Goal: Check status: Check status

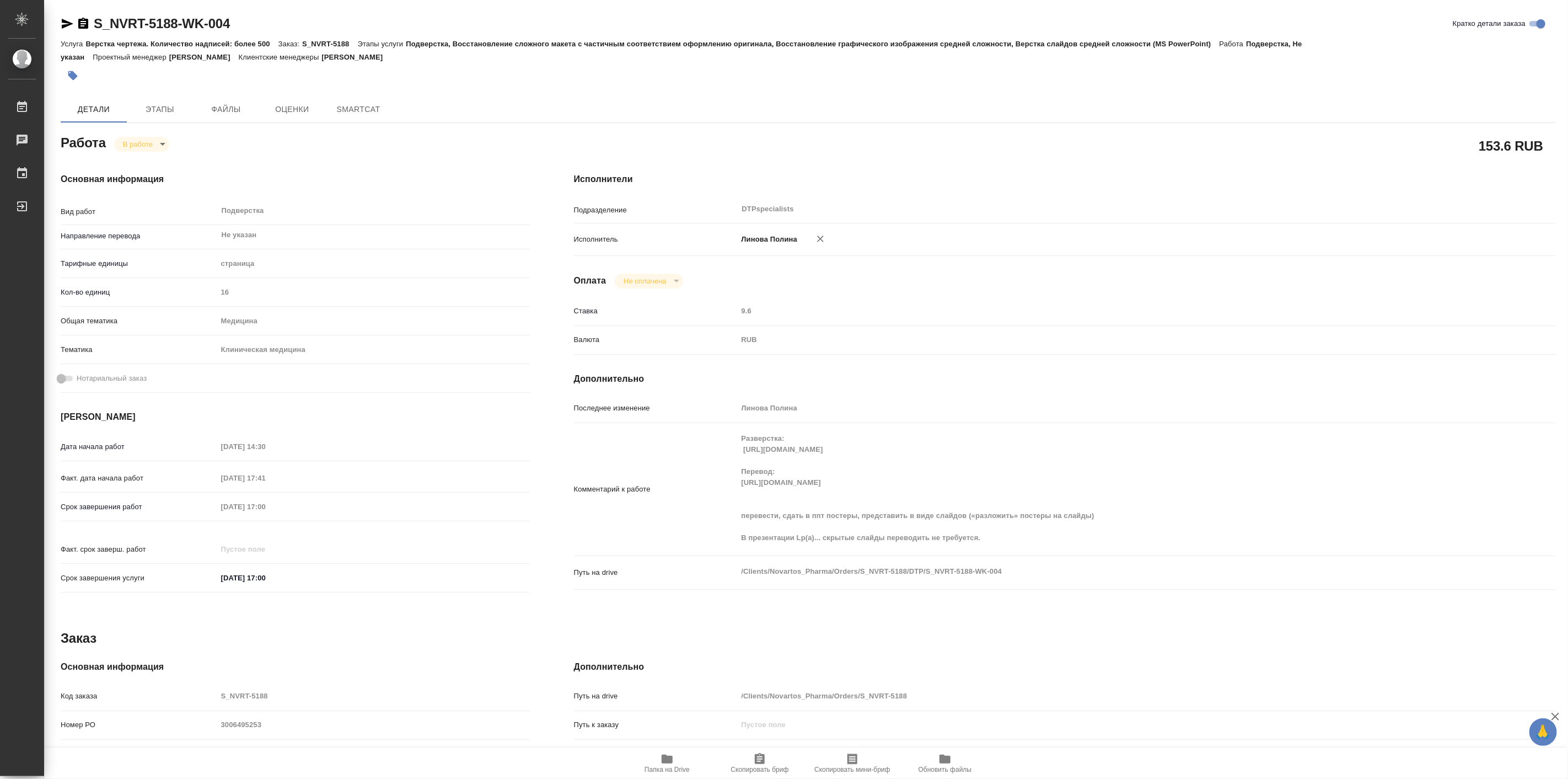
type textarea "x"
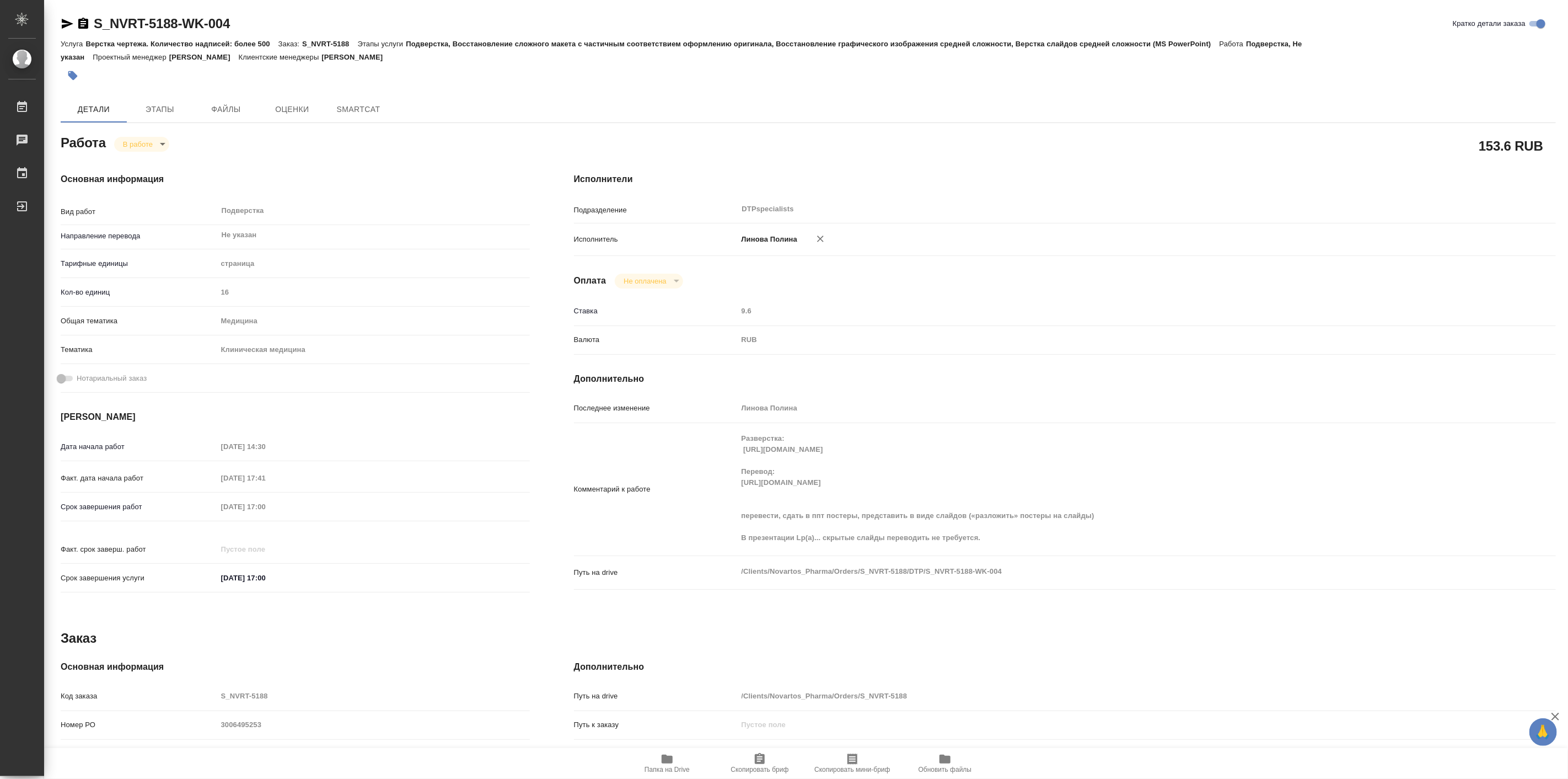
type textarea "x"
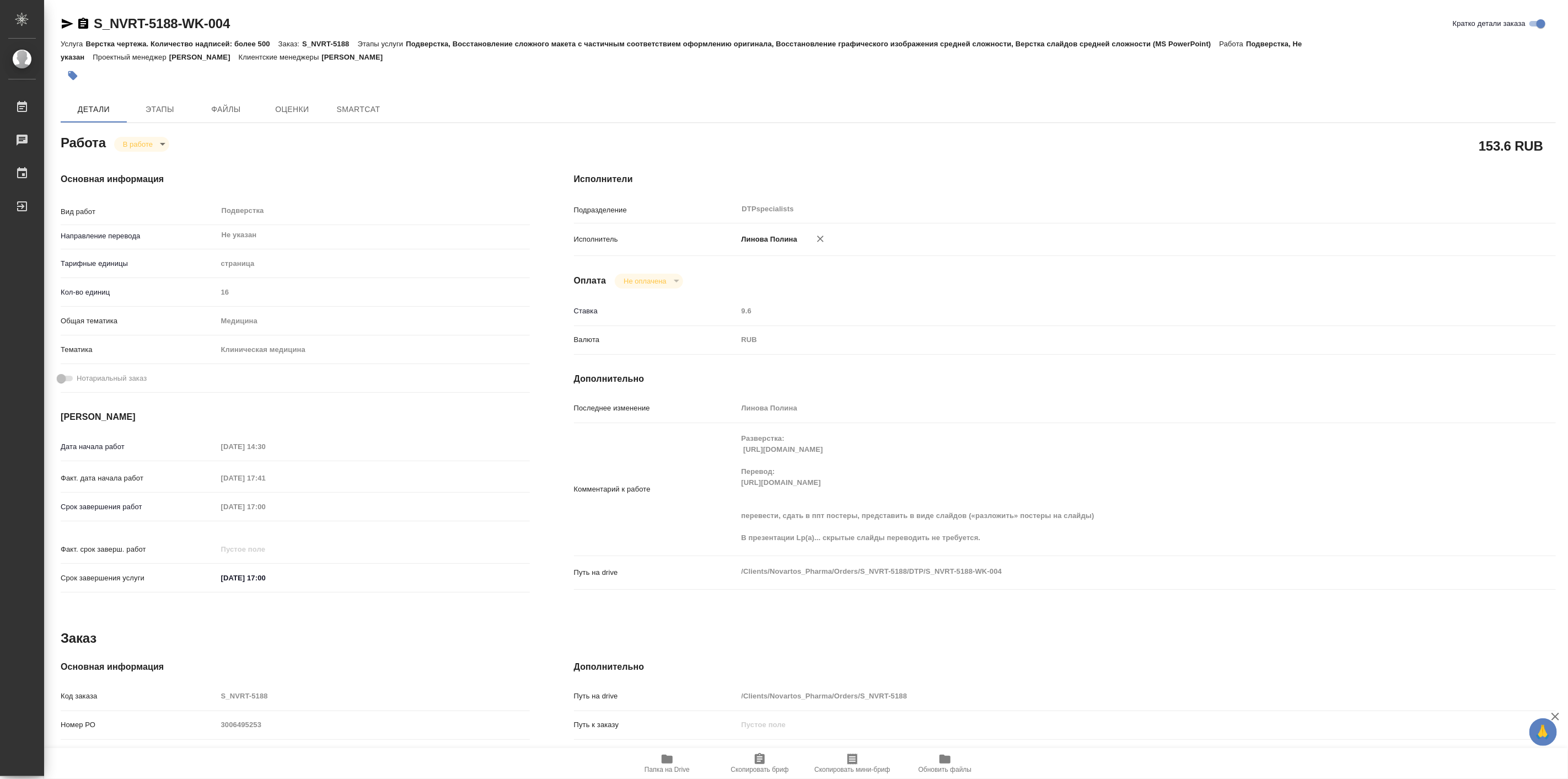
type textarea "x"
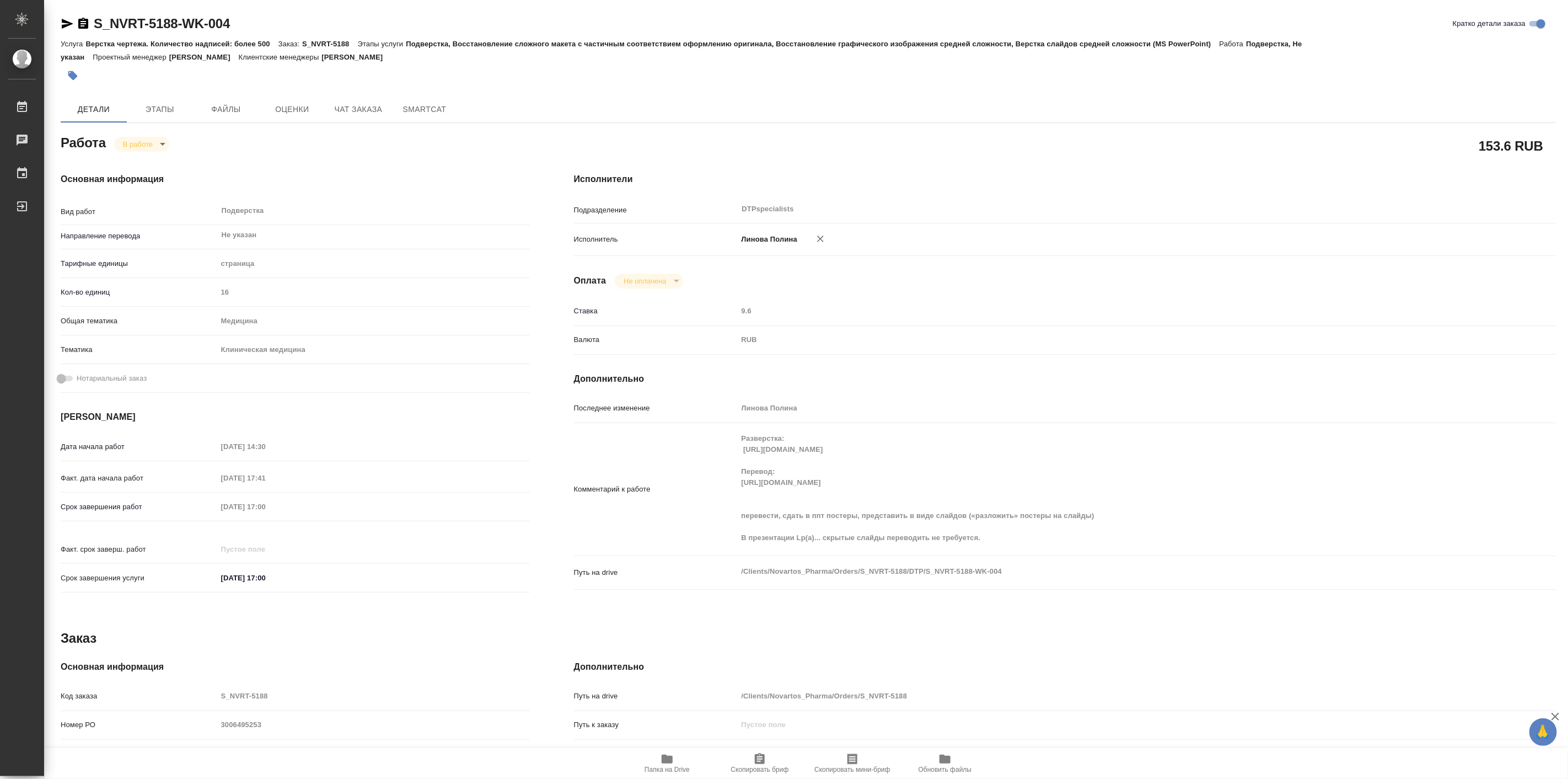
type textarea "x"
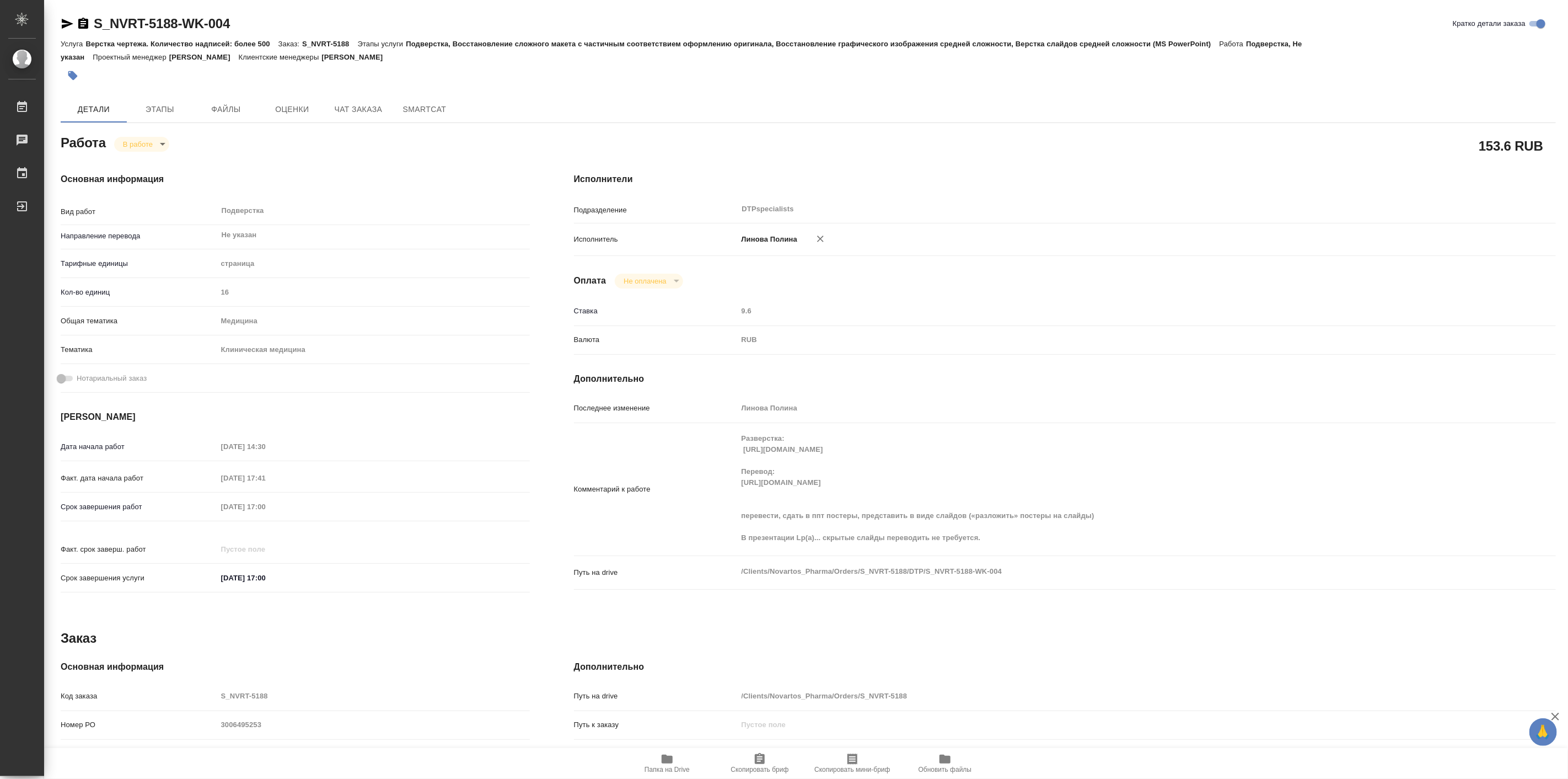
type textarea "x"
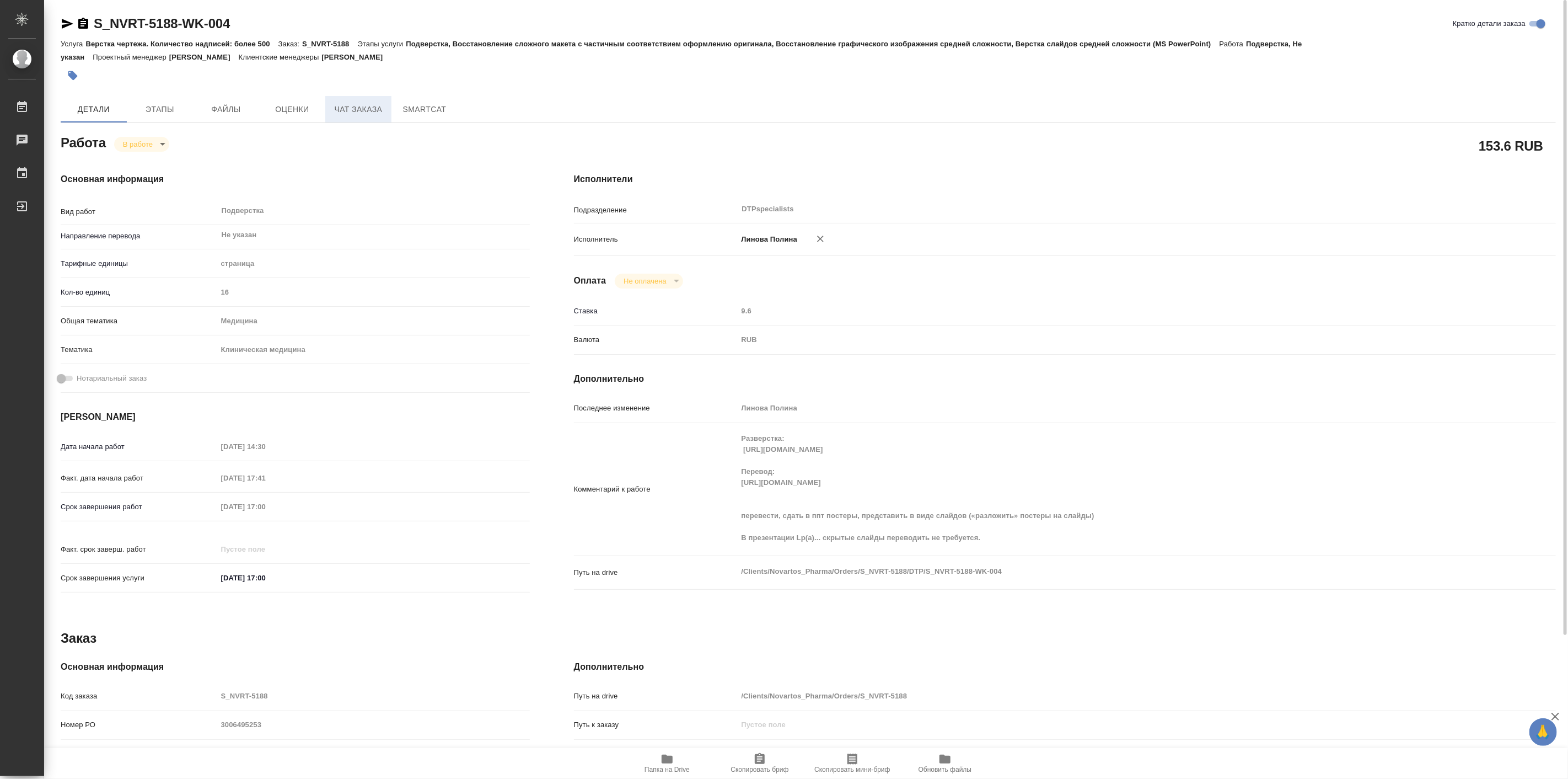
click at [354, 116] on span "Чат заказа" at bounding box center [358, 109] width 53 height 14
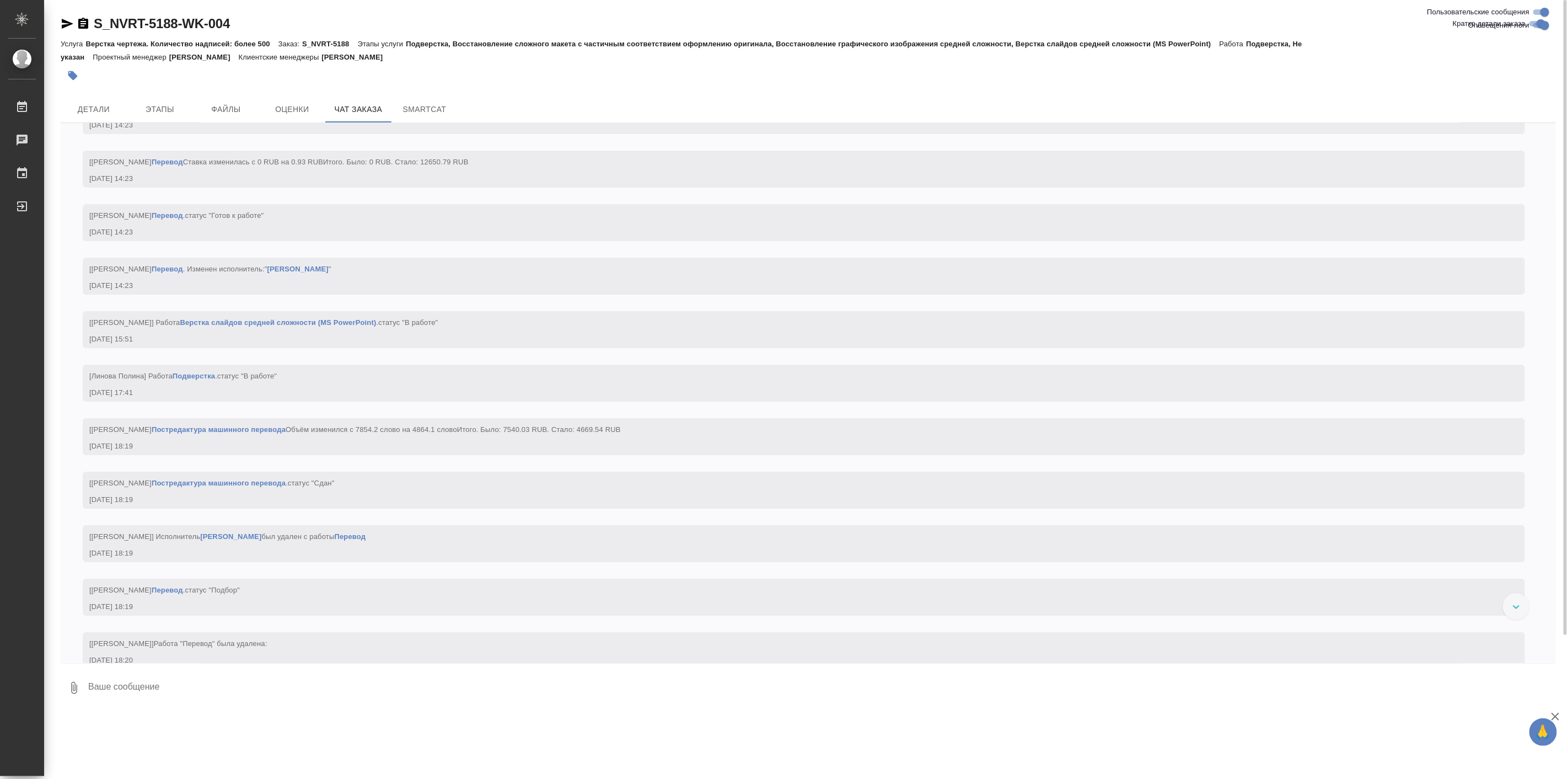
scroll to position [6897, 0]
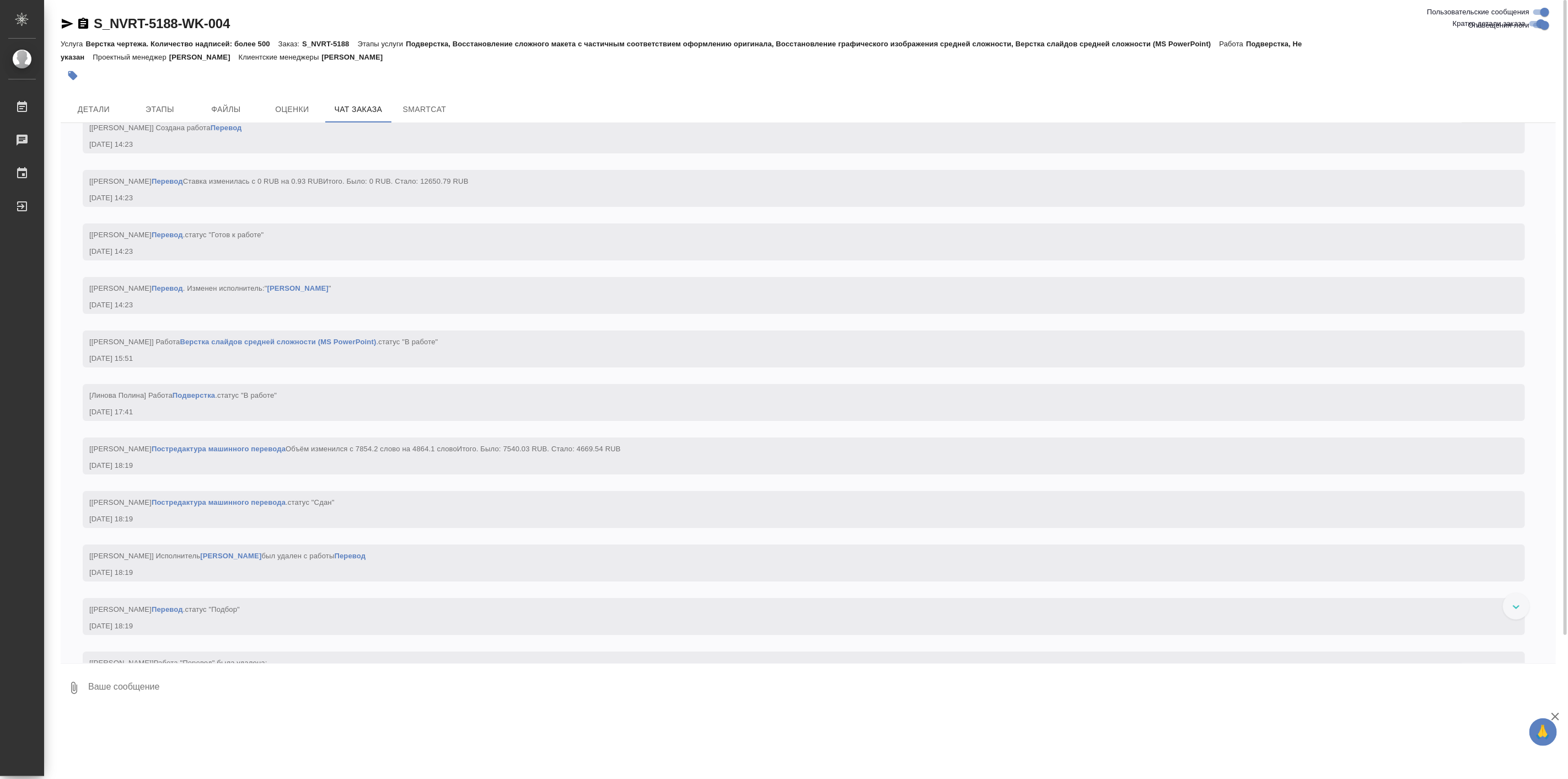
click at [334, 685] on textarea at bounding box center [821, 688] width 1469 height 38
click at [162, 106] on span "Этапы" at bounding box center [159, 109] width 53 height 14
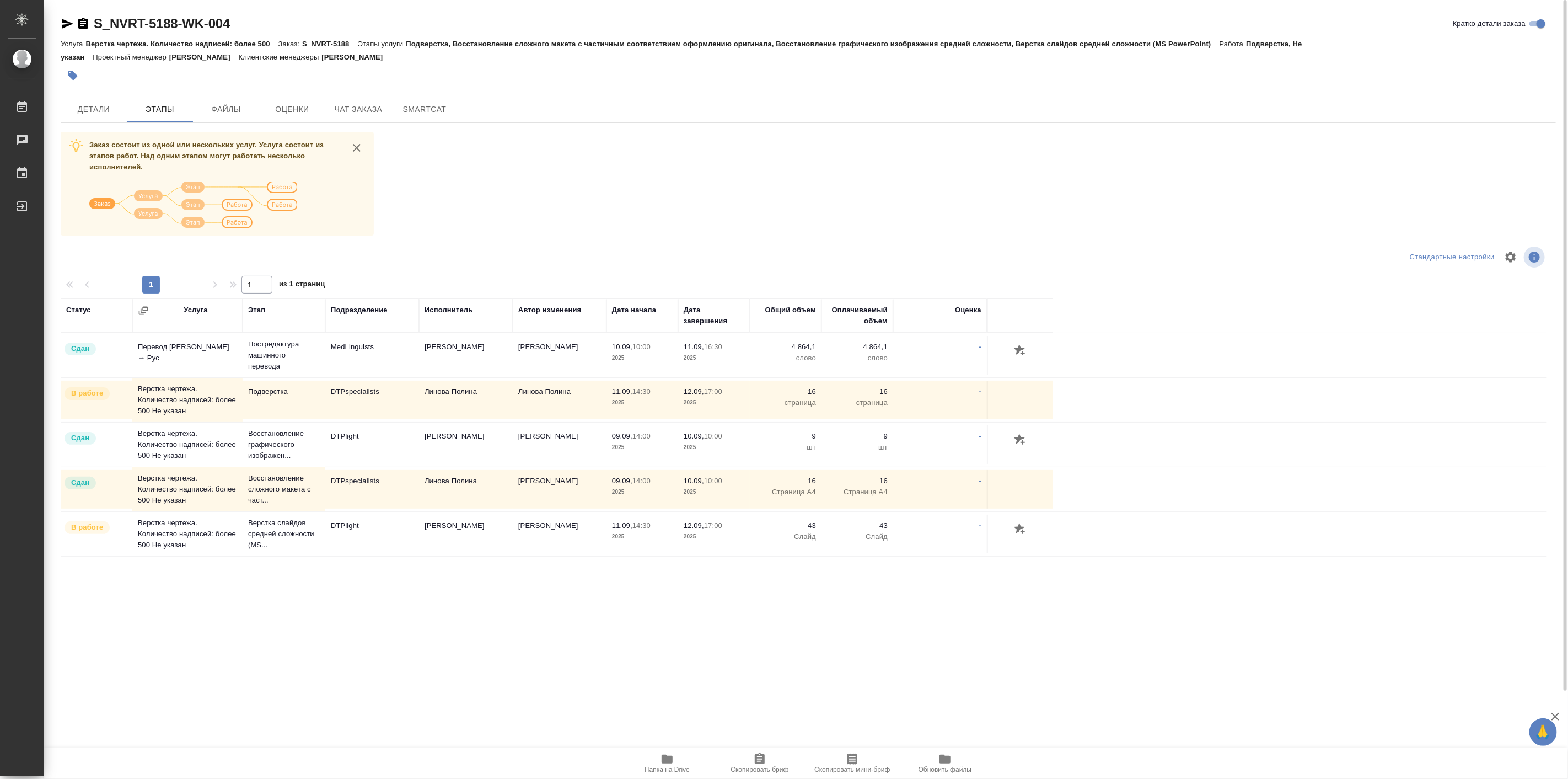
click at [669, 764] on icon "button" at bounding box center [667, 759] width 13 height 13
click at [91, 105] on span "Детали" at bounding box center [94, 109] width 53 height 14
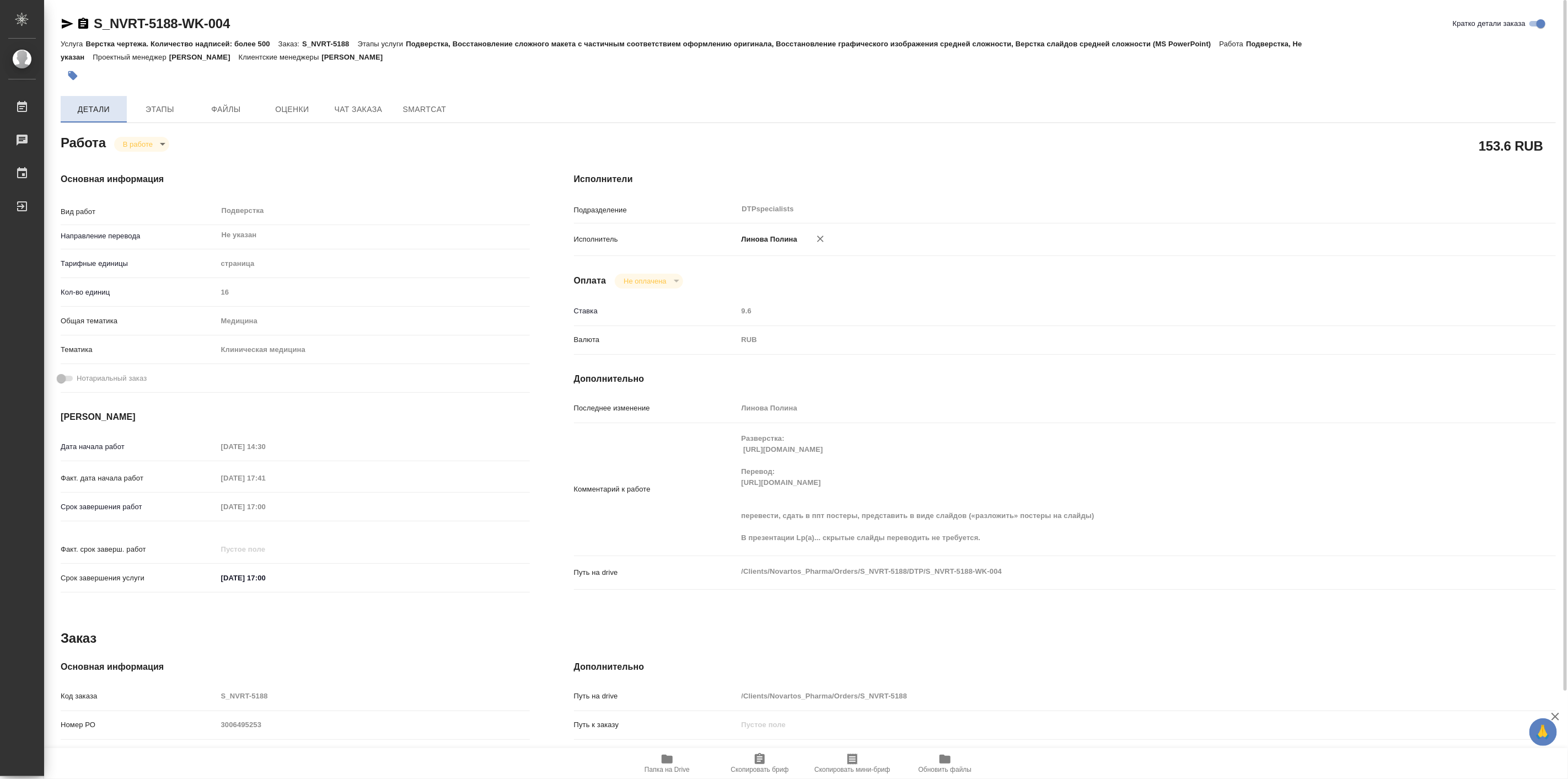
type textarea "x"
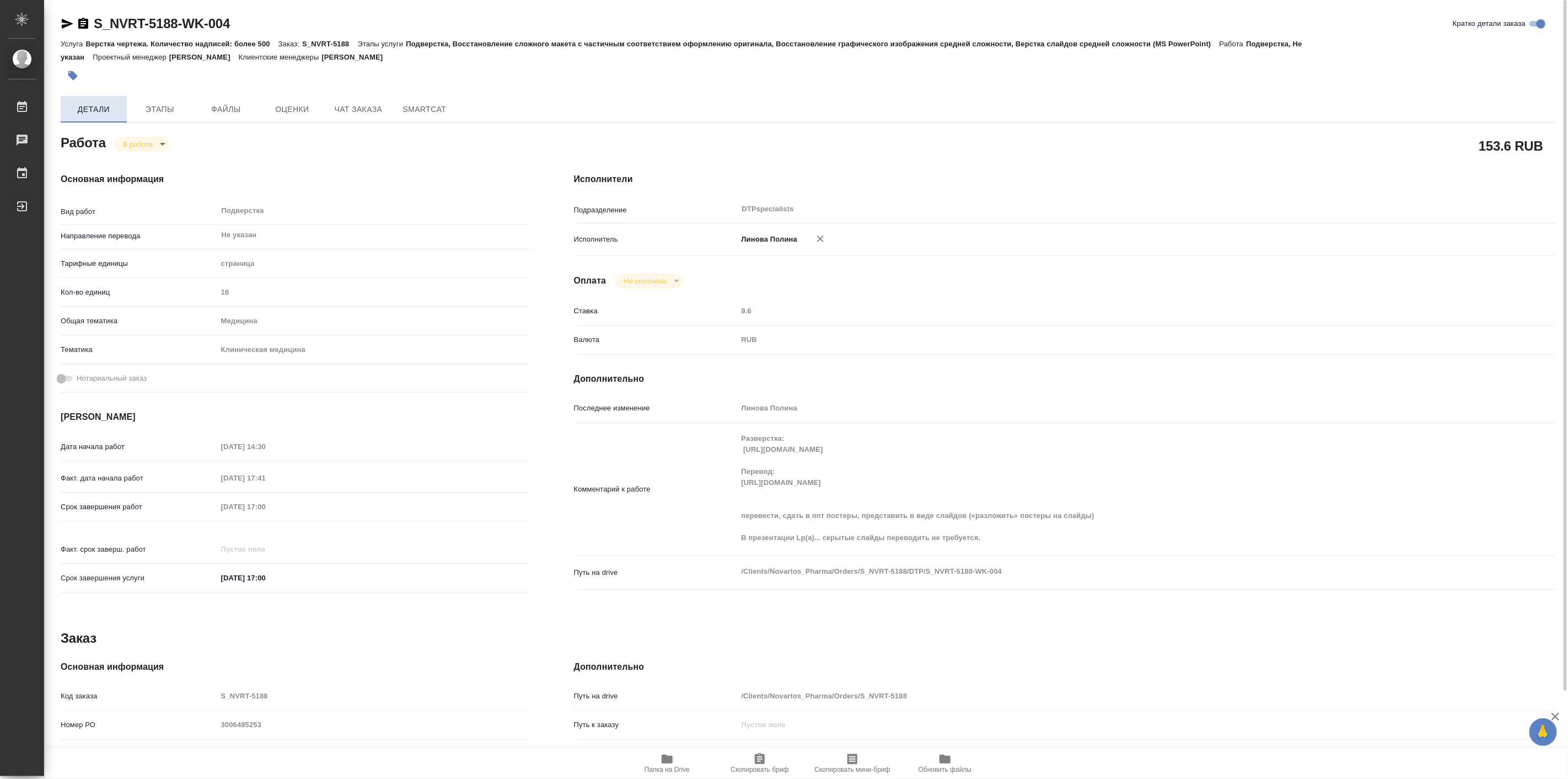
type textarea "x"
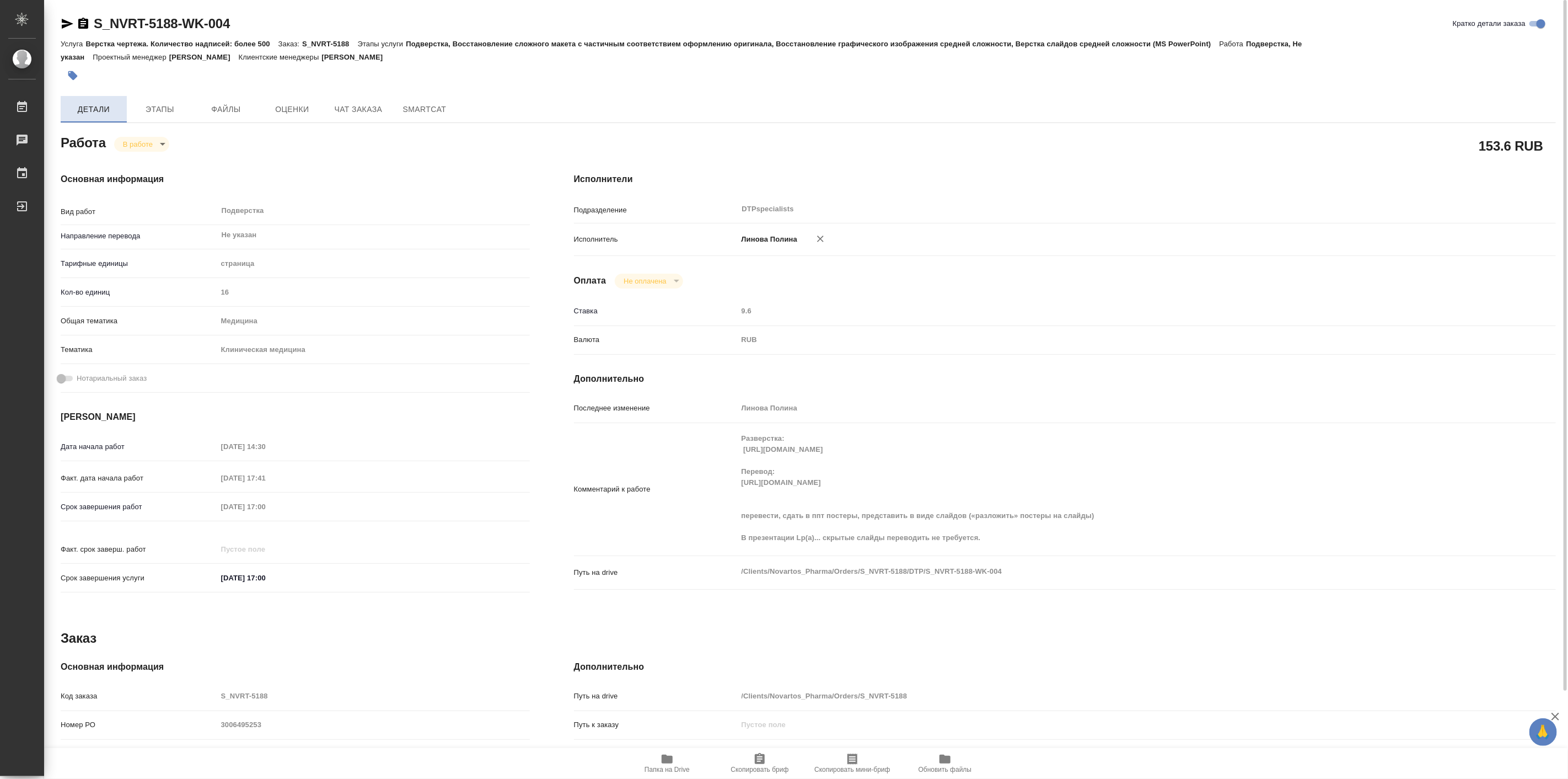
type textarea "x"
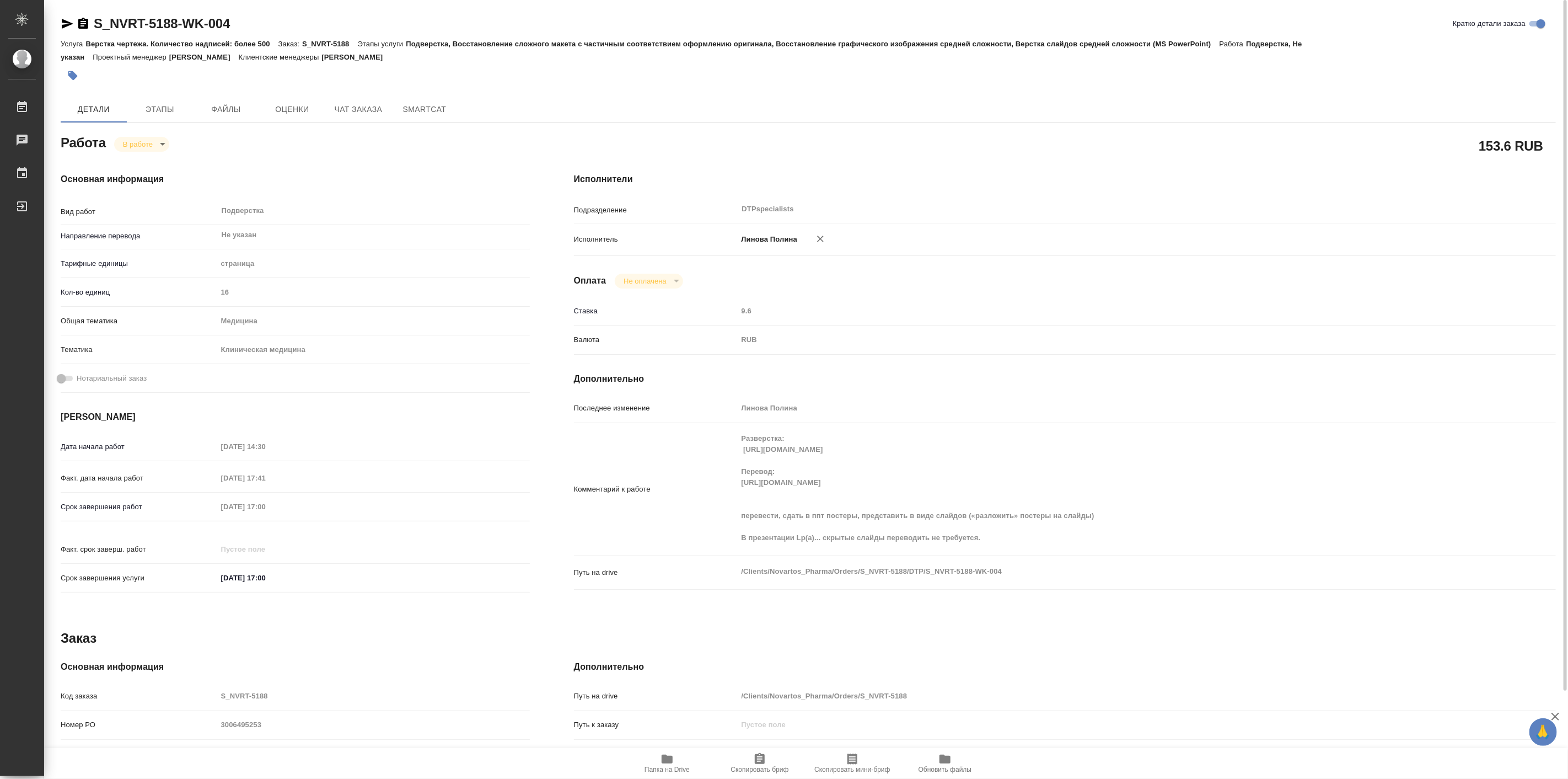
type textarea "x"
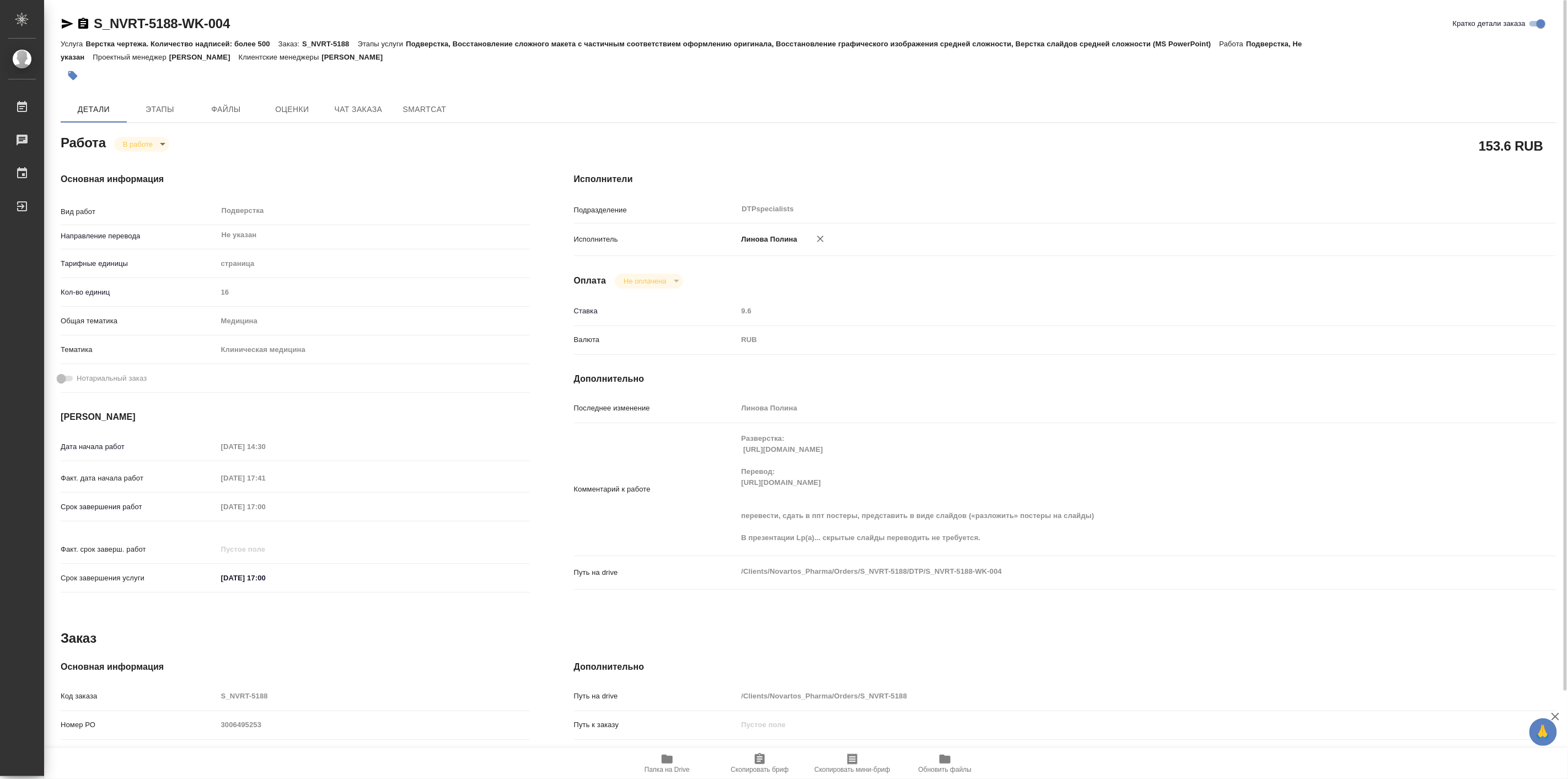
type textarea "x"
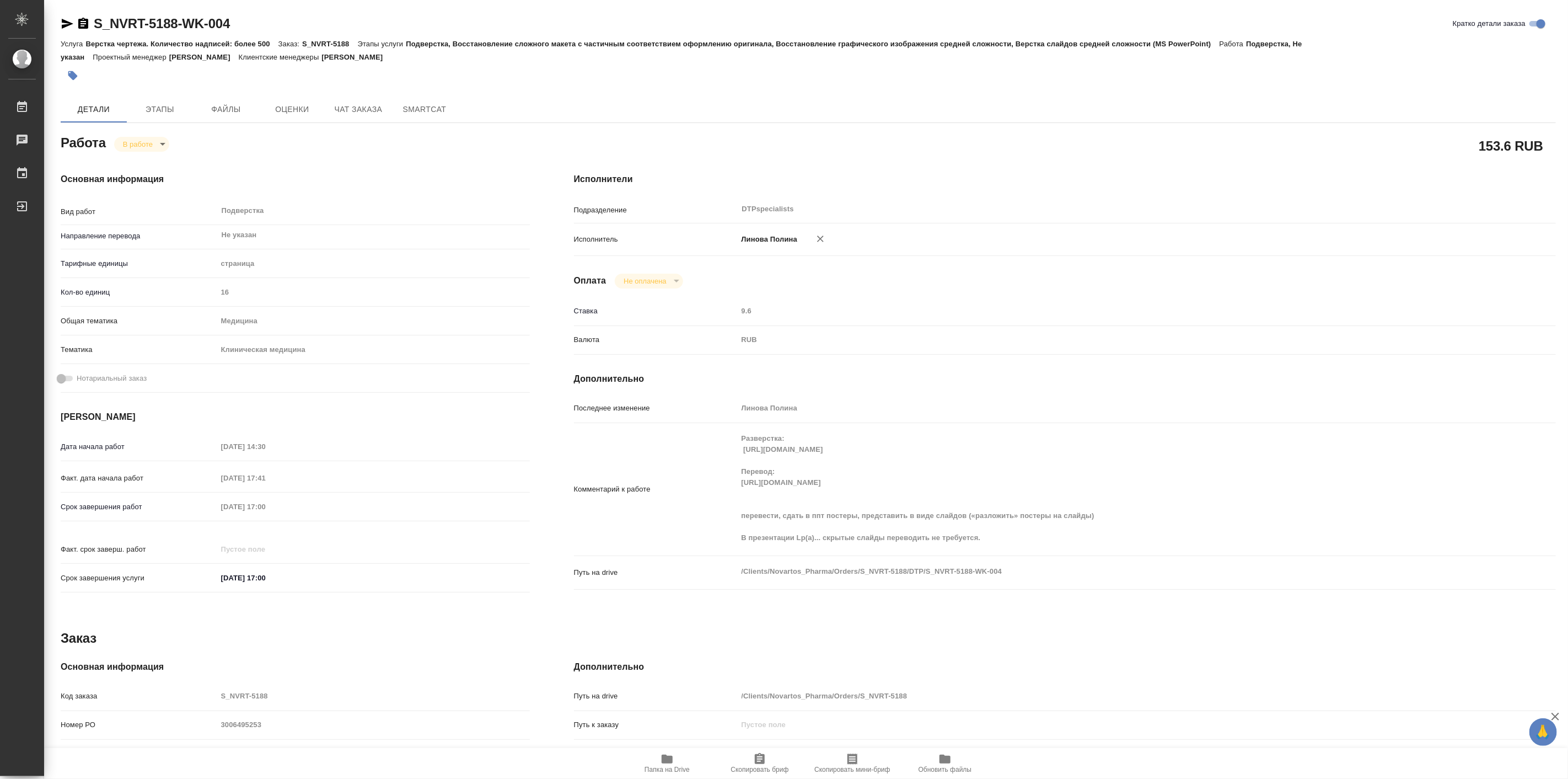
type textarea "x"
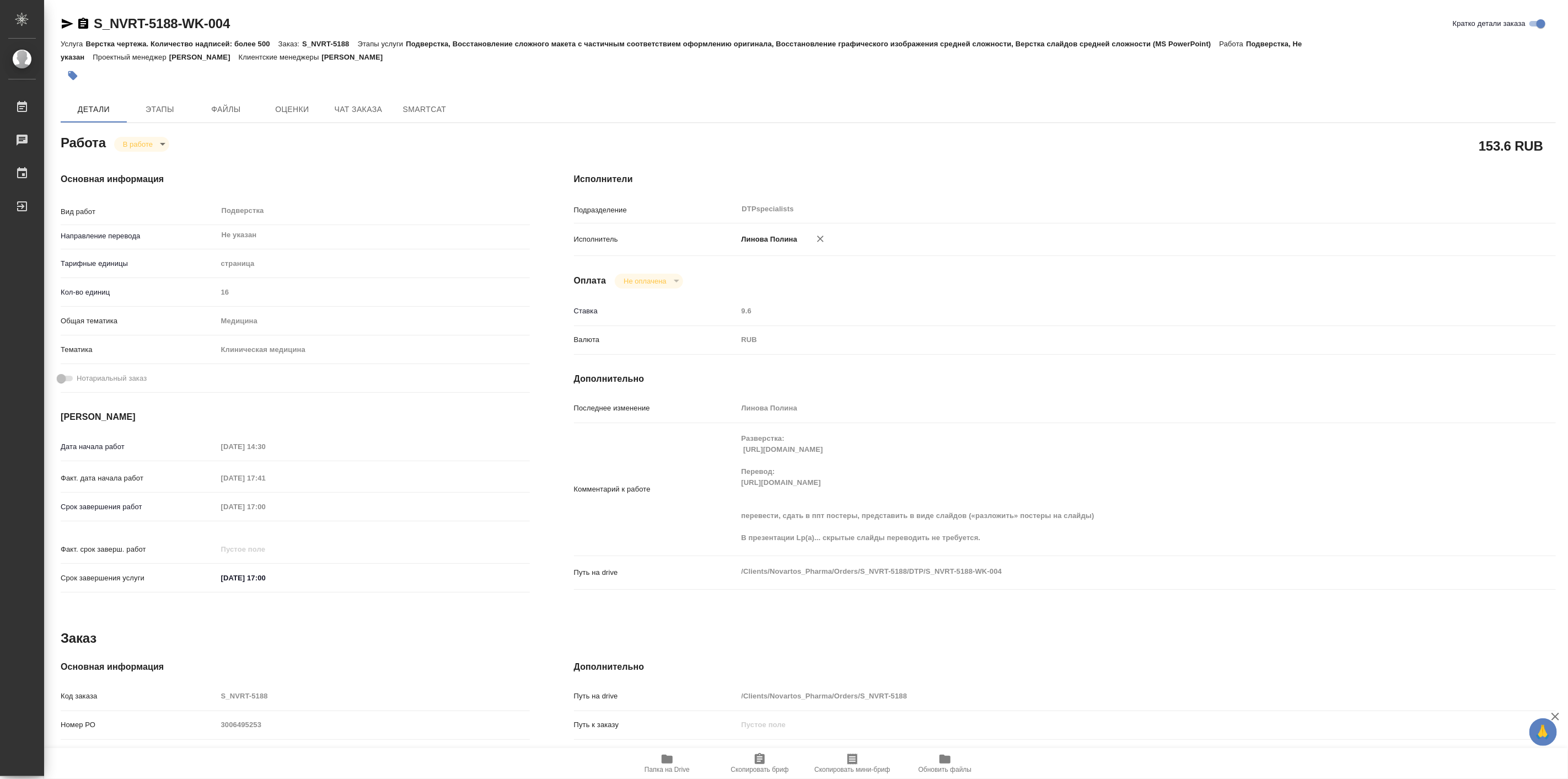
click at [61, 20] on icon "button" at bounding box center [68, 24] width 13 height 13
click at [236, 151] on div "Основная информация Вид работ Подверстка x ​ Направление перевода Не указан ​ Т…" at bounding box center [295, 387] width 513 height 474
drag, startPoint x: 93, startPoint y: 5, endPoint x: 164, endPoint y: 28, distance: 74.6
click at [164, 28] on div "S_NVRT-5188-WK-004 Кратко детали заказа Услуга Верстка чертежа. Количество надп…" at bounding box center [808, 478] width 1507 height 956
copy link "S_NVRT-51"
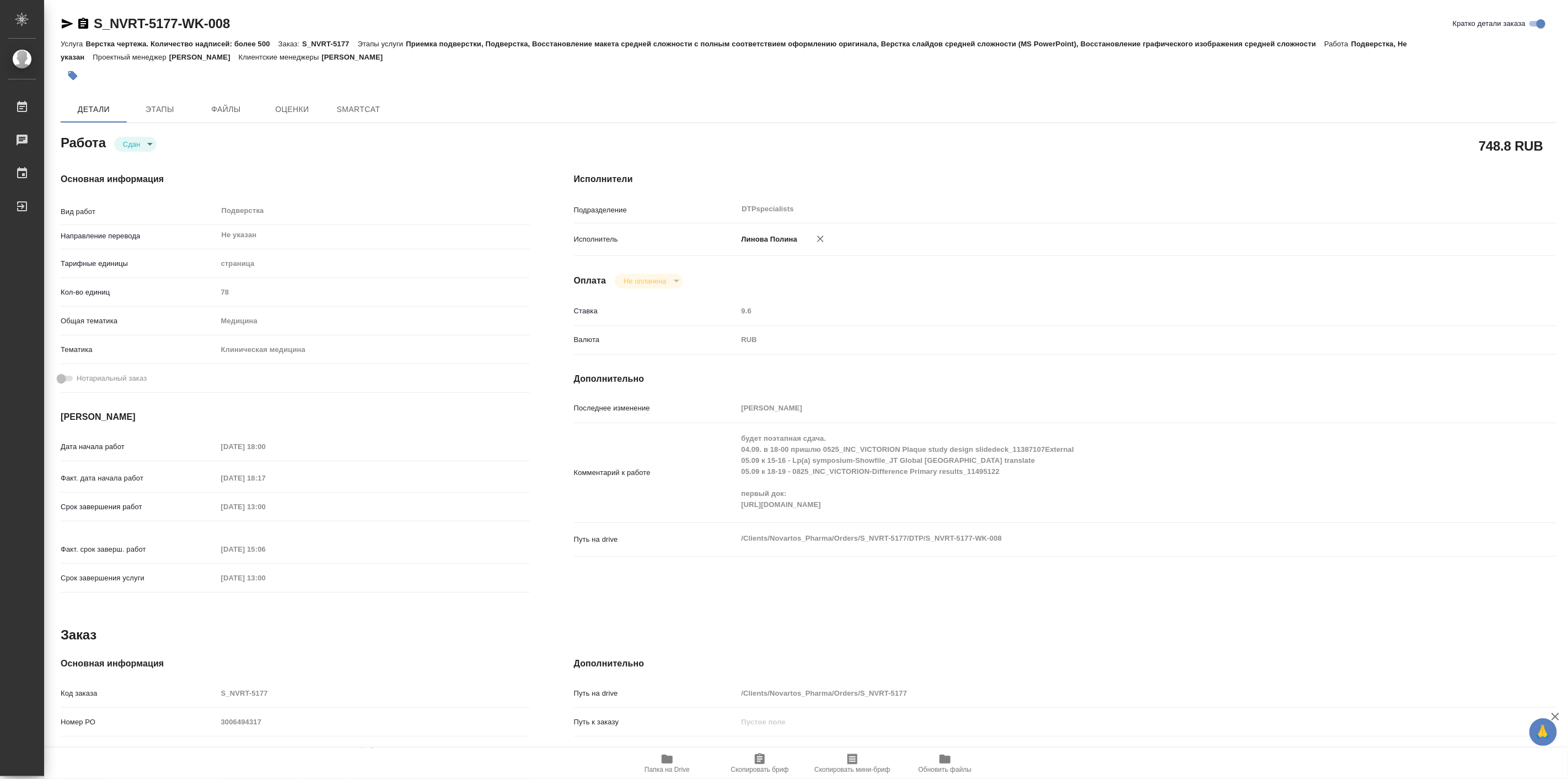
type textarea "x"
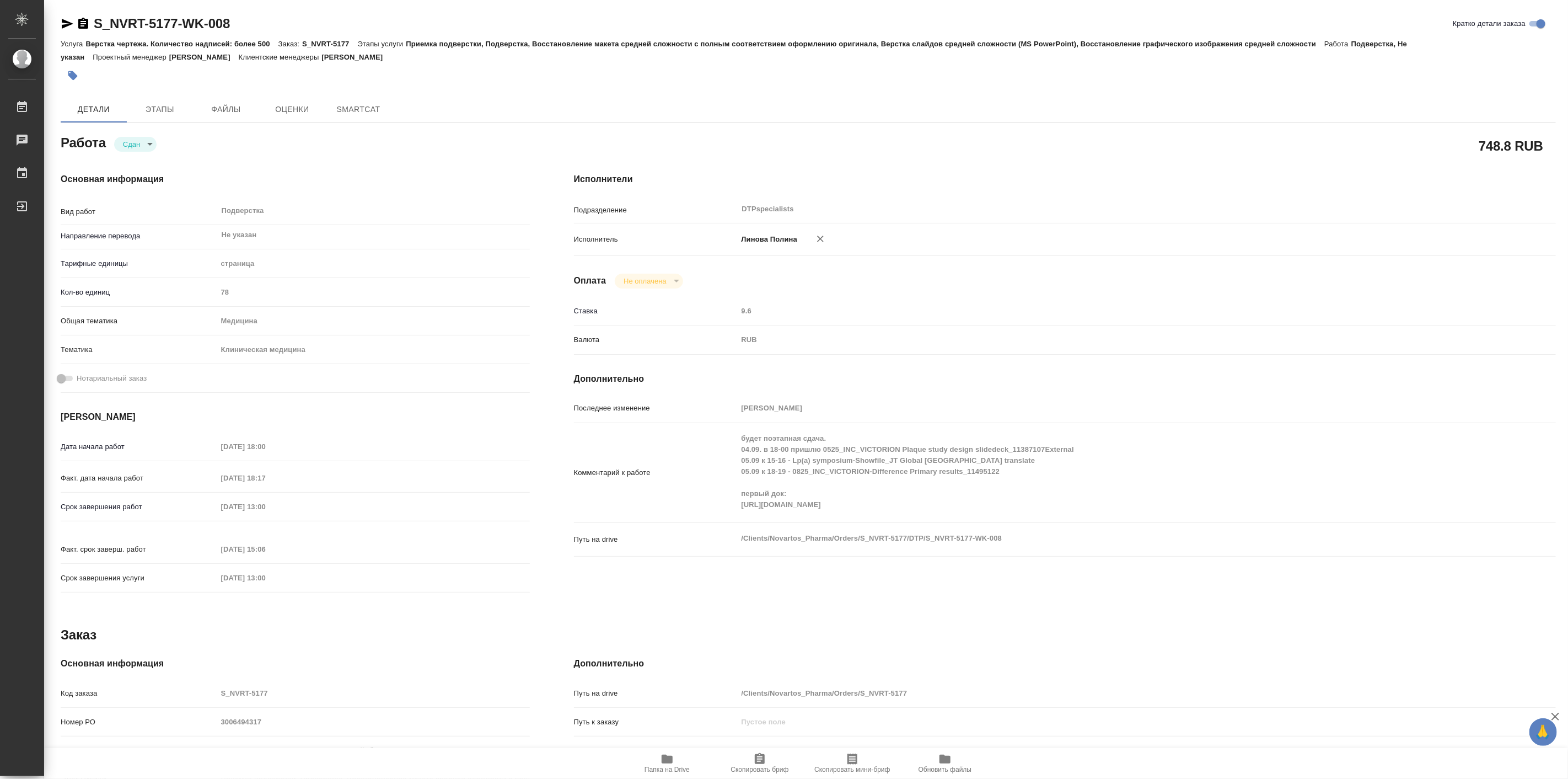
type textarea "x"
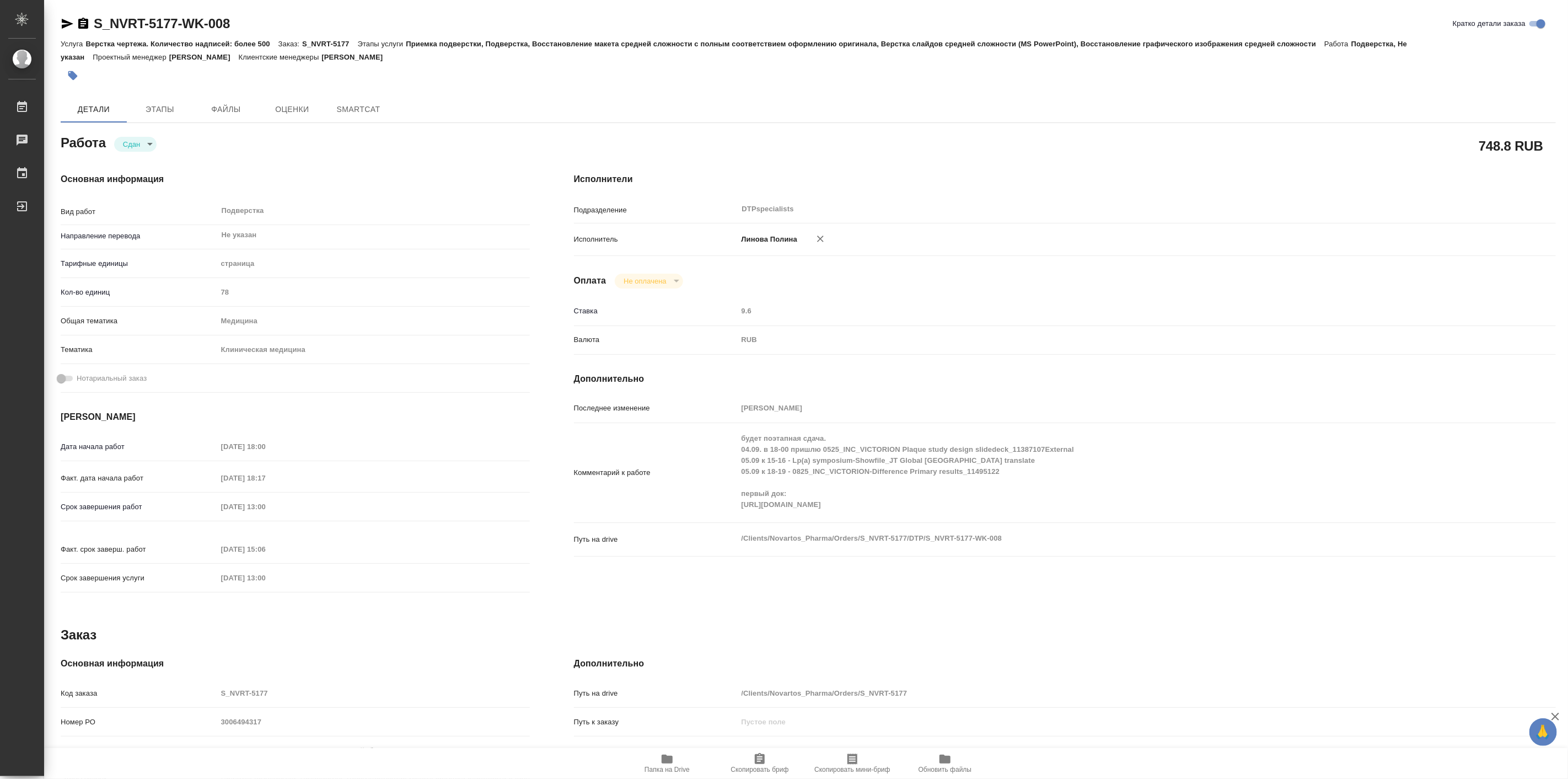
type textarea "x"
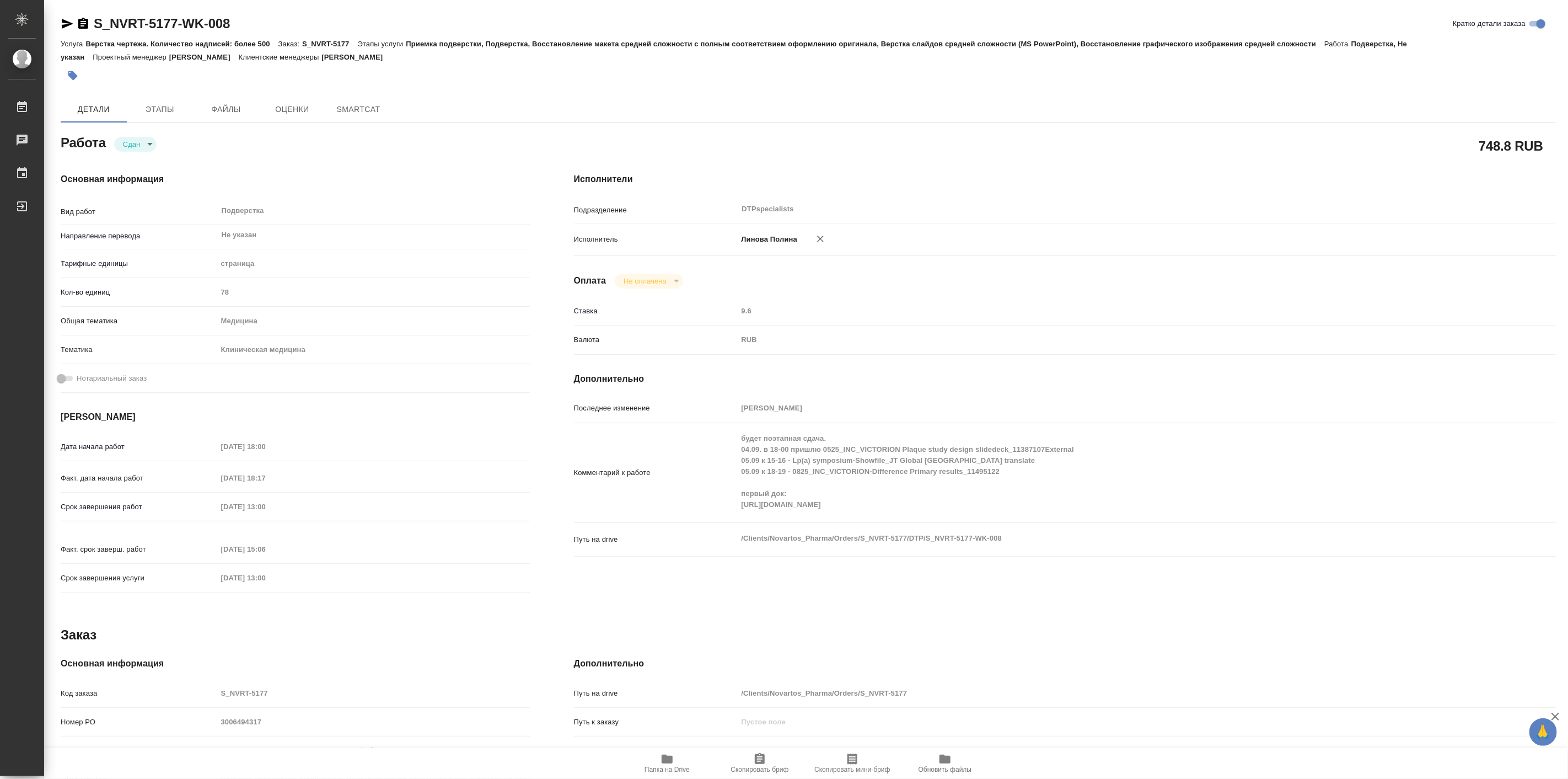
type textarea "x"
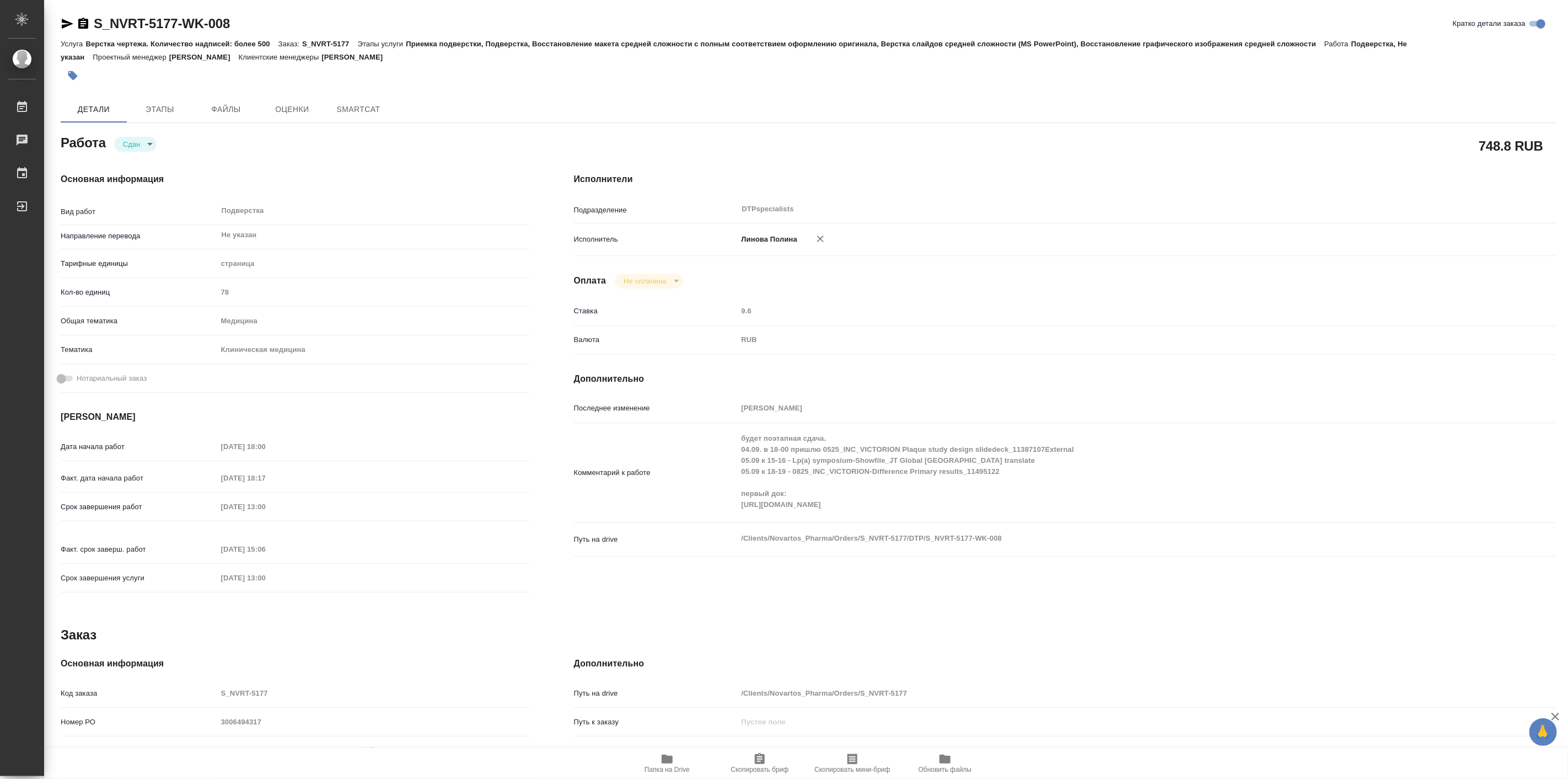
type textarea "x"
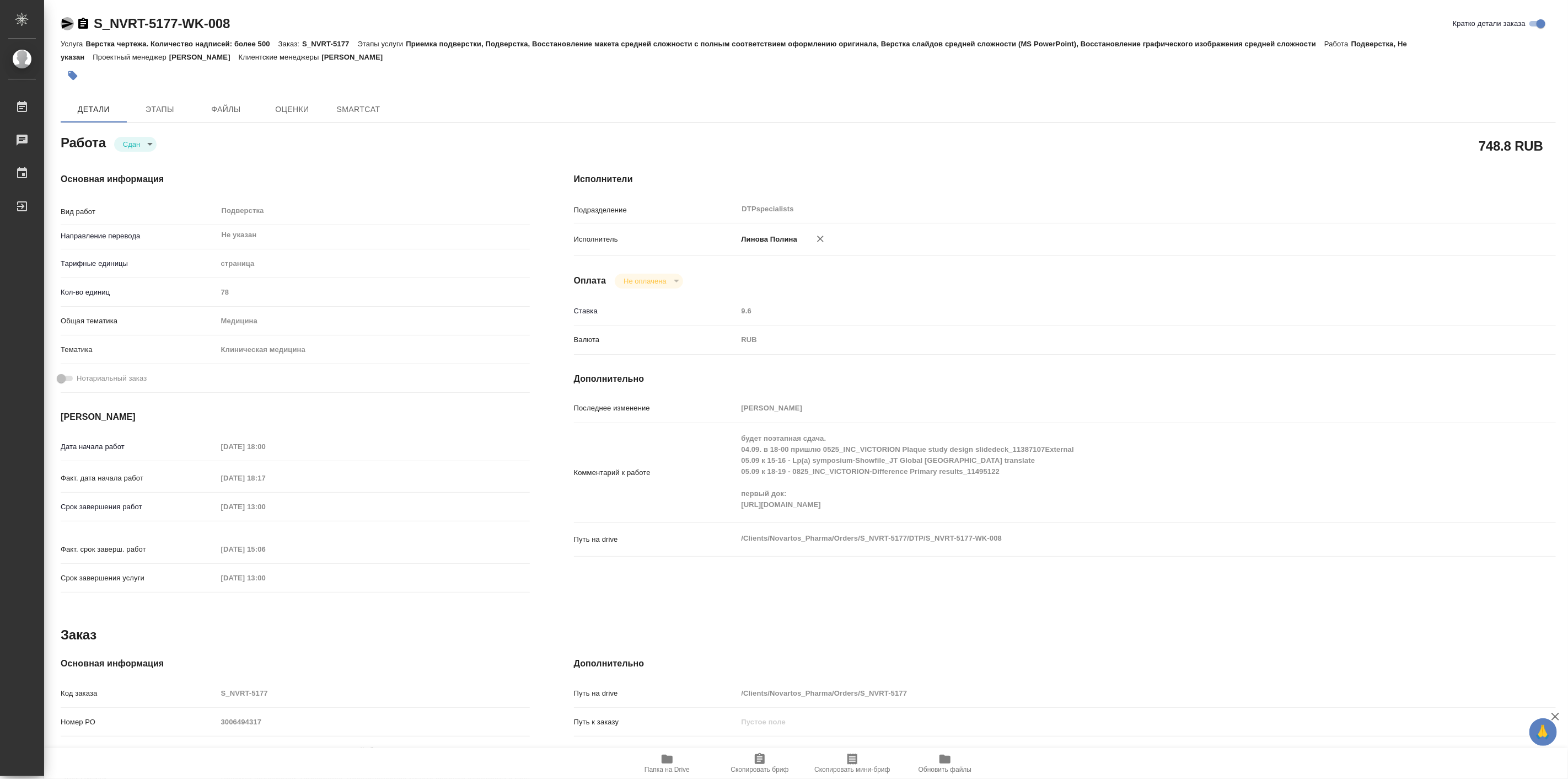
click at [61, 24] on icon "button" at bounding box center [68, 24] width 13 height 13
type textarea "x"
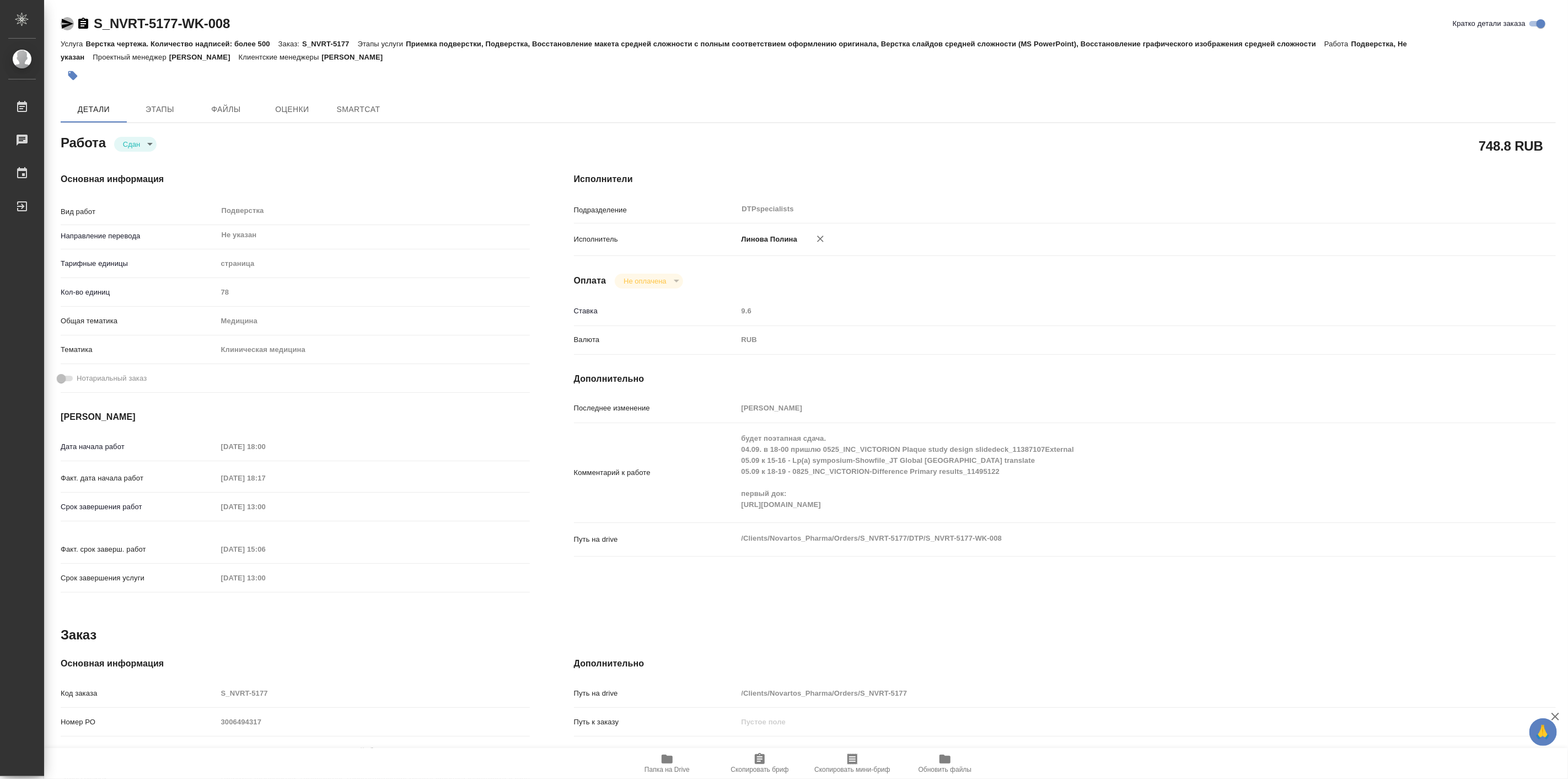
type textarea "x"
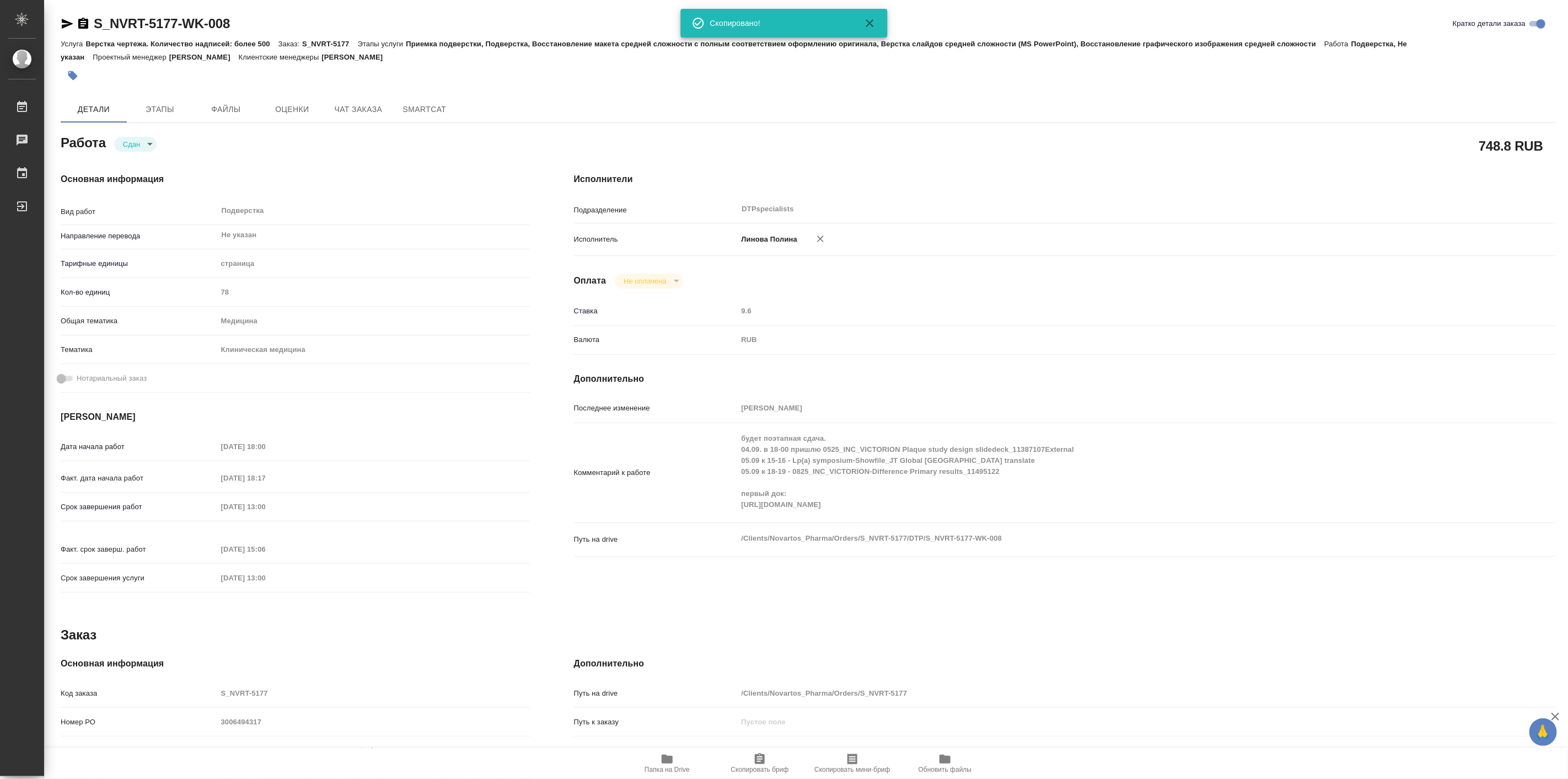
type textarea "x"
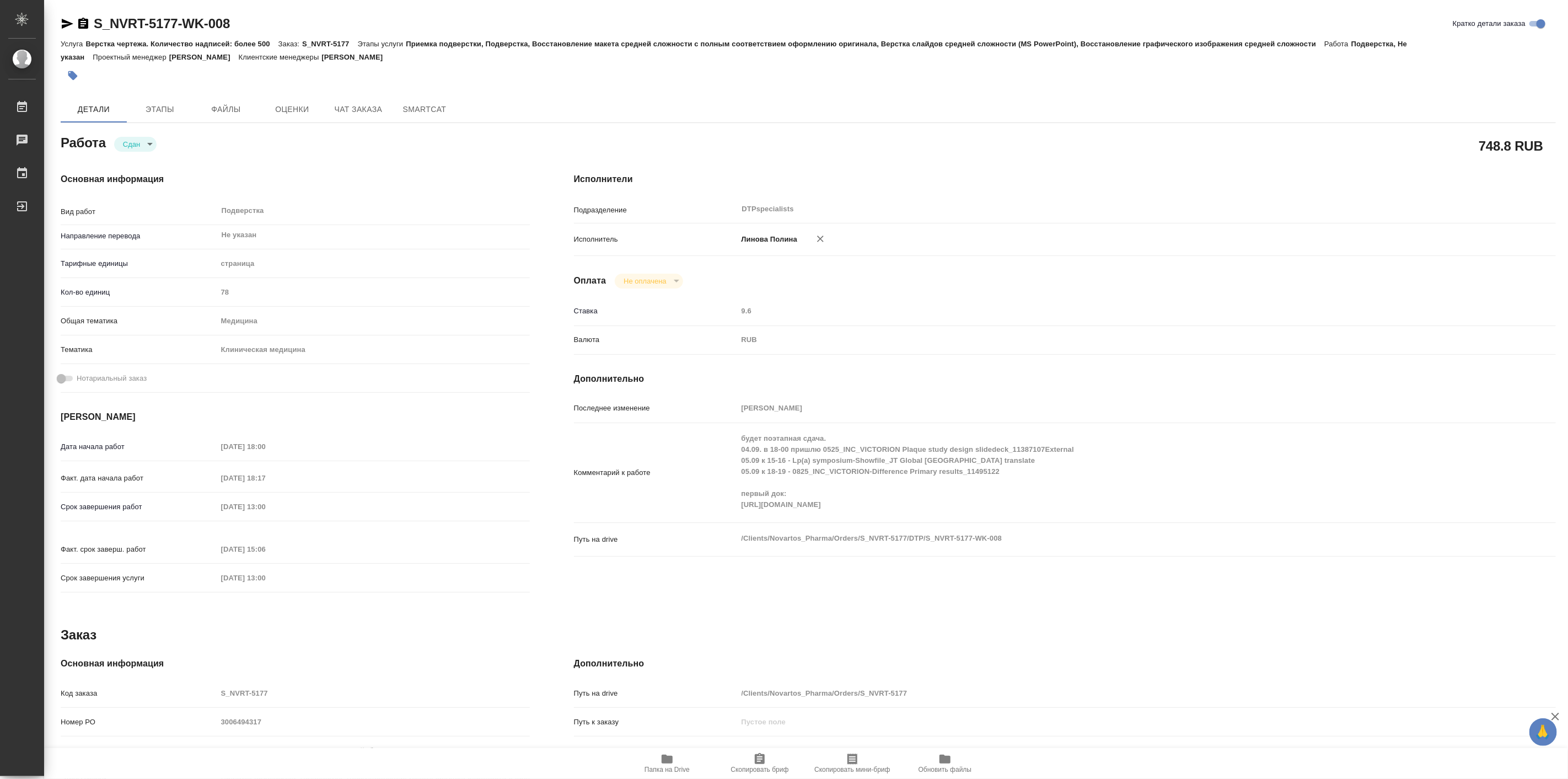
type textarea "x"
click at [664, 756] on icon "button" at bounding box center [667, 759] width 11 height 9
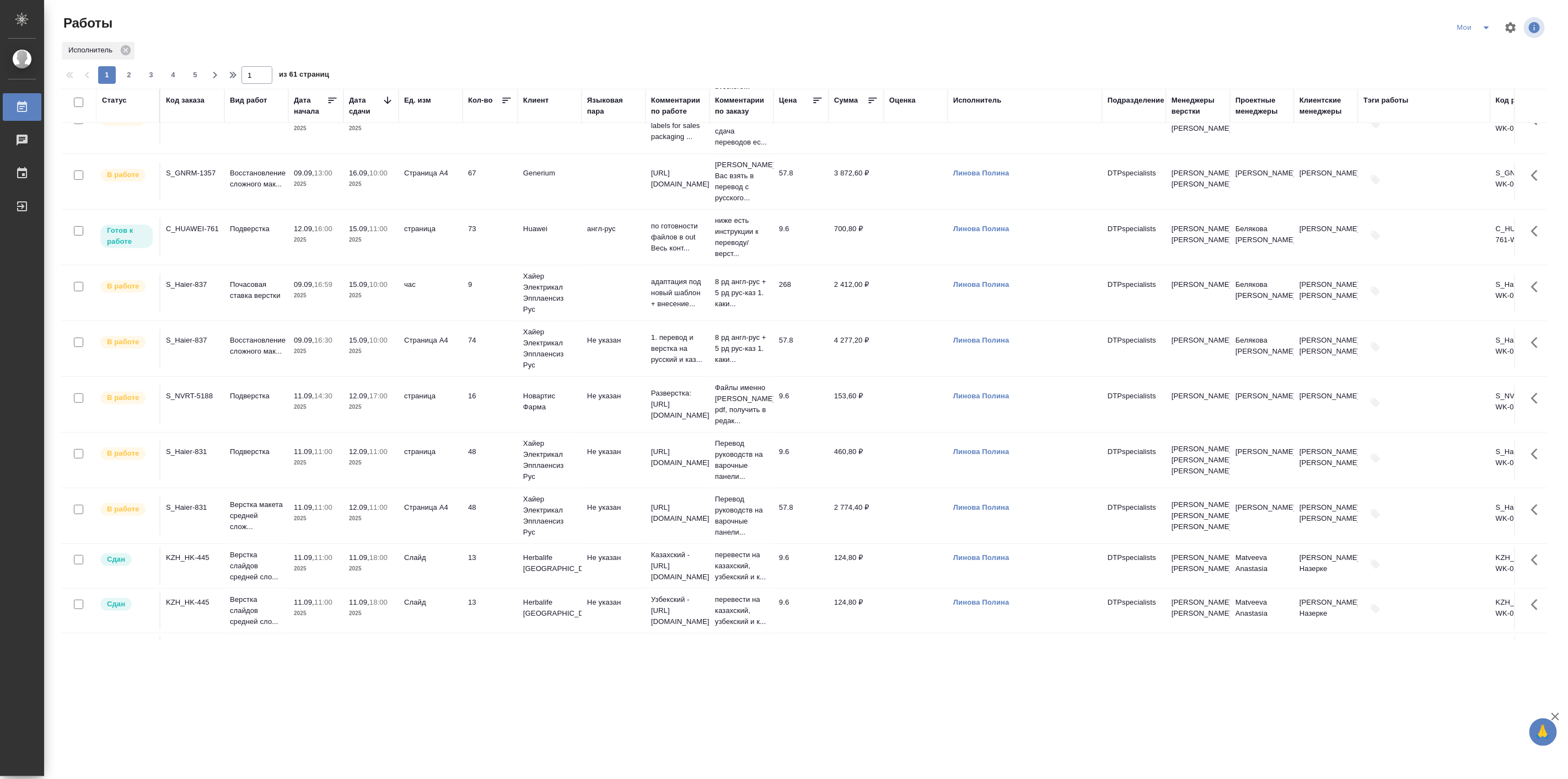
scroll to position [306, 0]
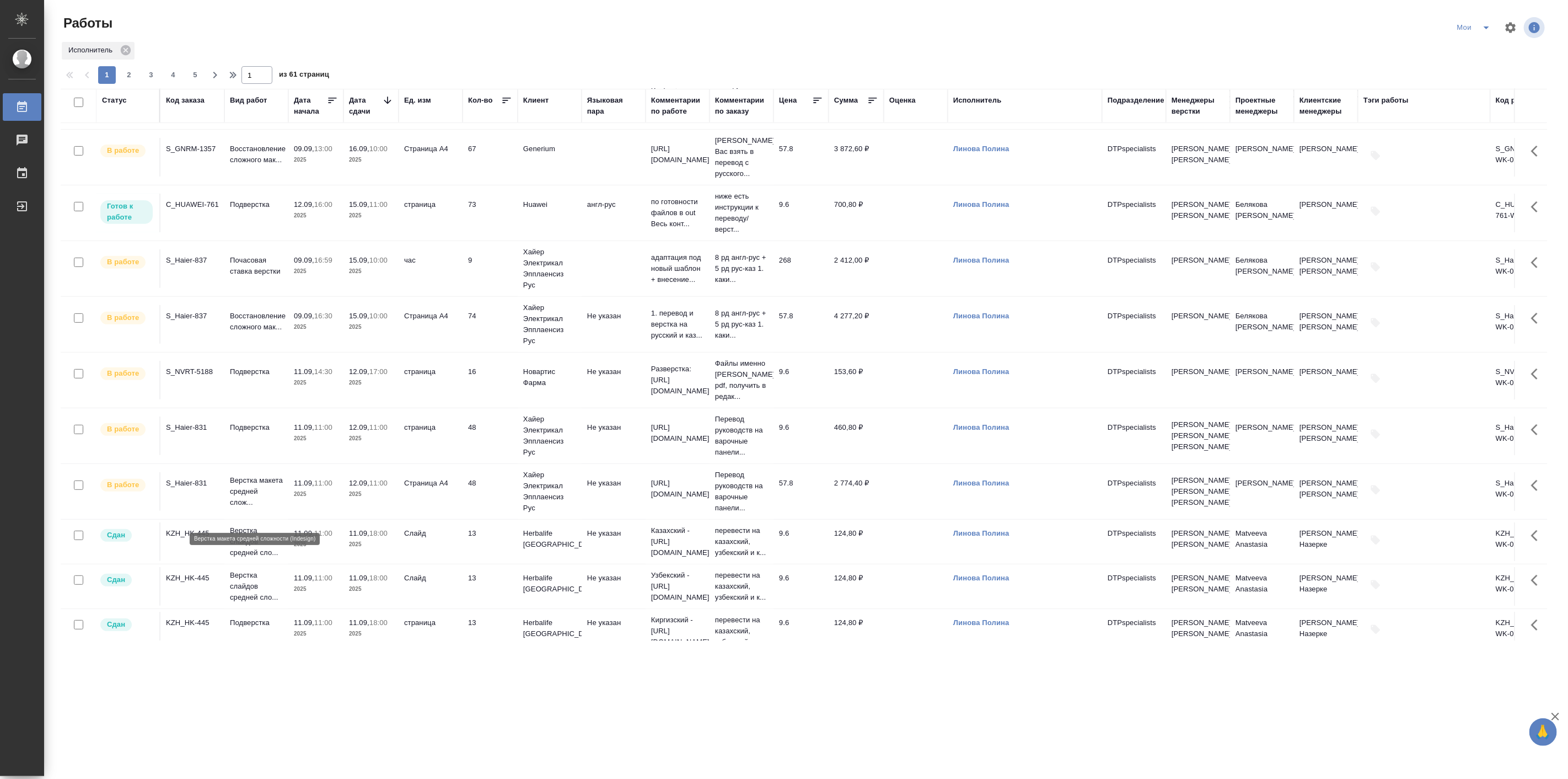
click at [249, 496] on p "Верстка макета средней слож..." at bounding box center [256, 492] width 53 height 33
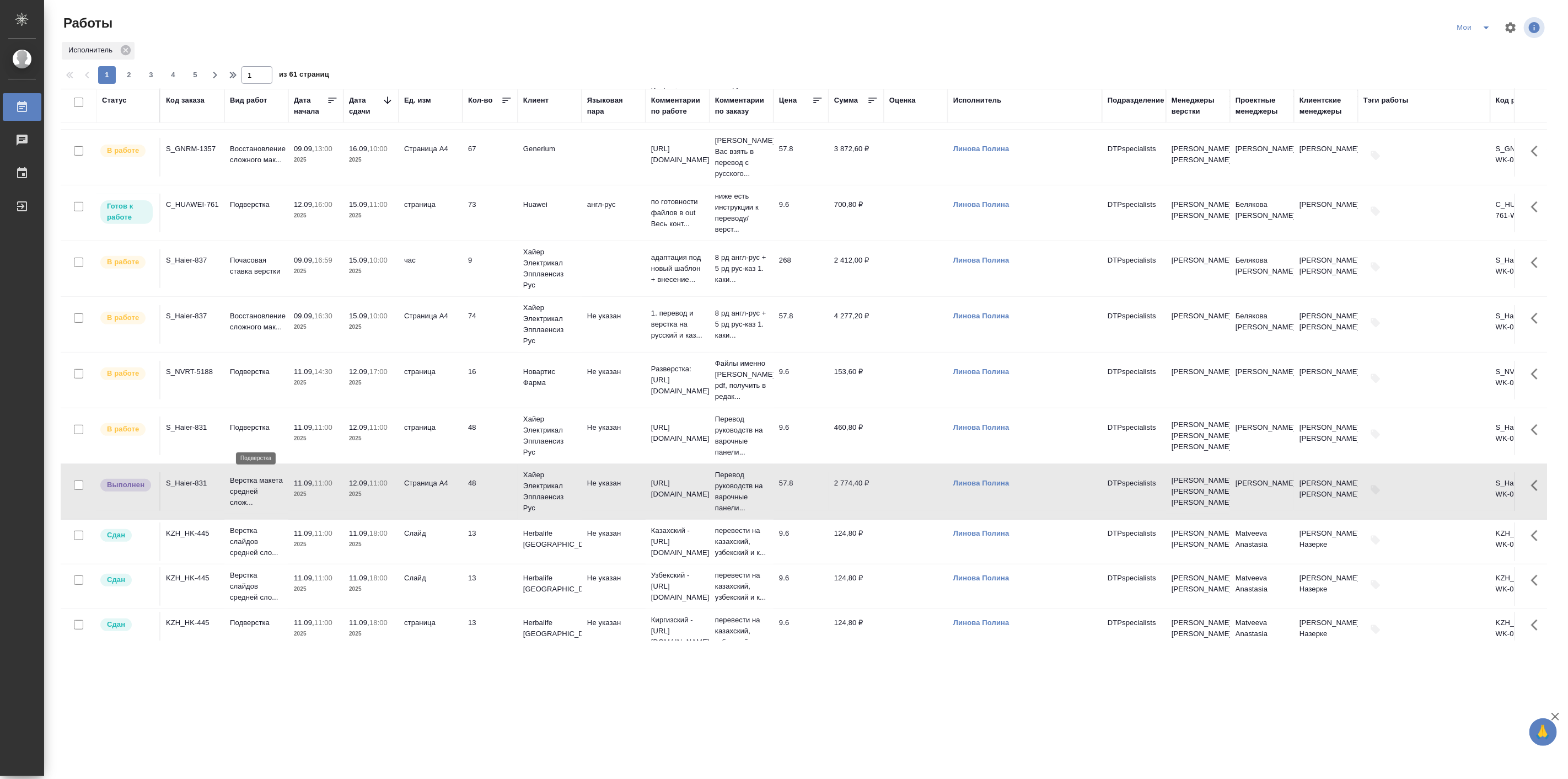
click at [267, 433] on p "Подверстка" at bounding box center [256, 428] width 53 height 11
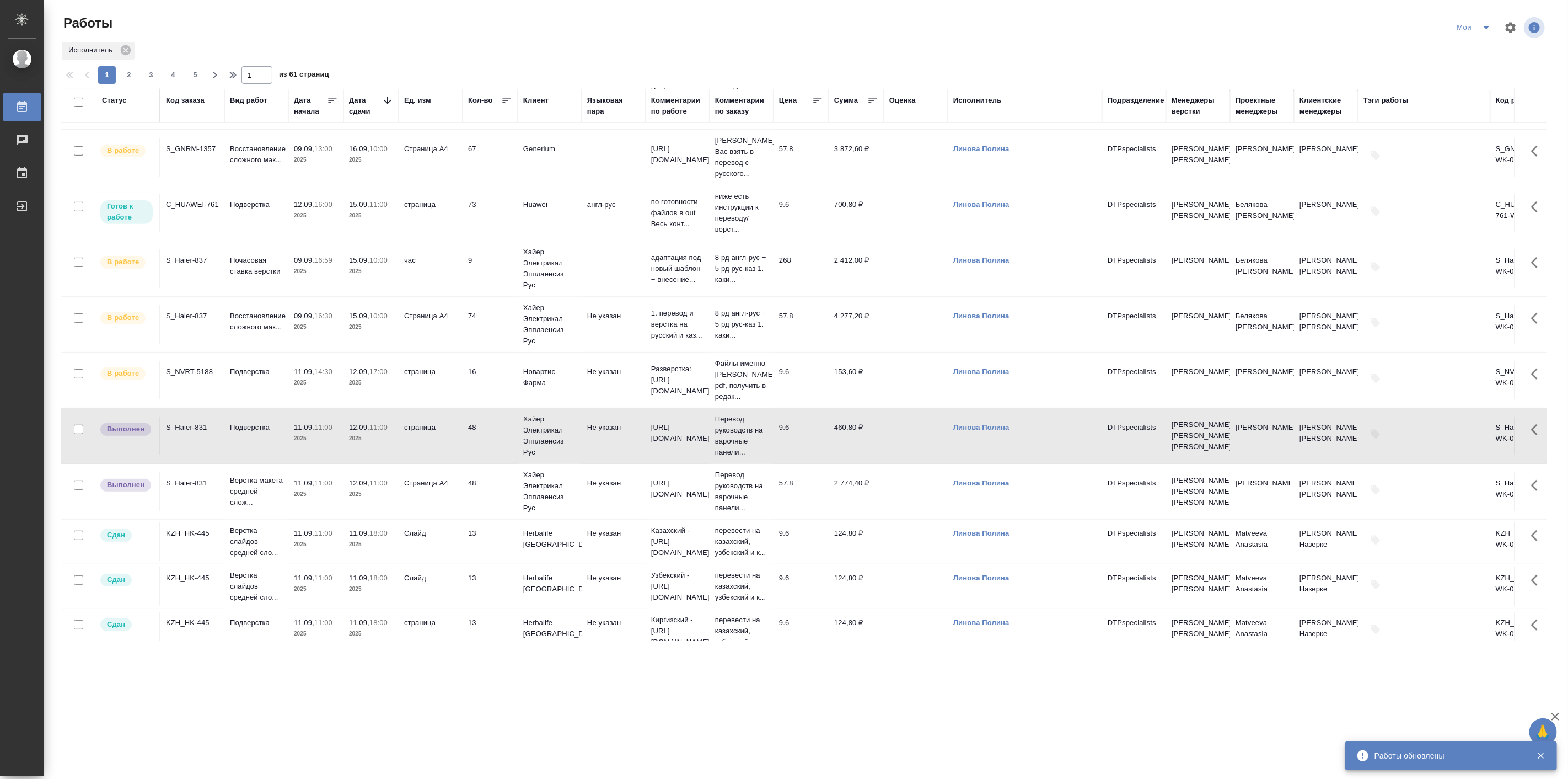
click at [353, 389] on p "2025" at bounding box center [371, 383] width 44 height 11
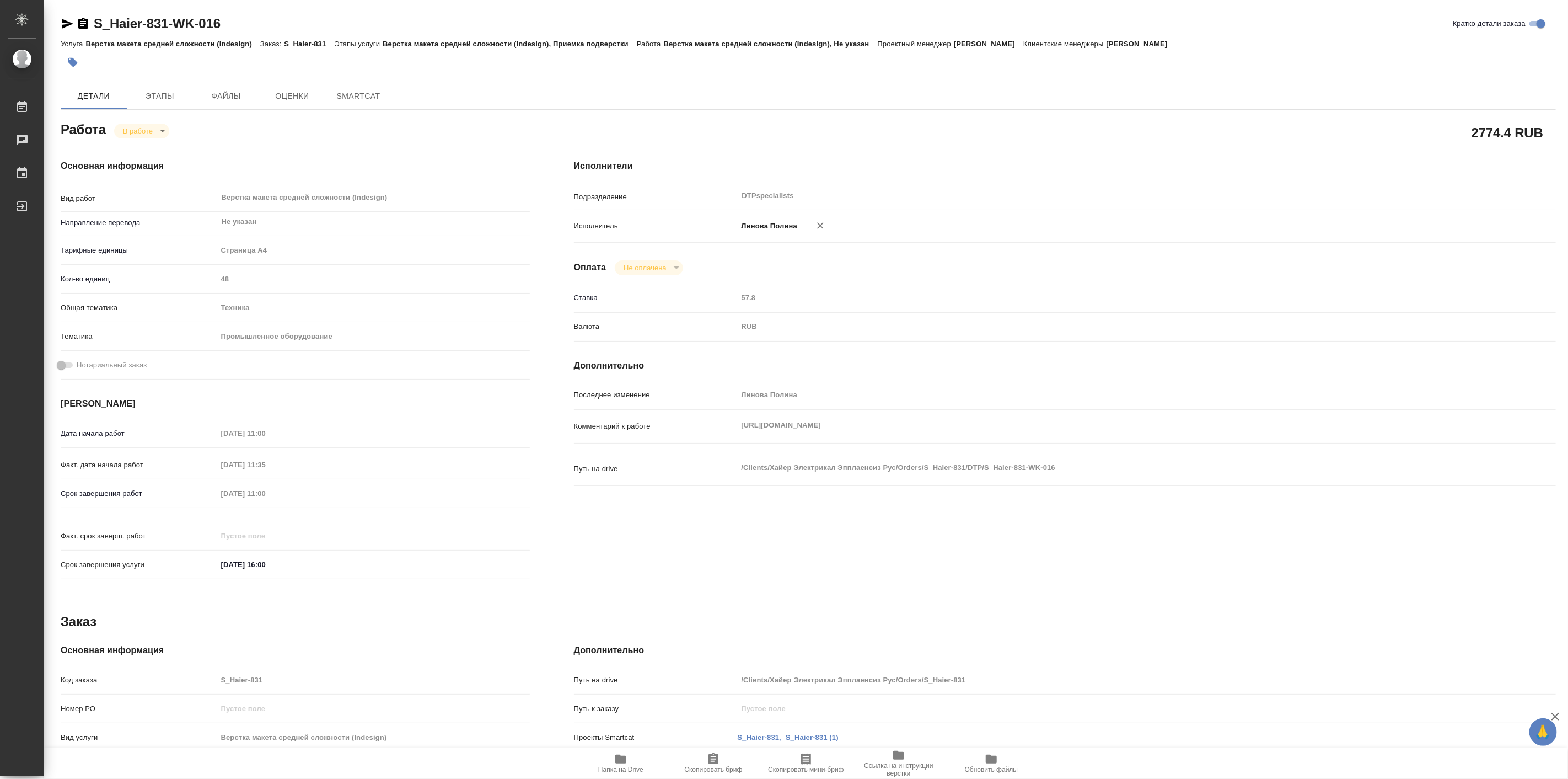
type textarea "x"
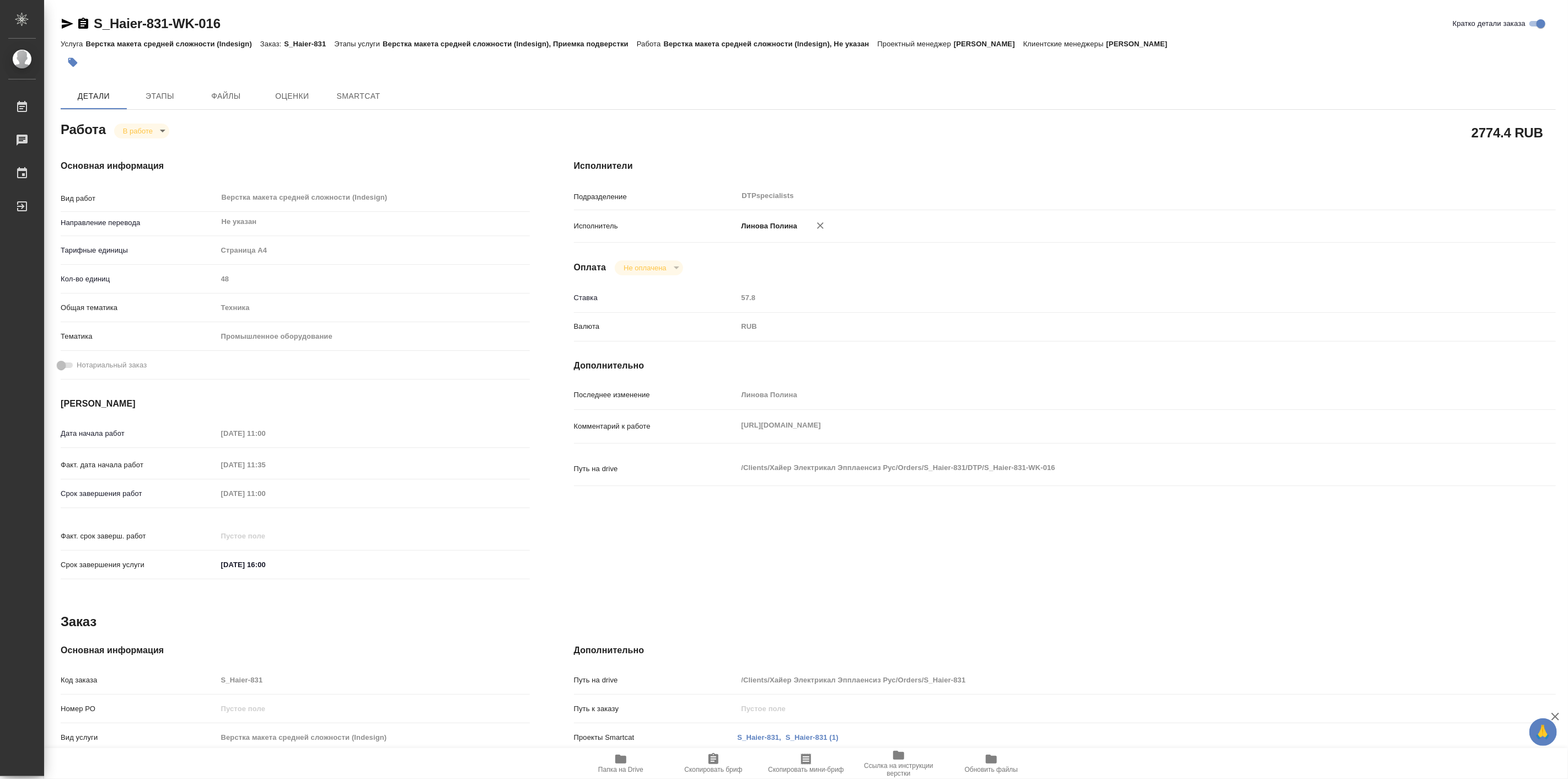
type textarea "x"
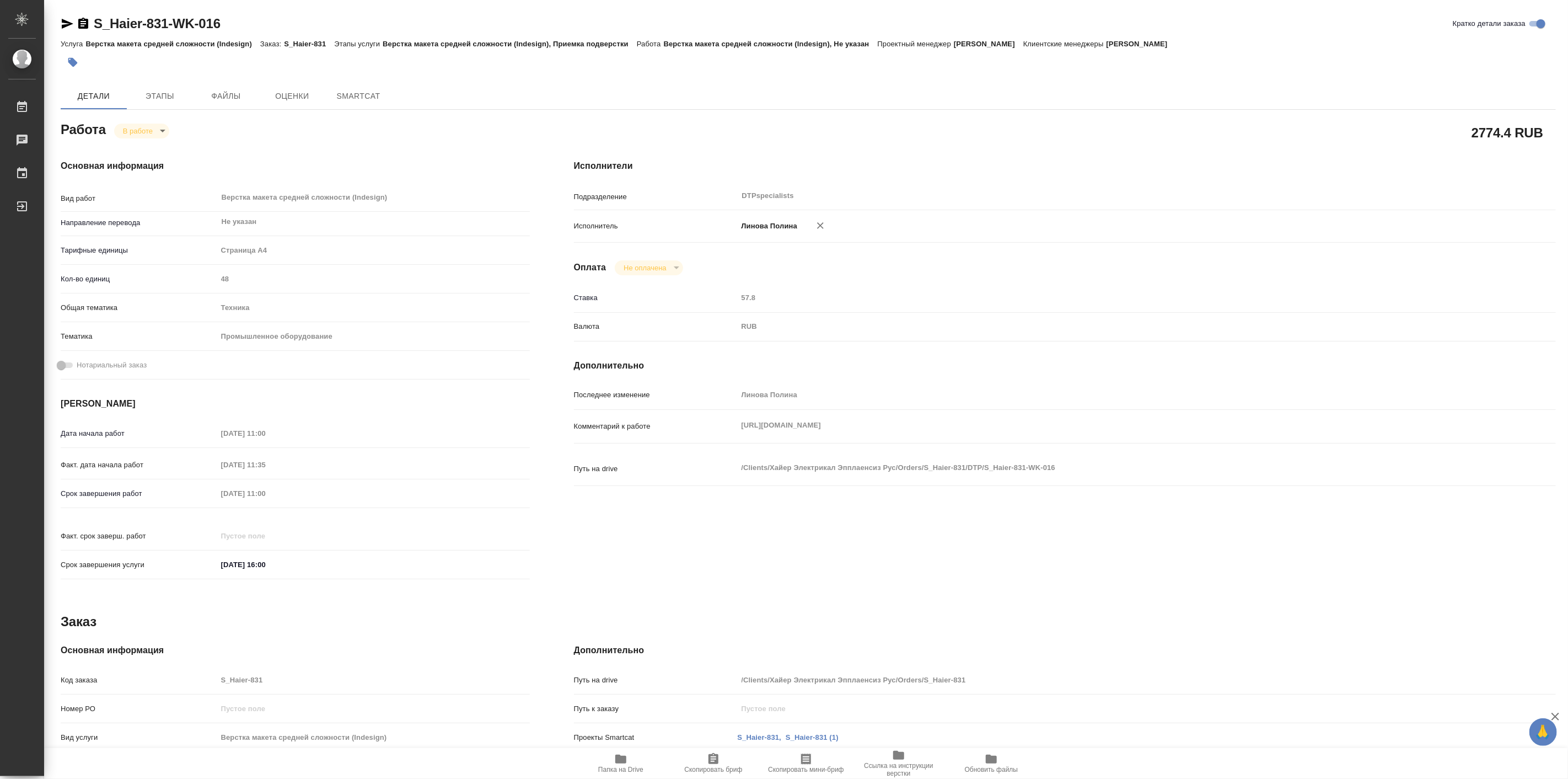
type textarea "x"
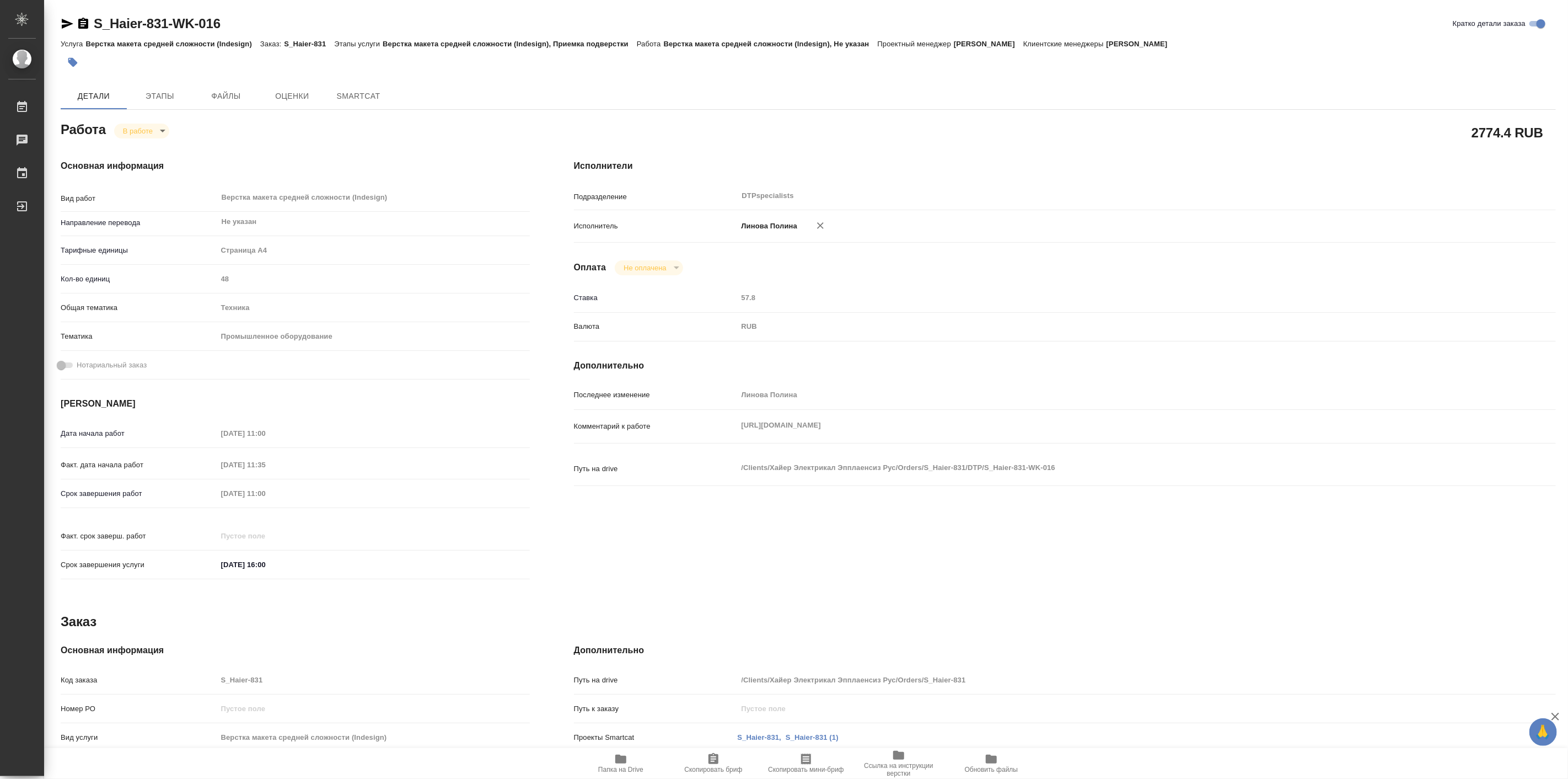
type textarea "x"
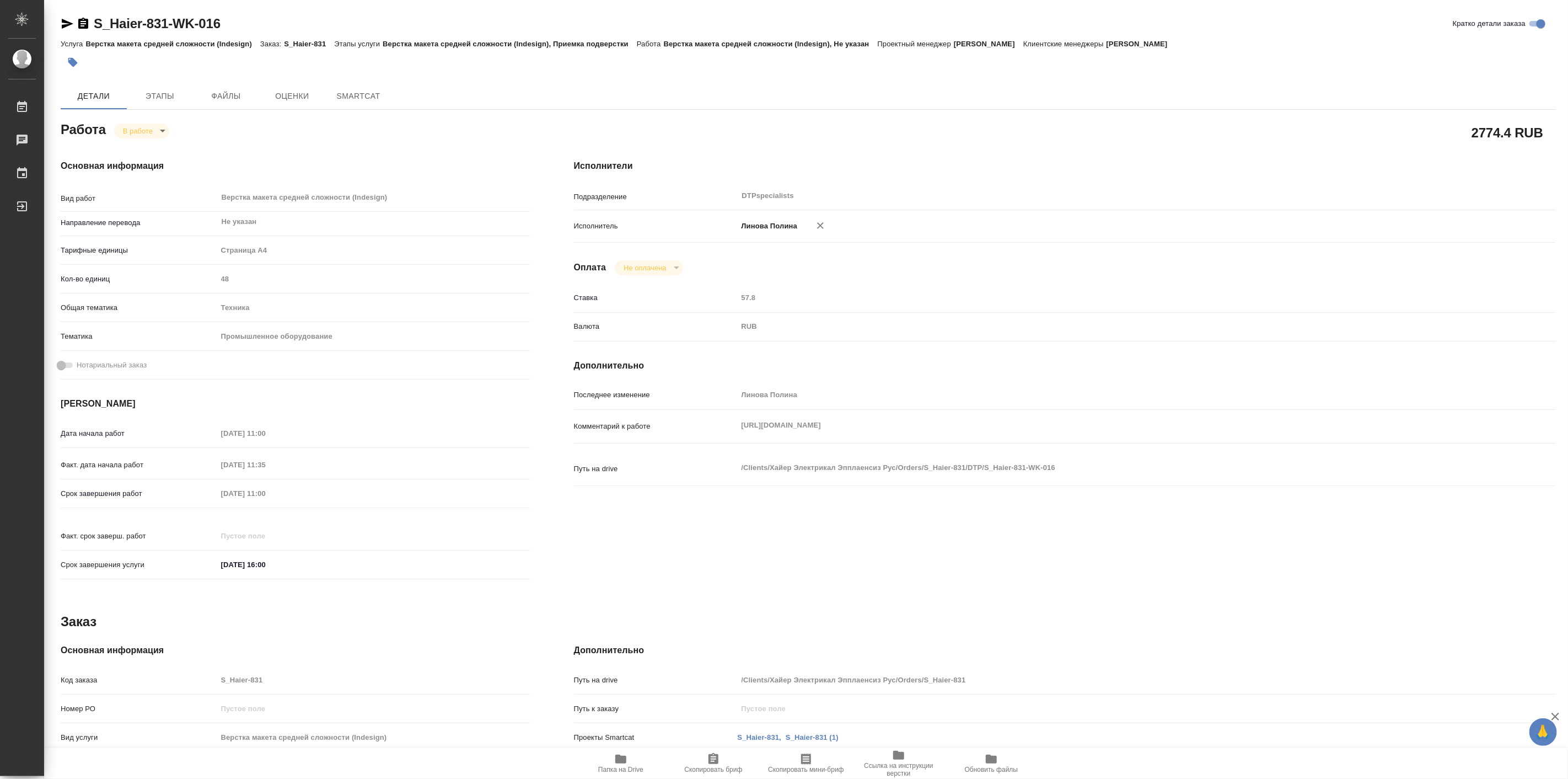
type textarea "x"
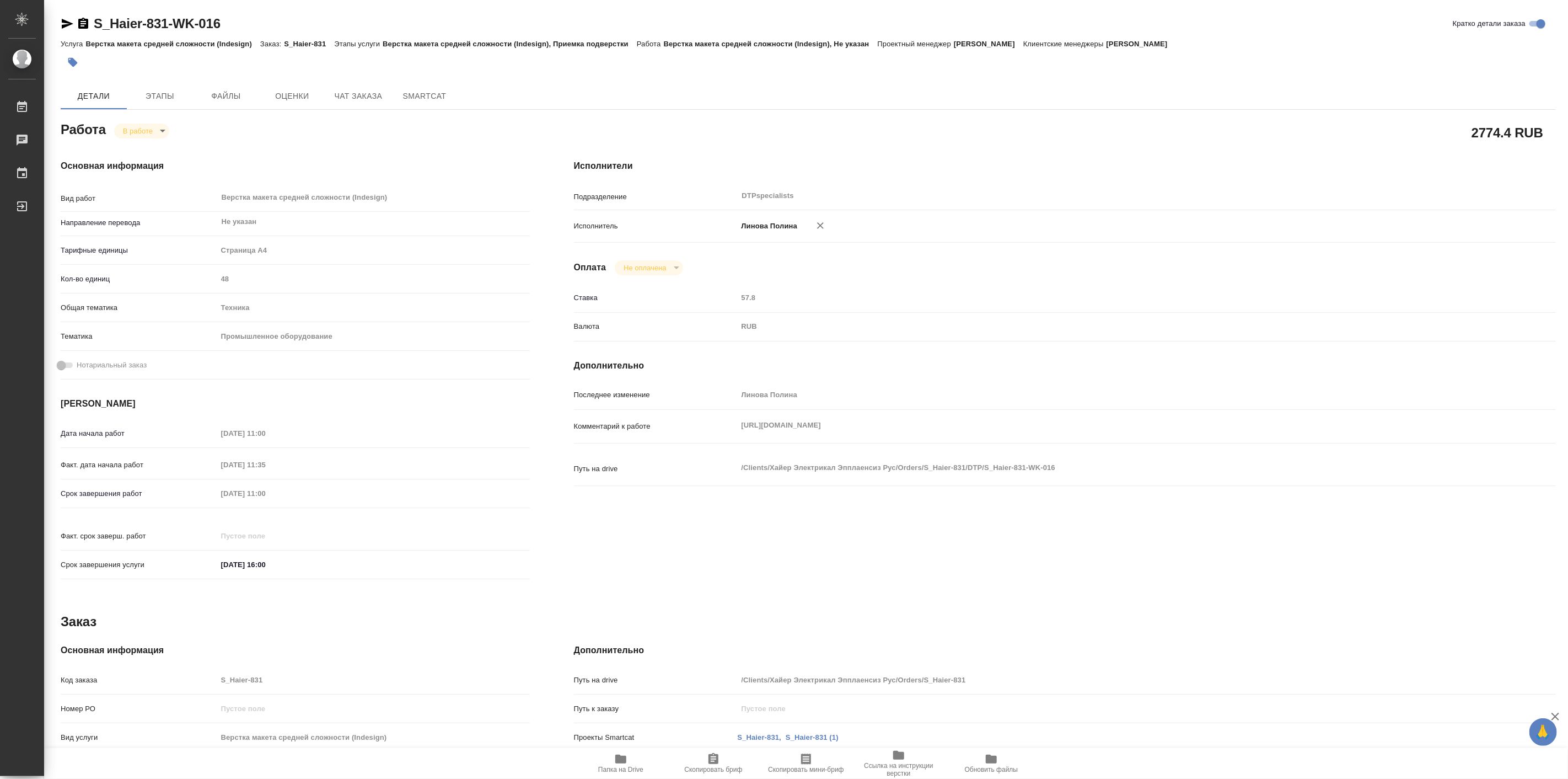
type textarea "x"
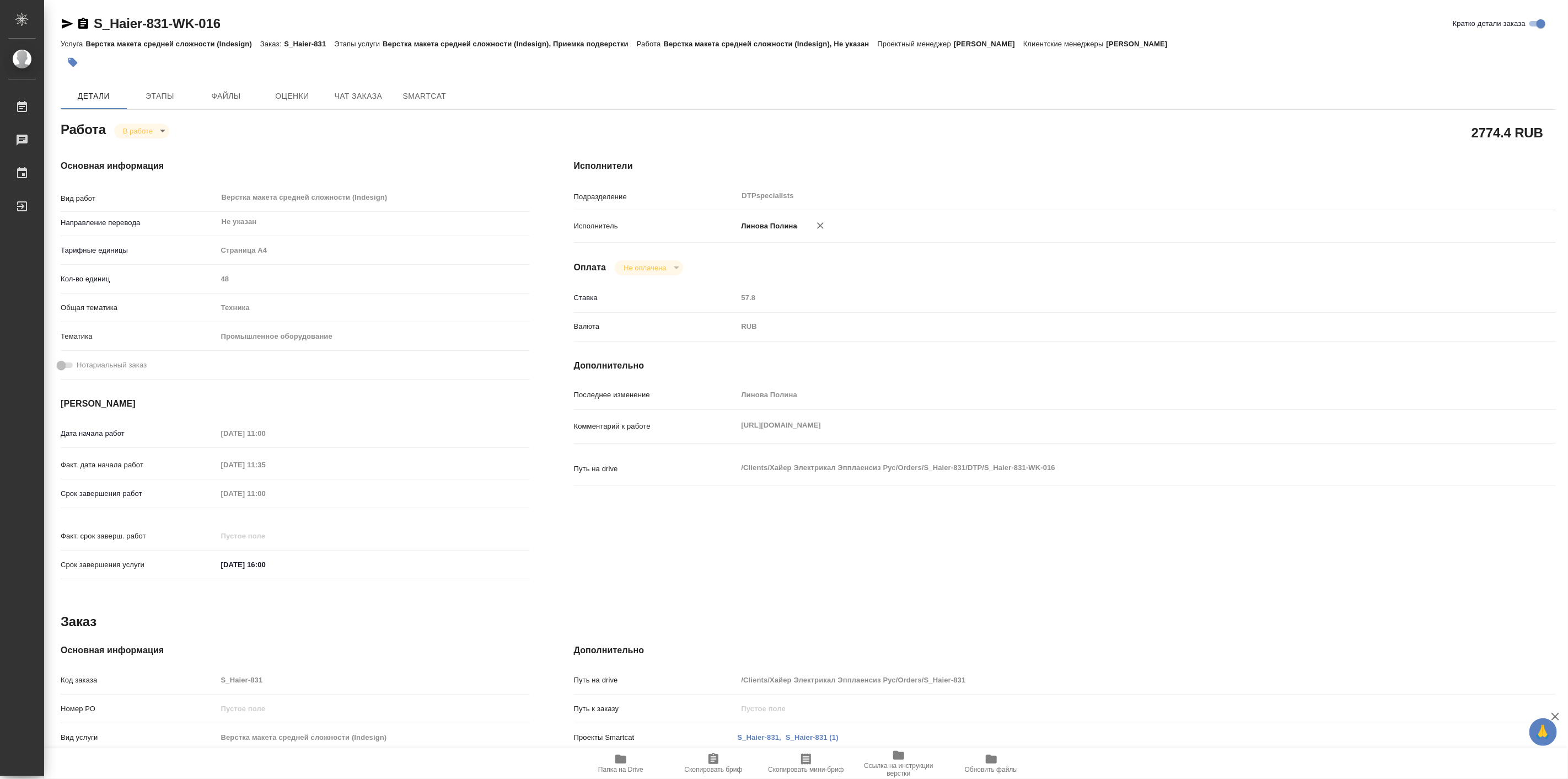
click at [138, 122] on div "Работа В работе inProgress" at bounding box center [295, 129] width 469 height 20
click at [138, 129] on body "🙏 .cls-1 fill:#fff; AWATERA Linova Polina Работы Чаты График Выйти S_Haier-831-…" at bounding box center [784, 389] width 1568 height 779
type textarea "x"
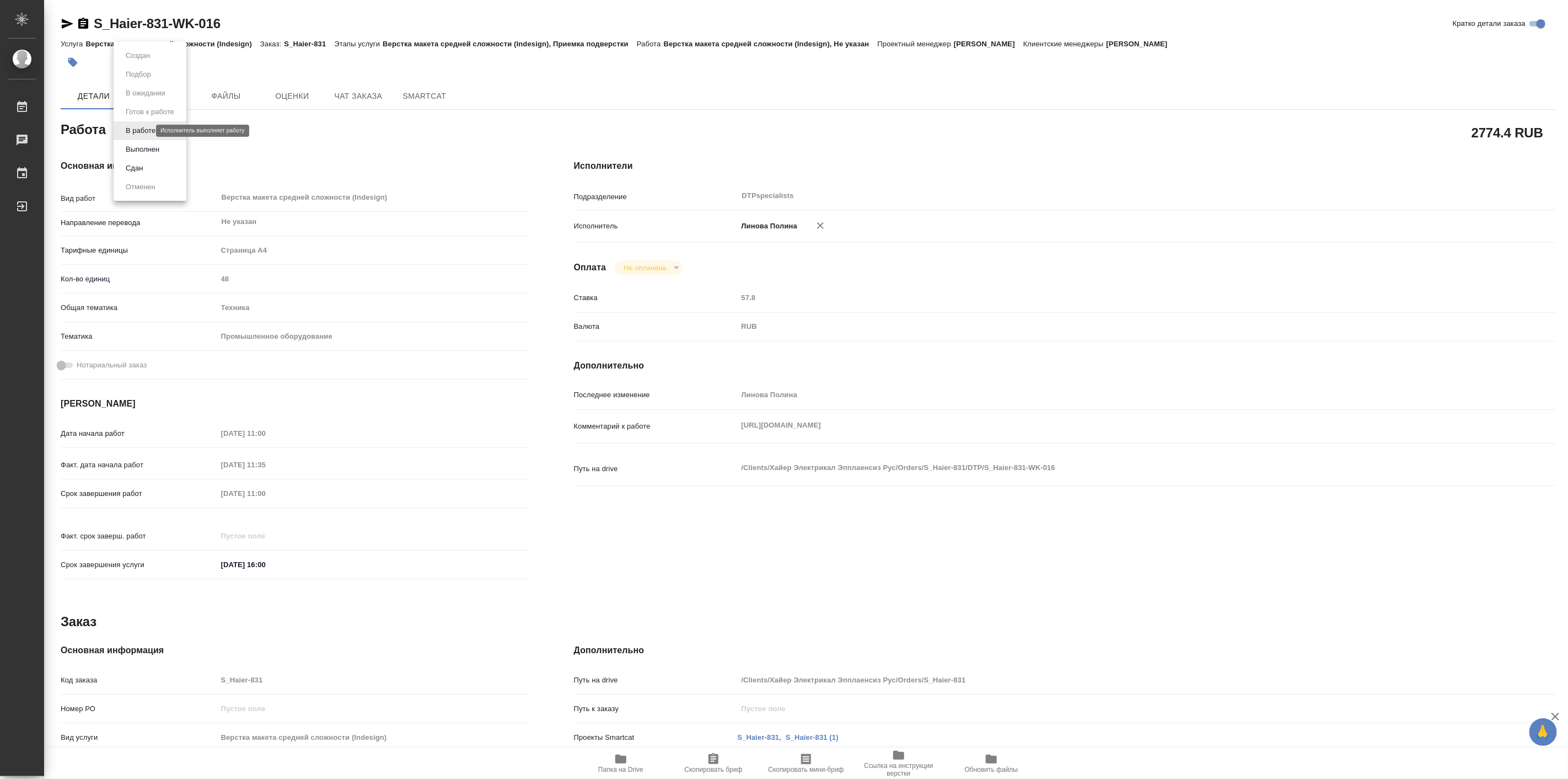
type textarea "x"
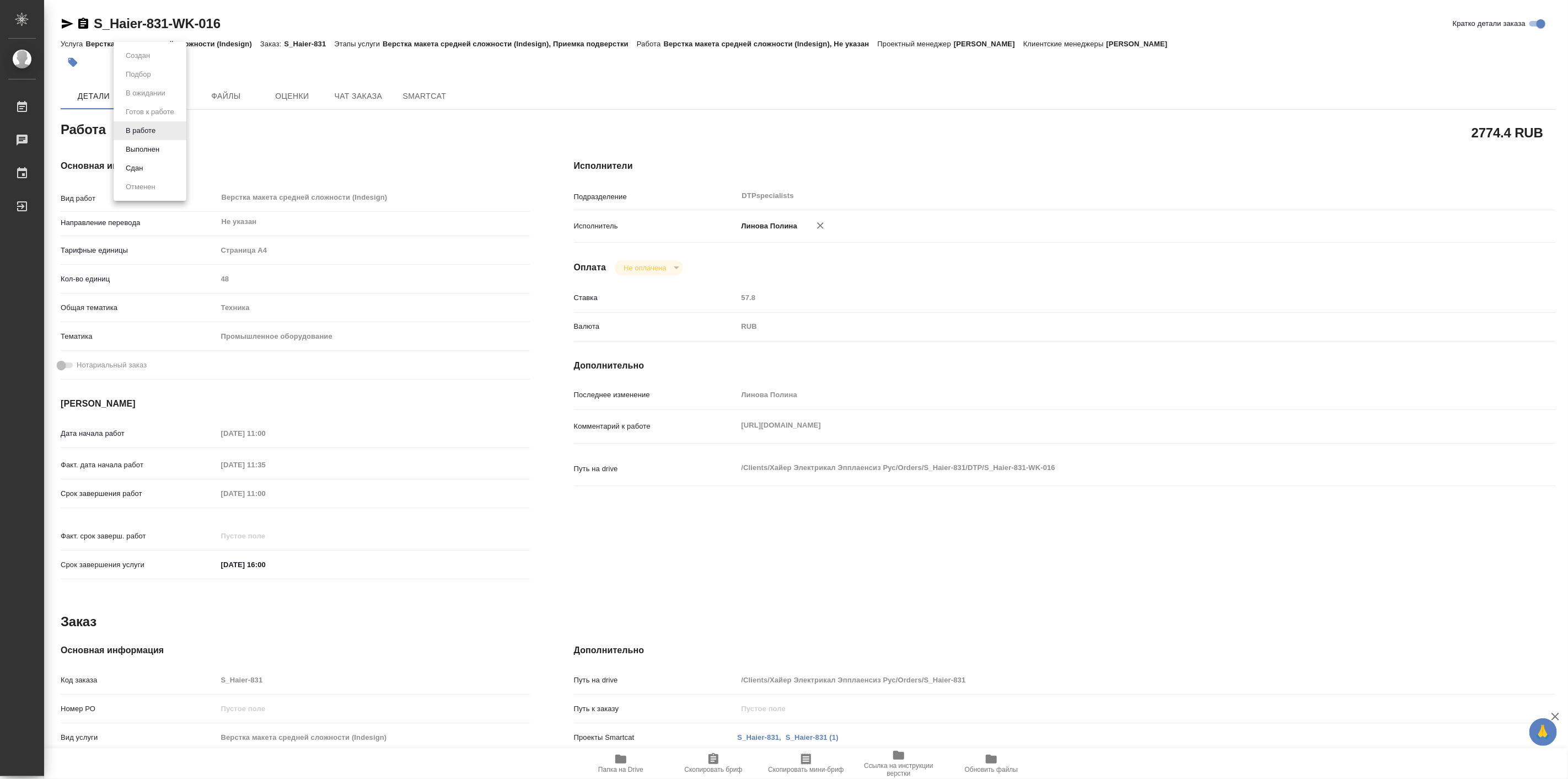
type textarea "x"
click at [167, 152] on li "Выполнен" at bounding box center [150, 149] width 73 height 19
type textarea "x"
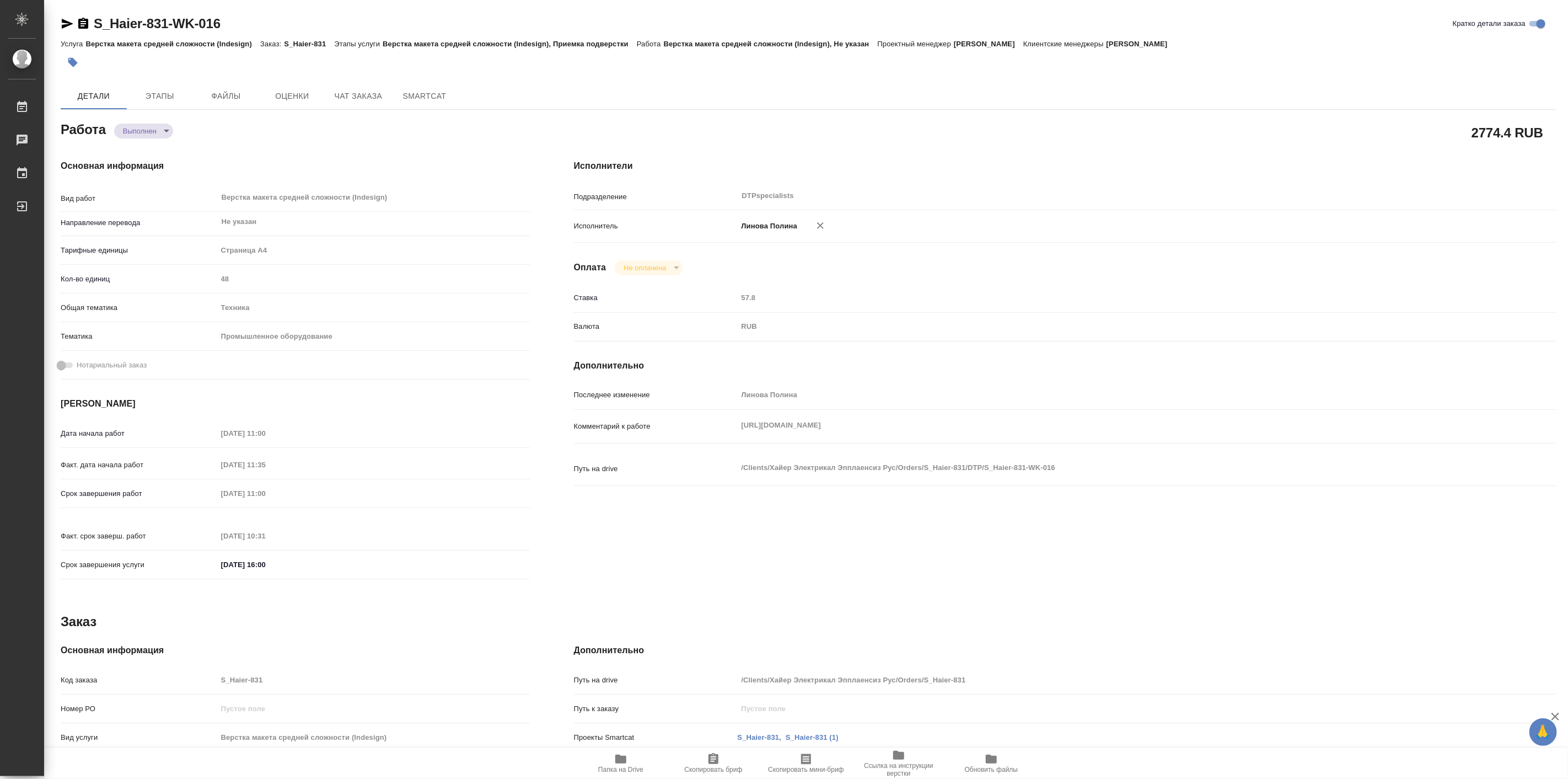
type textarea "x"
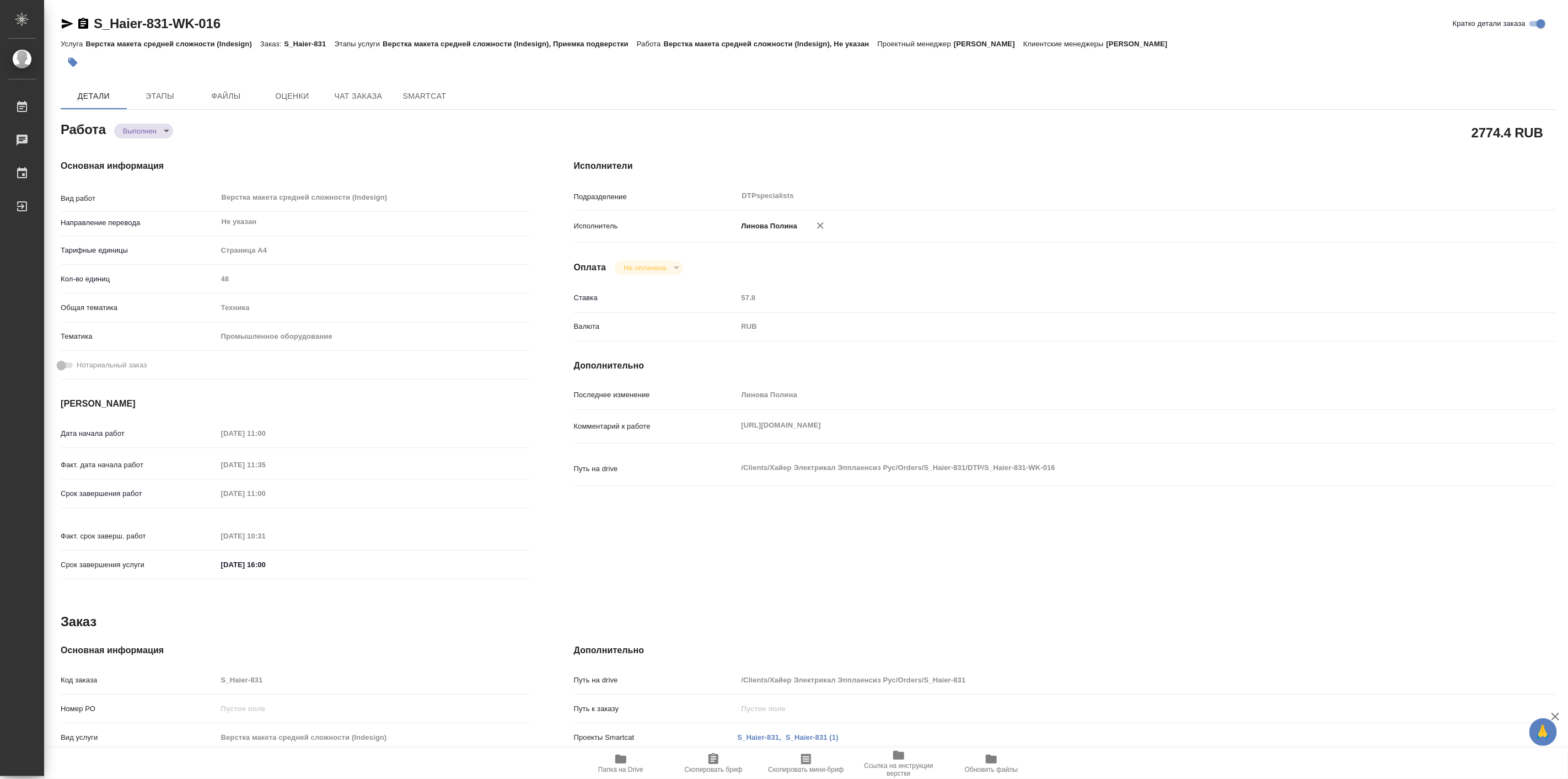
type textarea "x"
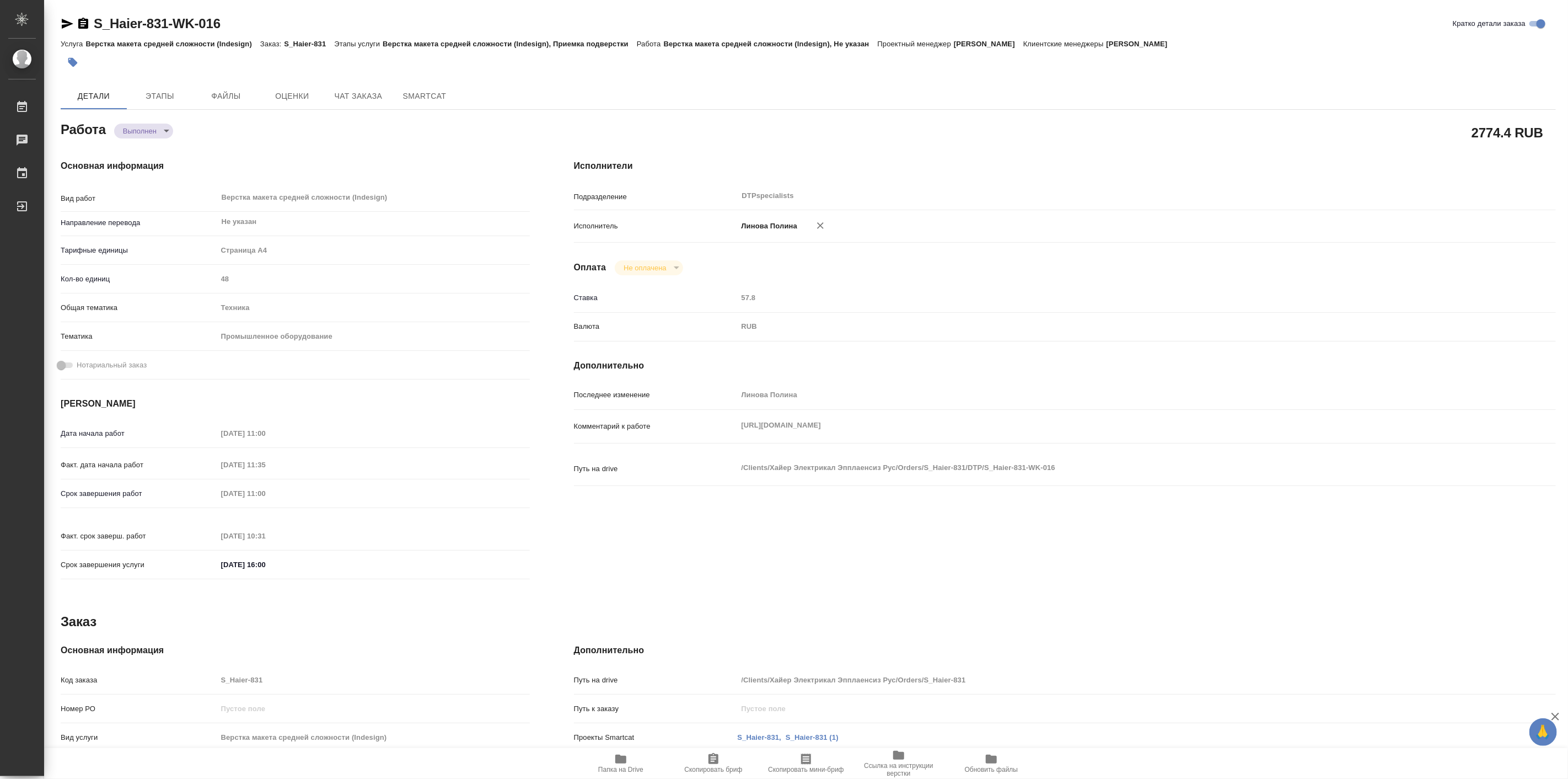
type textarea "x"
click at [626, 767] on span "Папка на Drive" at bounding box center [621, 769] width 45 height 8
type textarea "x"
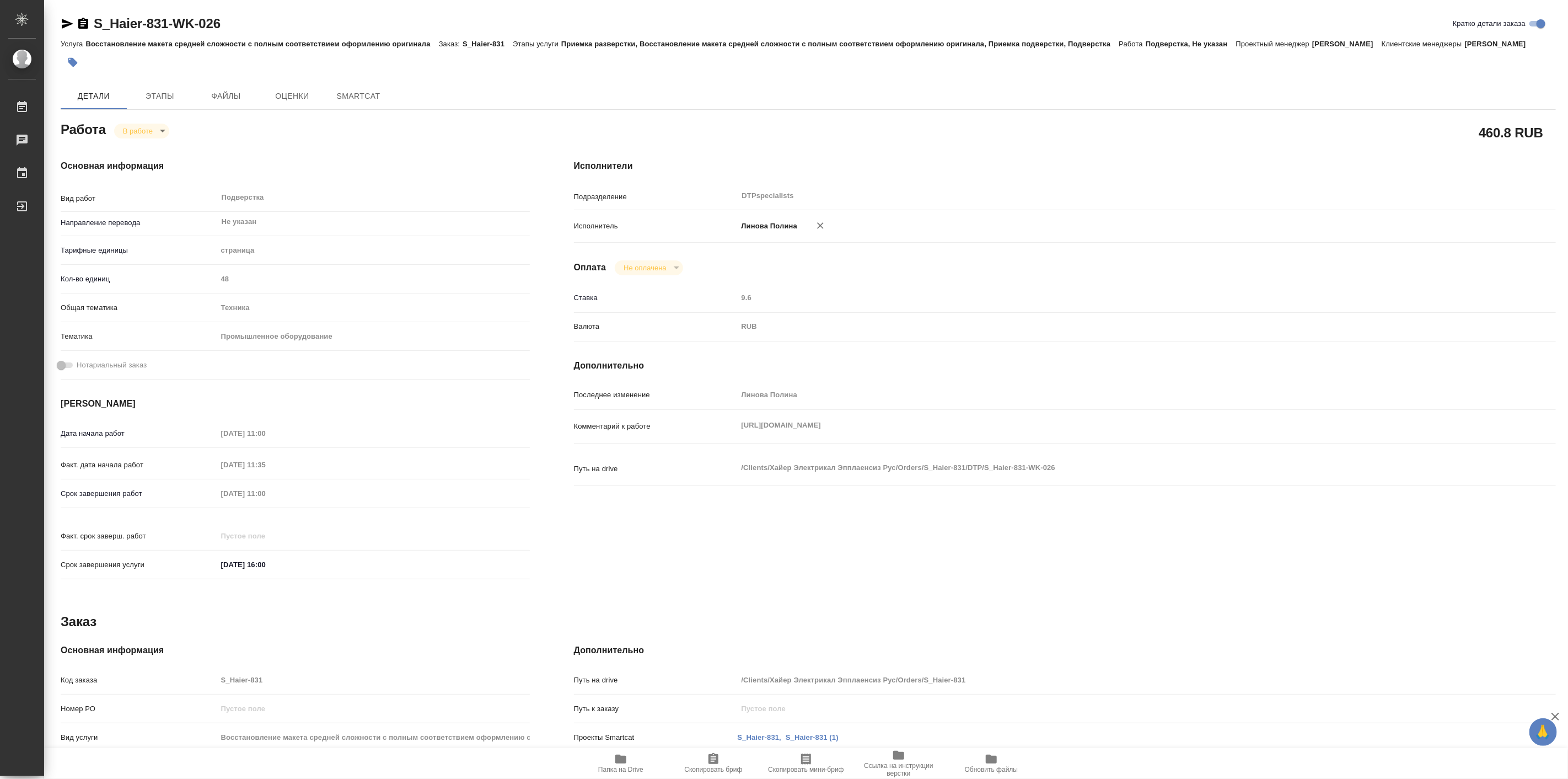
type textarea "x"
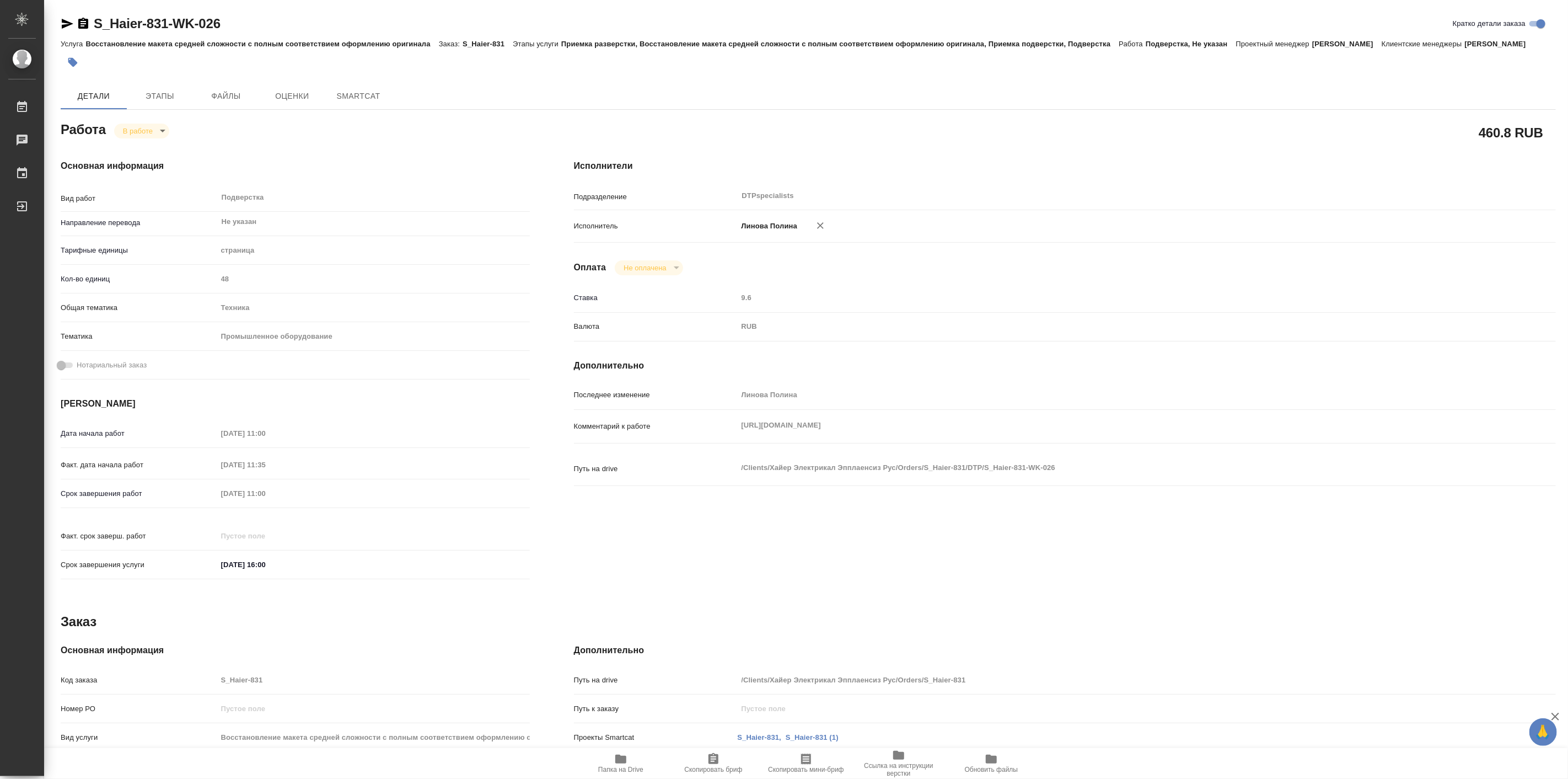
type textarea "x"
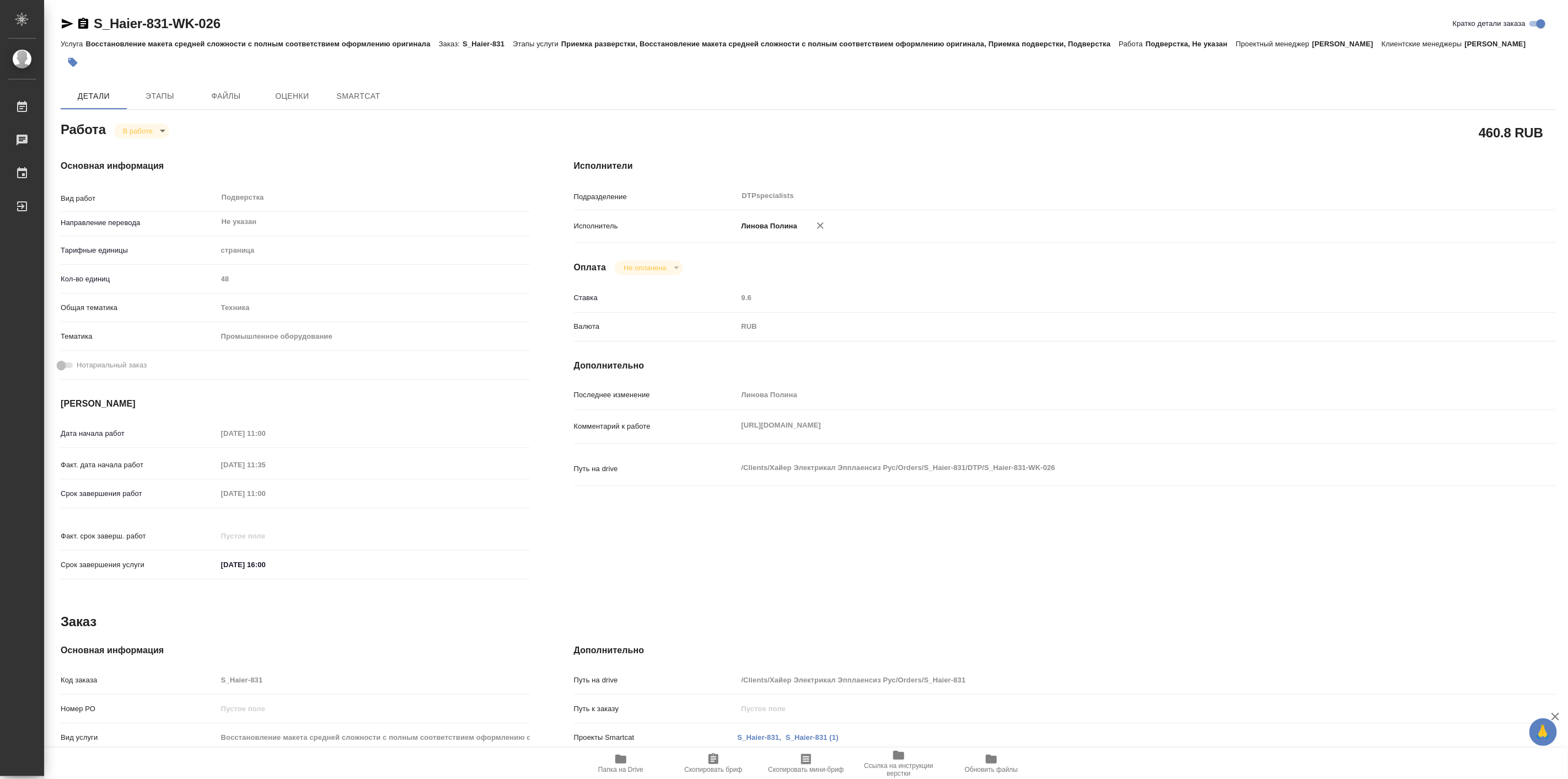
type textarea "x"
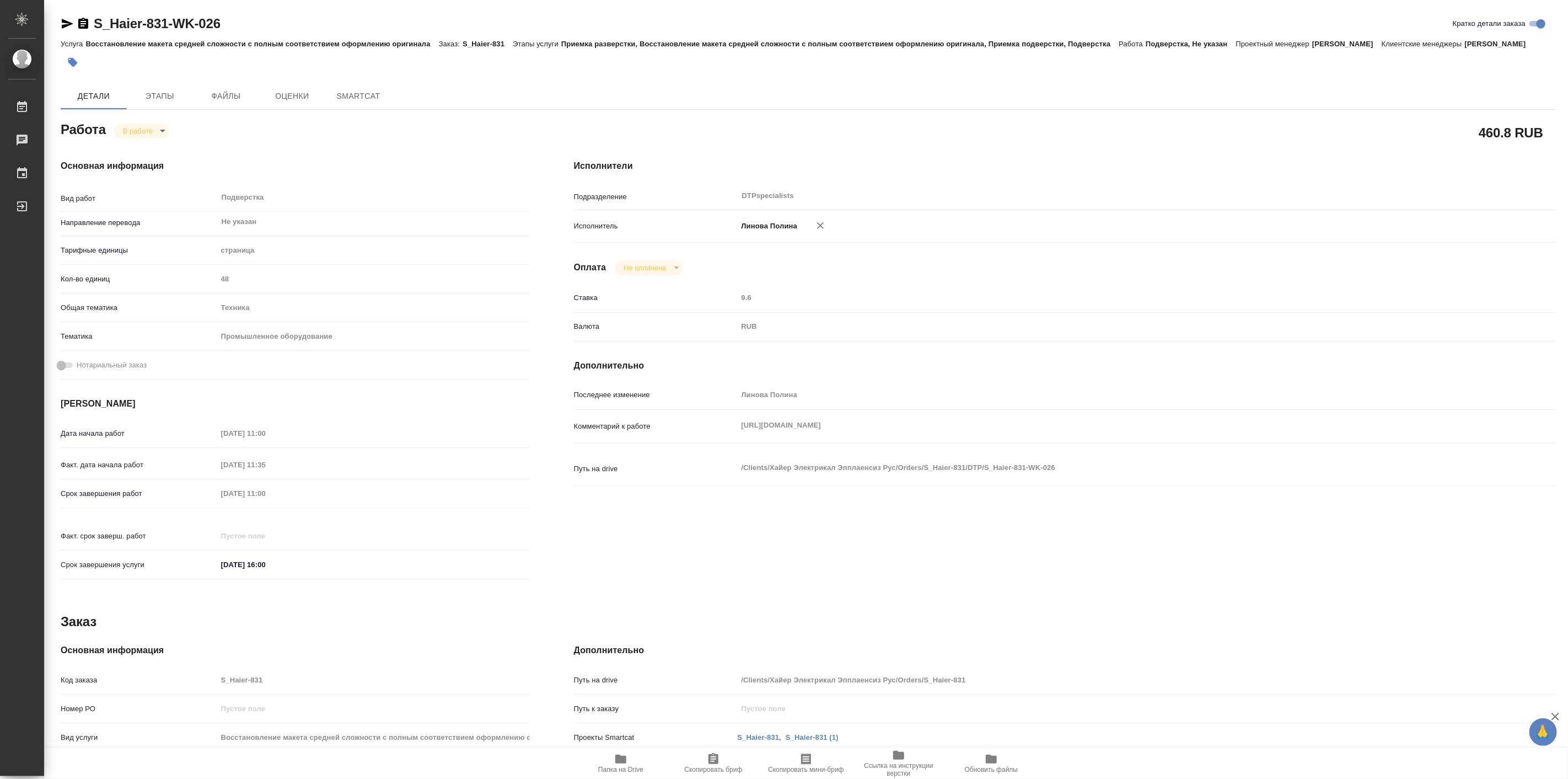
type textarea "x"
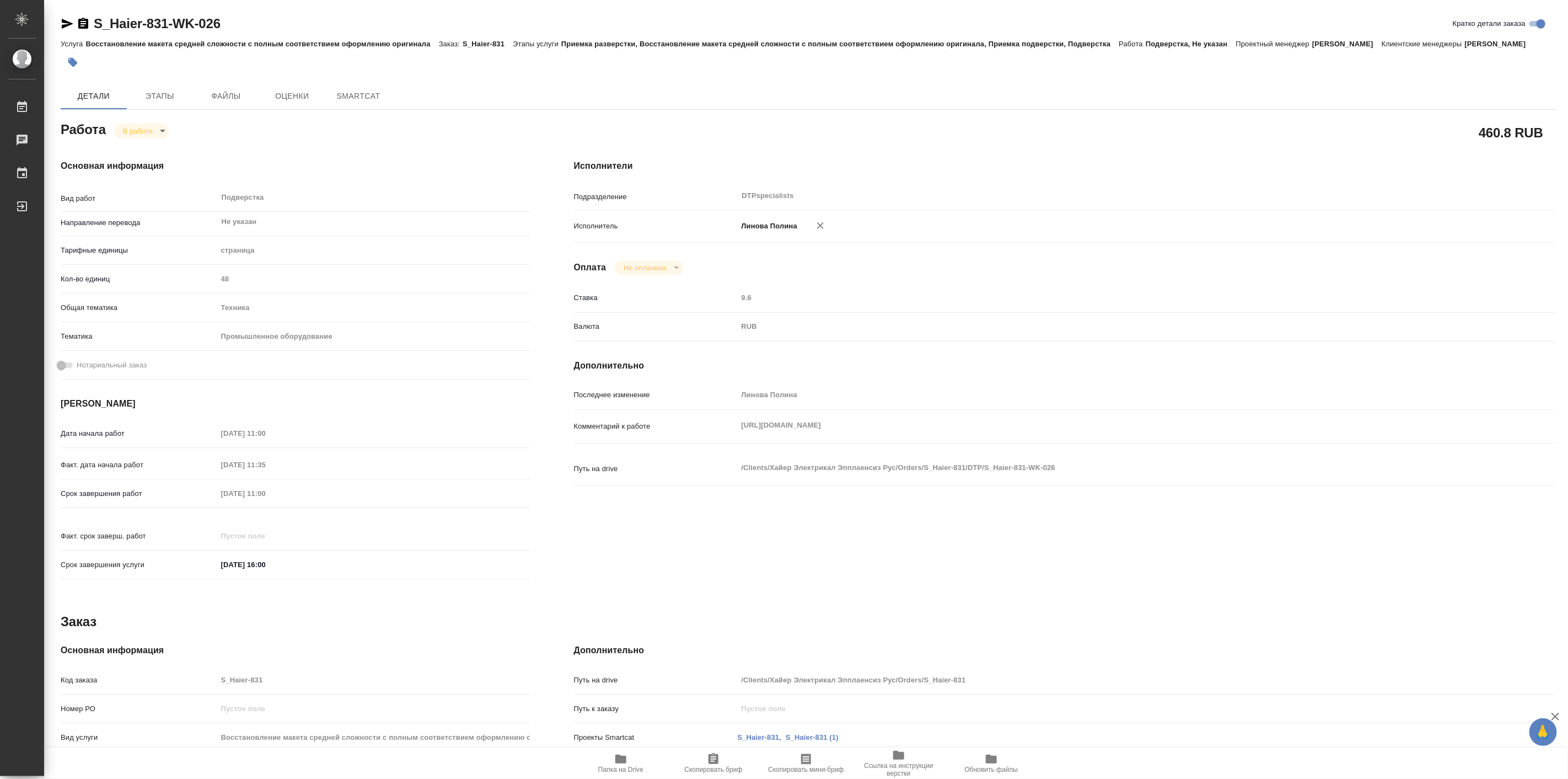
type textarea "x"
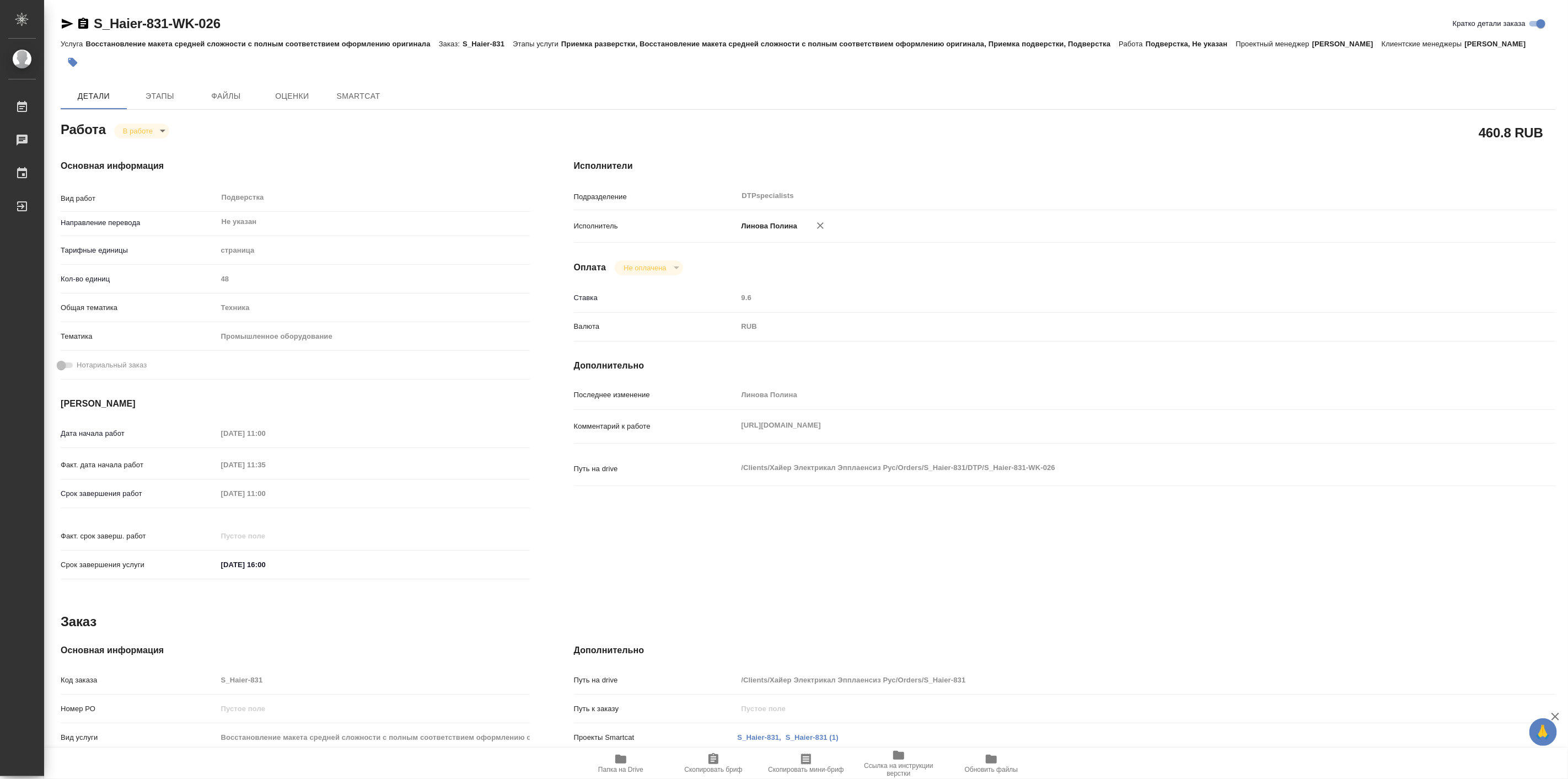
type textarea "x"
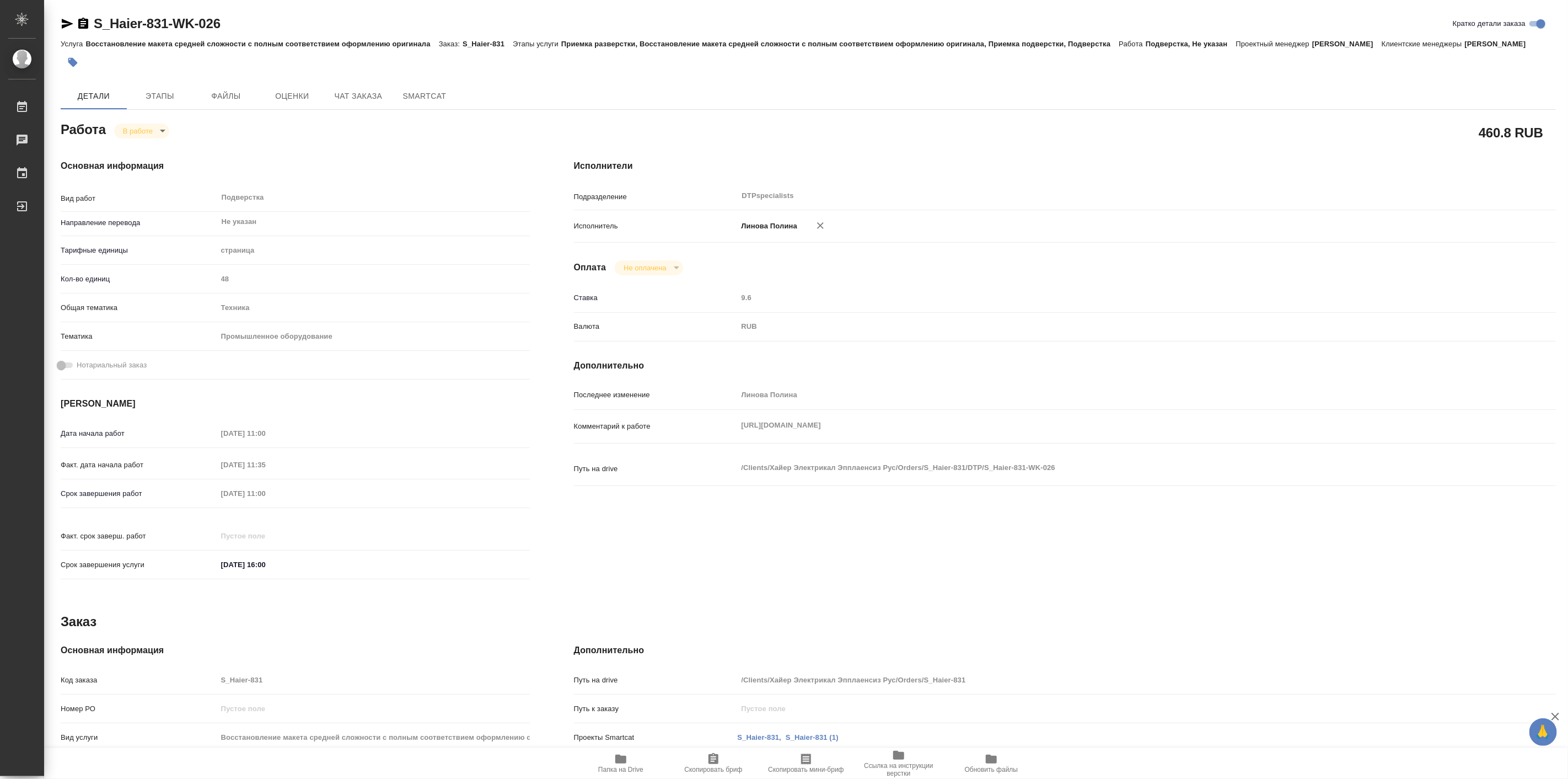
type textarea "x"
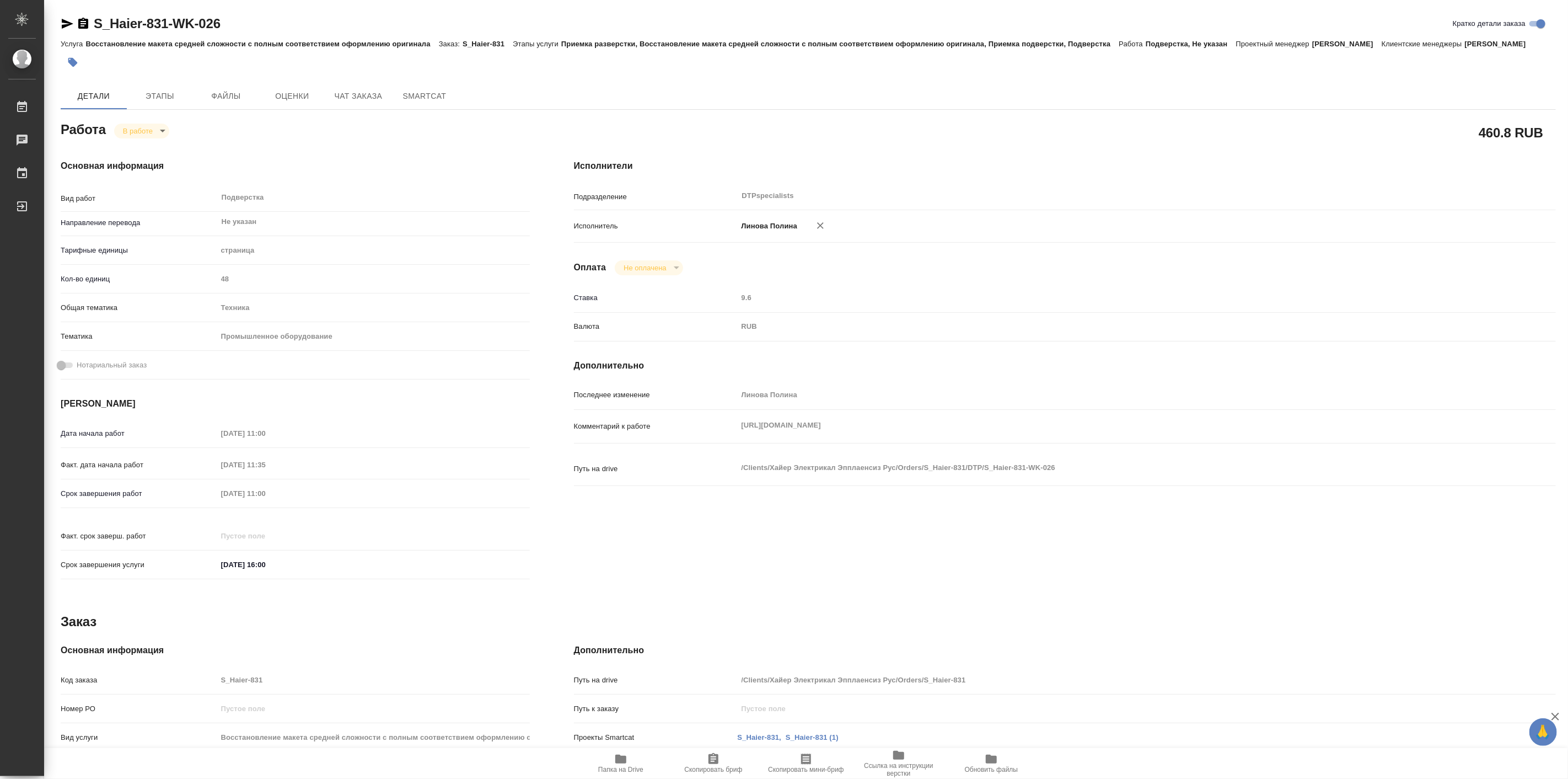
type textarea "x"
click at [155, 136] on body "🙏 .cls-1 fill:#fff; AWATERA [PERSON_NAME] Работы Чаты График Выйти S_Haier-831-…" at bounding box center [784, 389] width 1568 height 779
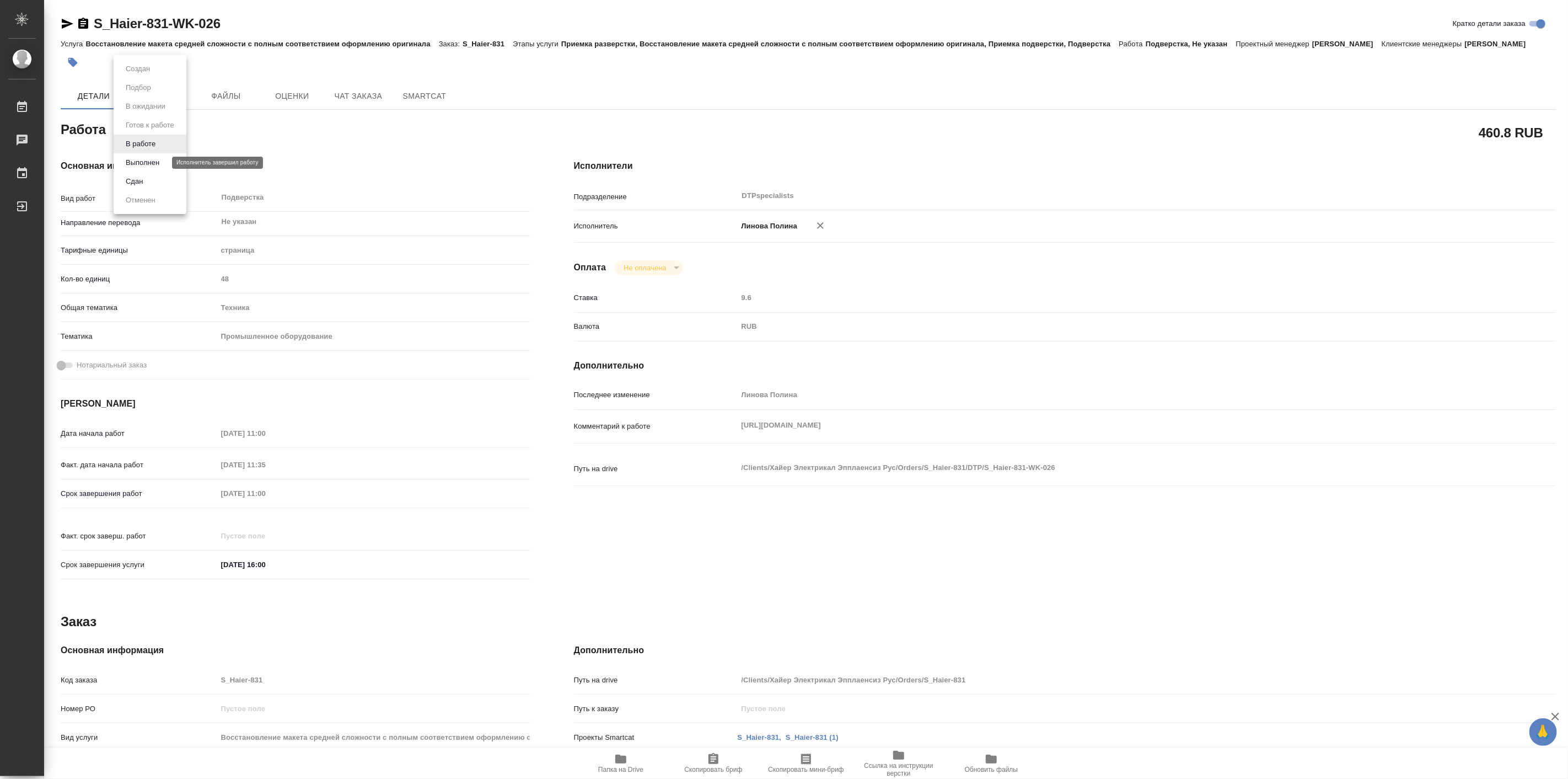
click at [161, 161] on button "Выполнен" at bounding box center [142, 163] width 40 height 12
type textarea "x"
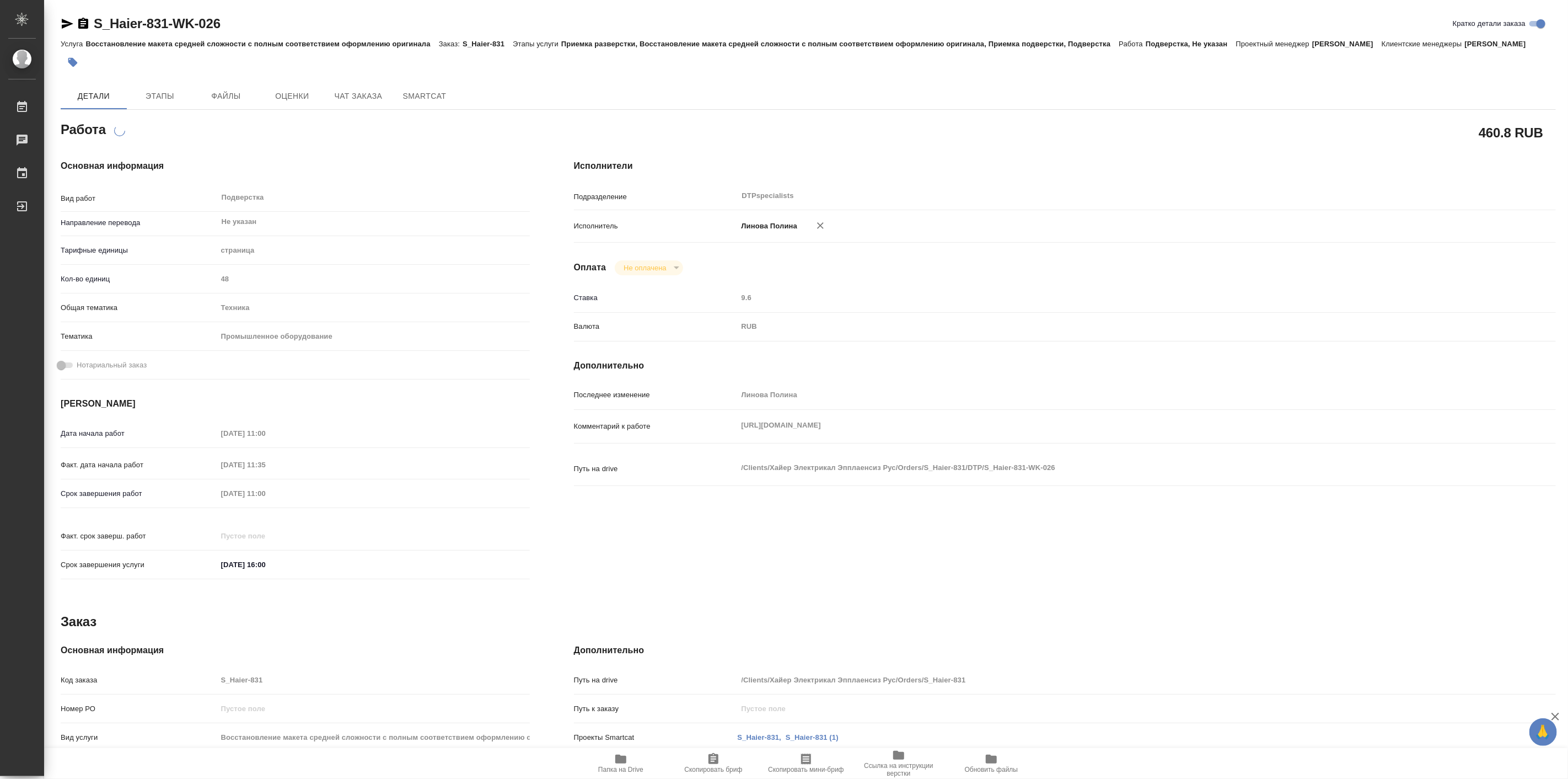
type textarea "x"
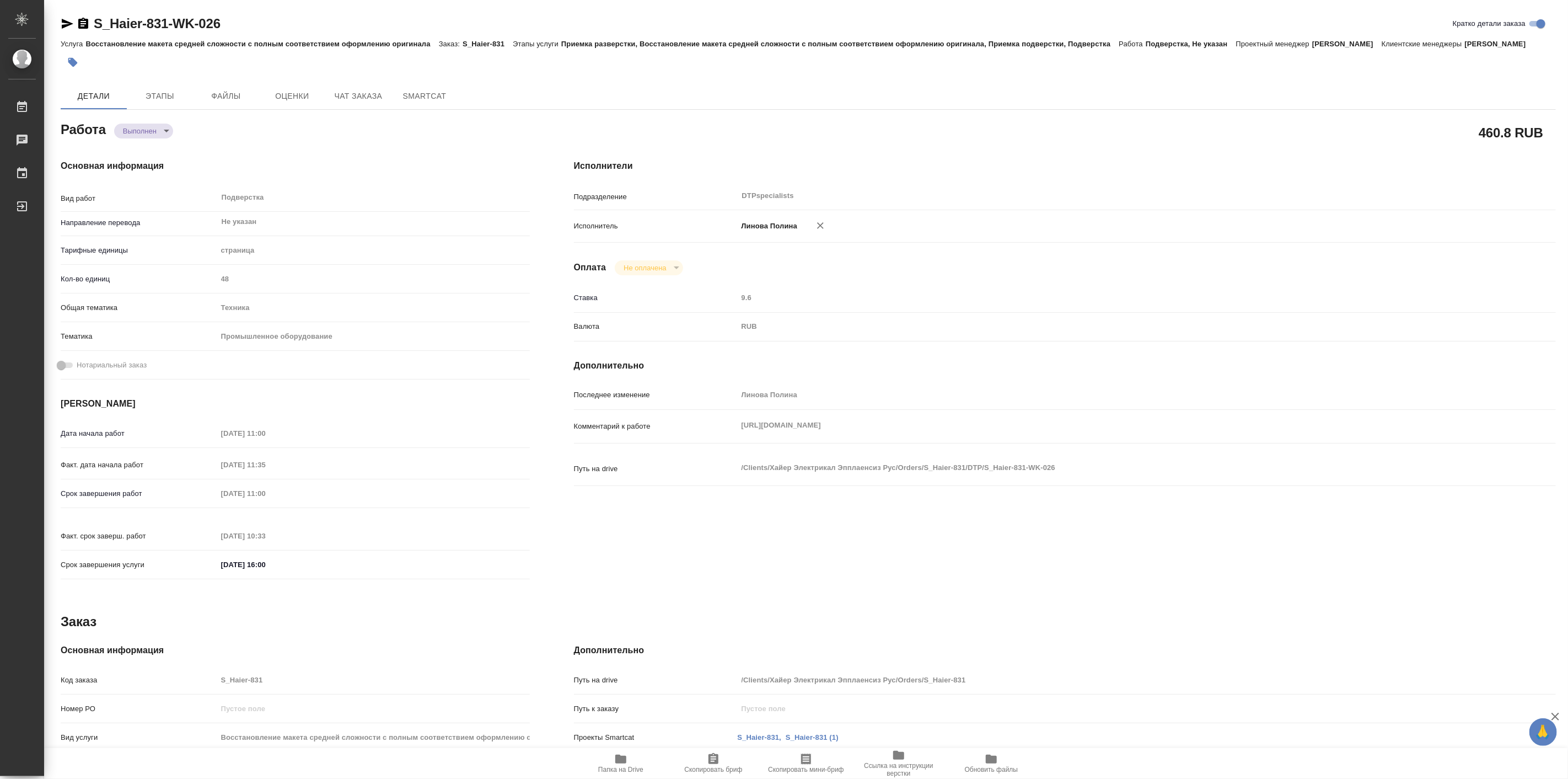
type textarea "x"
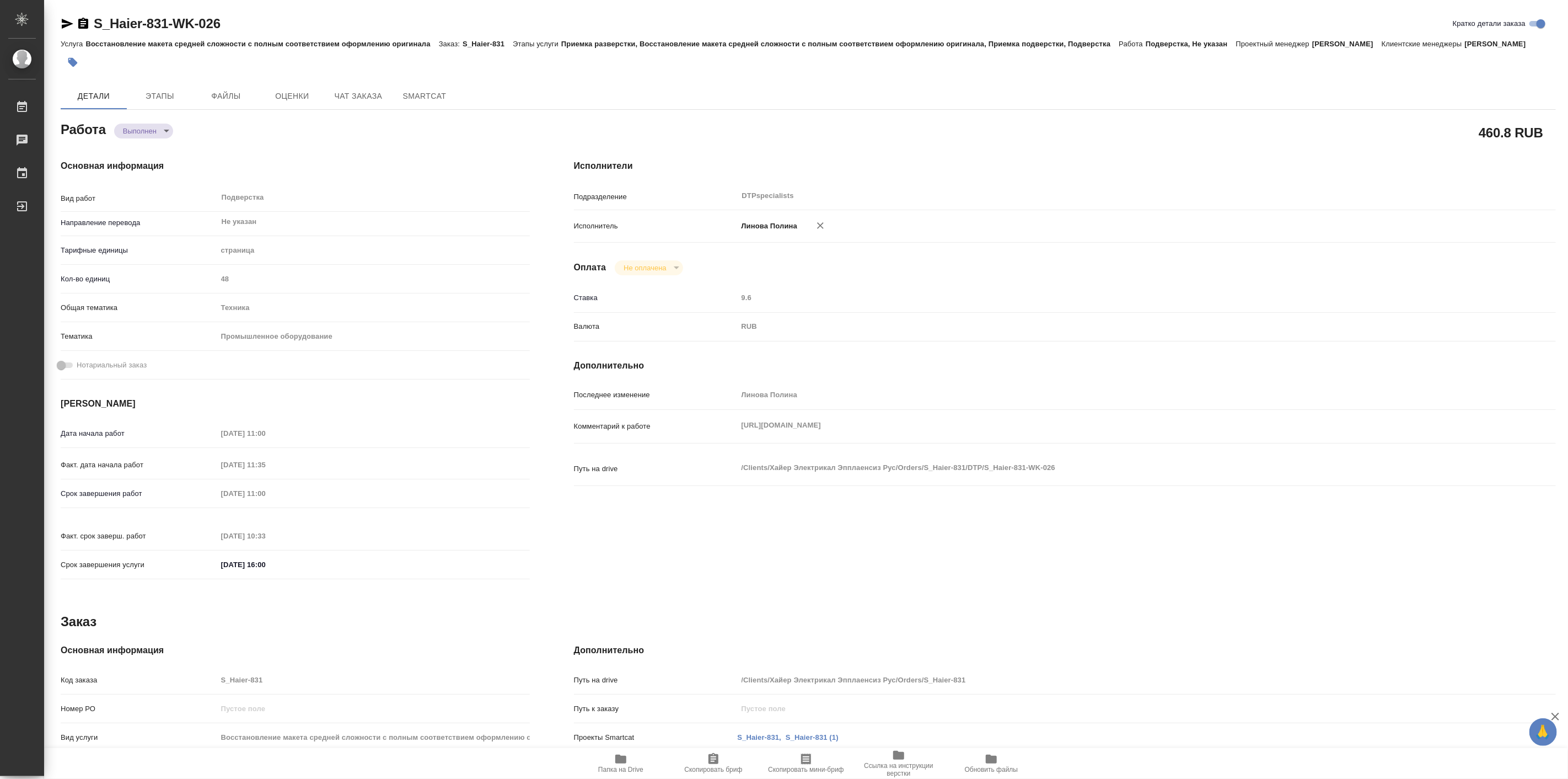
type textarea "x"
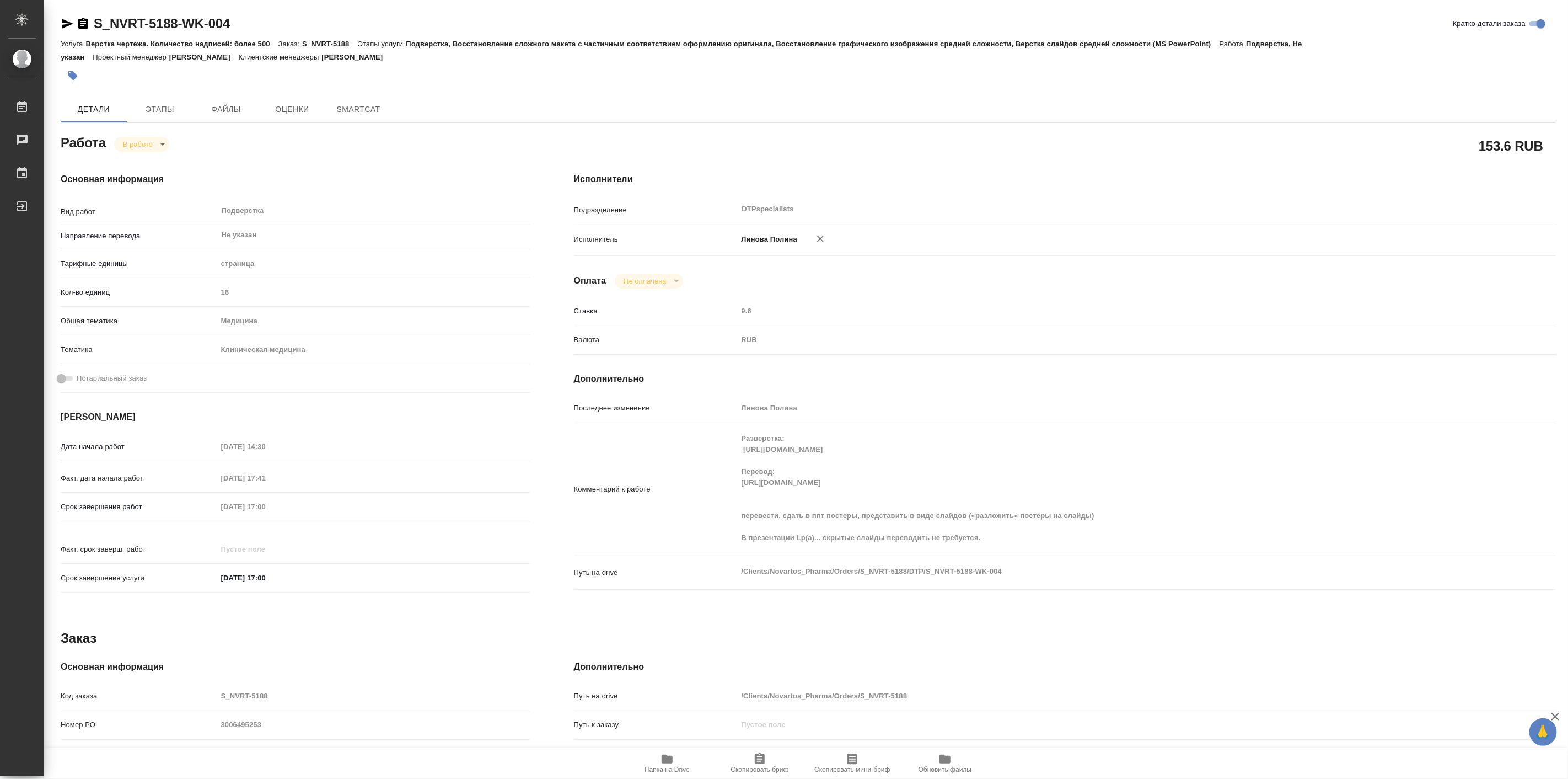
type textarea "x"
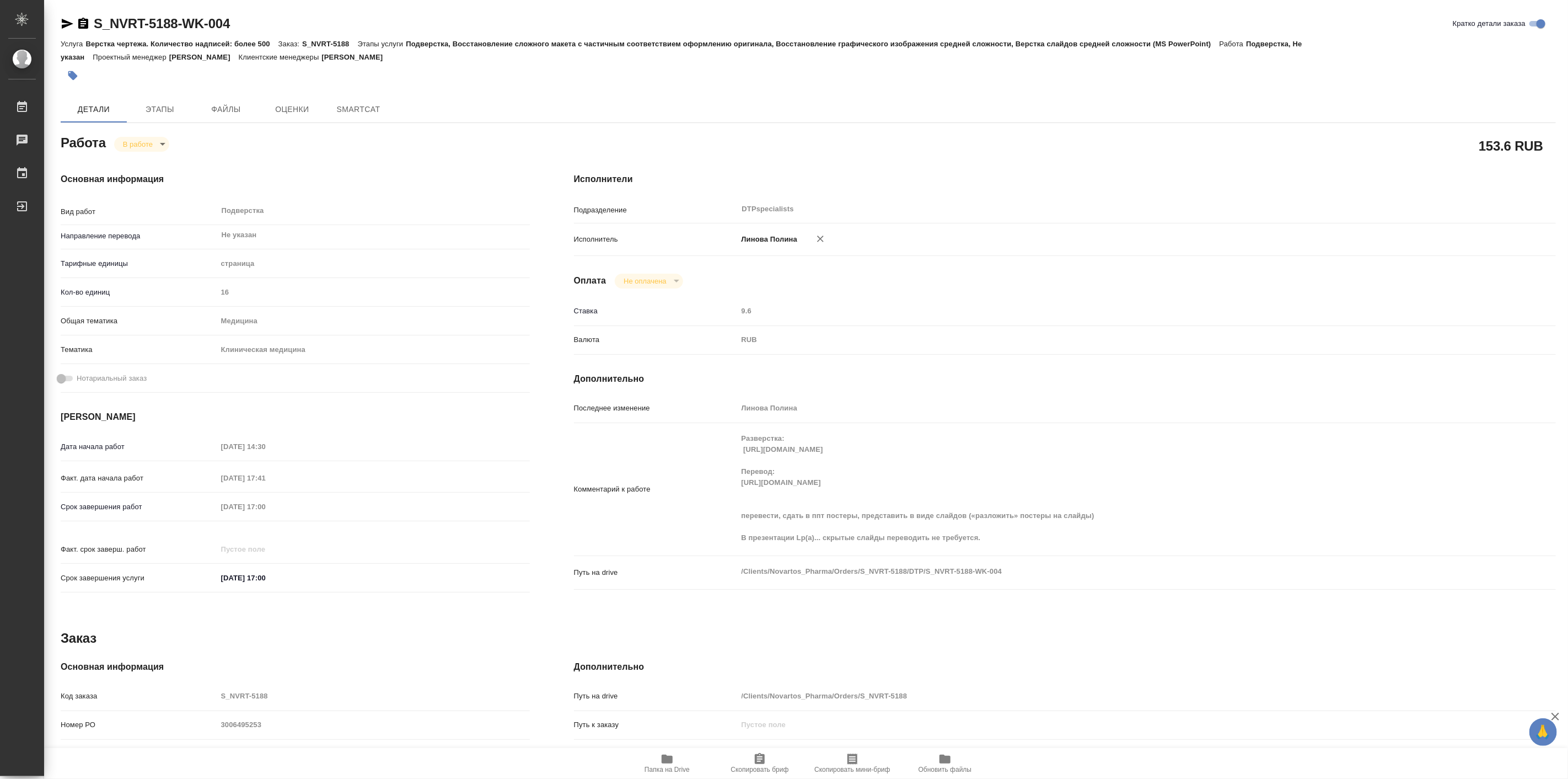
type textarea "x"
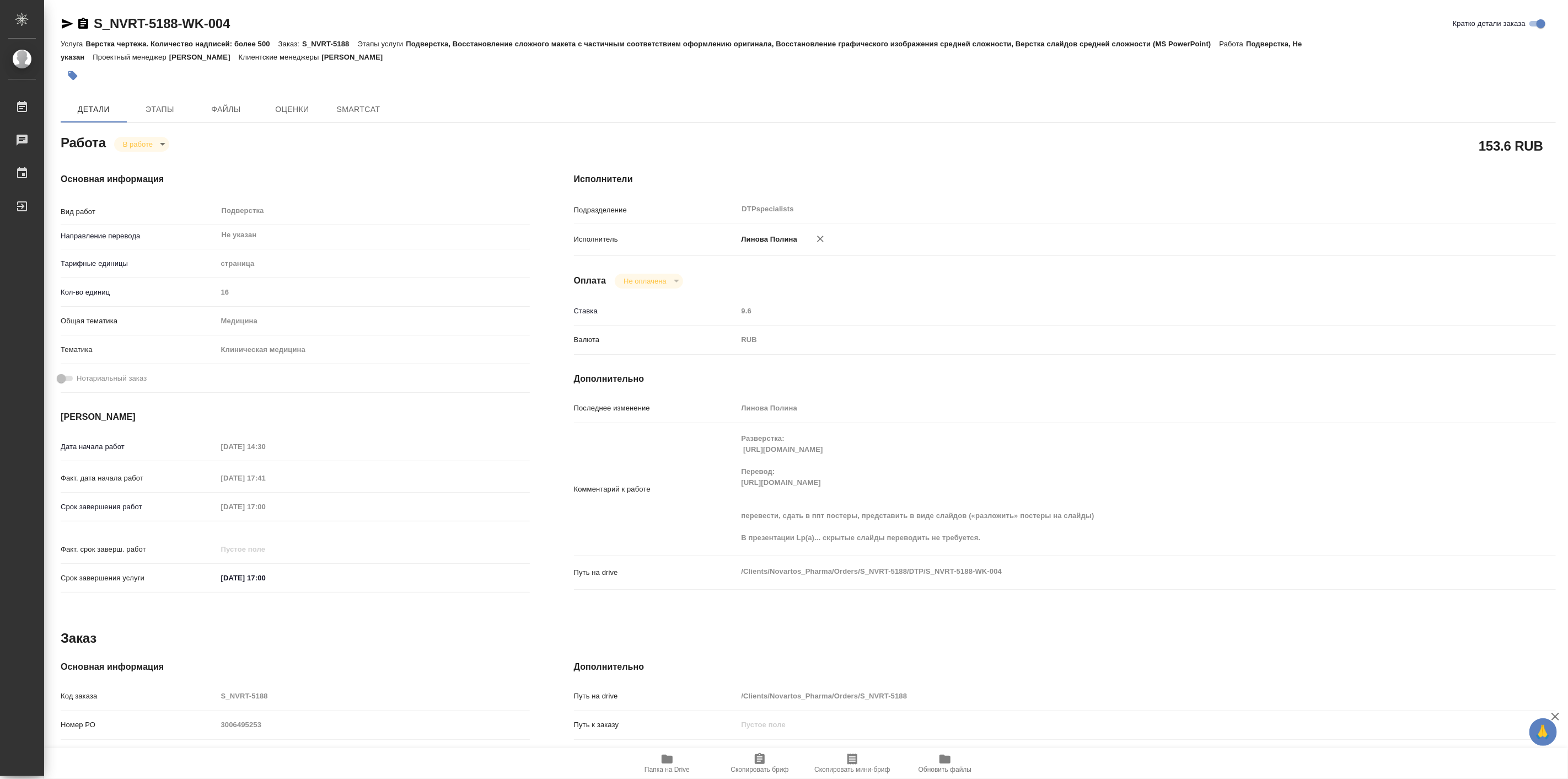
type textarea "x"
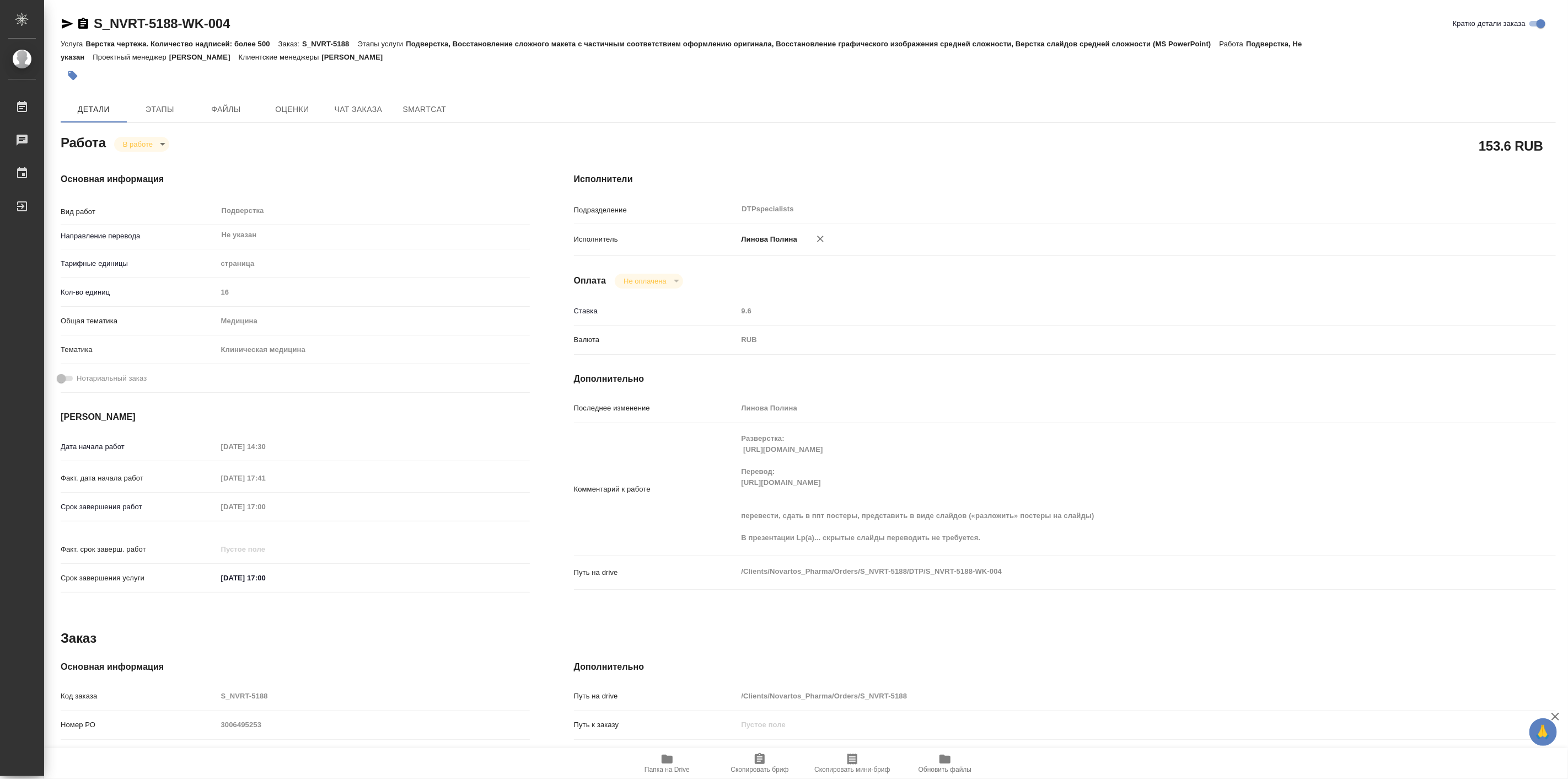
click at [945, 635] on div "Заказ" at bounding box center [808, 638] width 1495 height 18
type textarea "x"
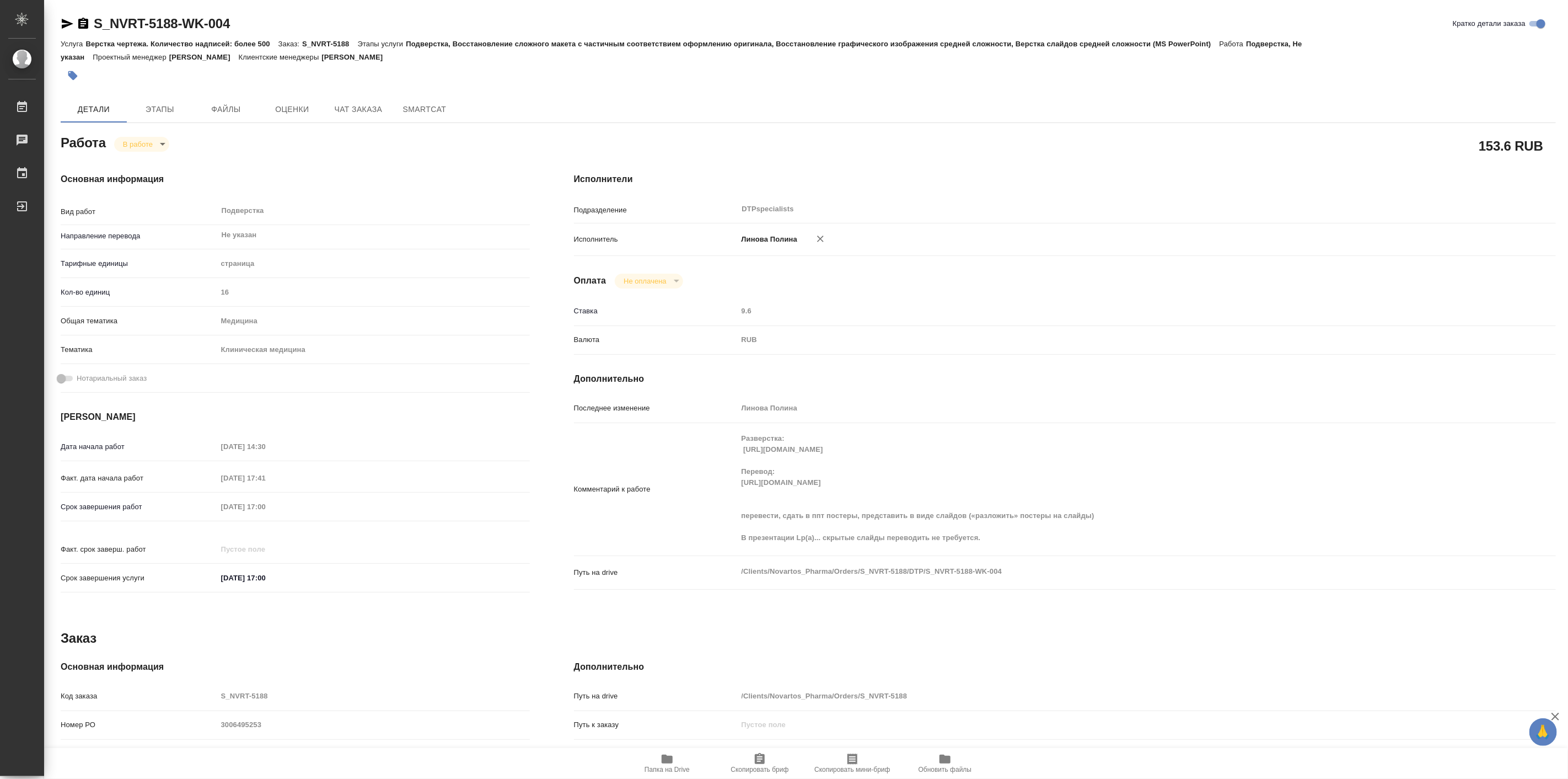
type textarea "x"
click at [670, 770] on span "Папка на Drive" at bounding box center [667, 769] width 45 height 8
type textarea "x"
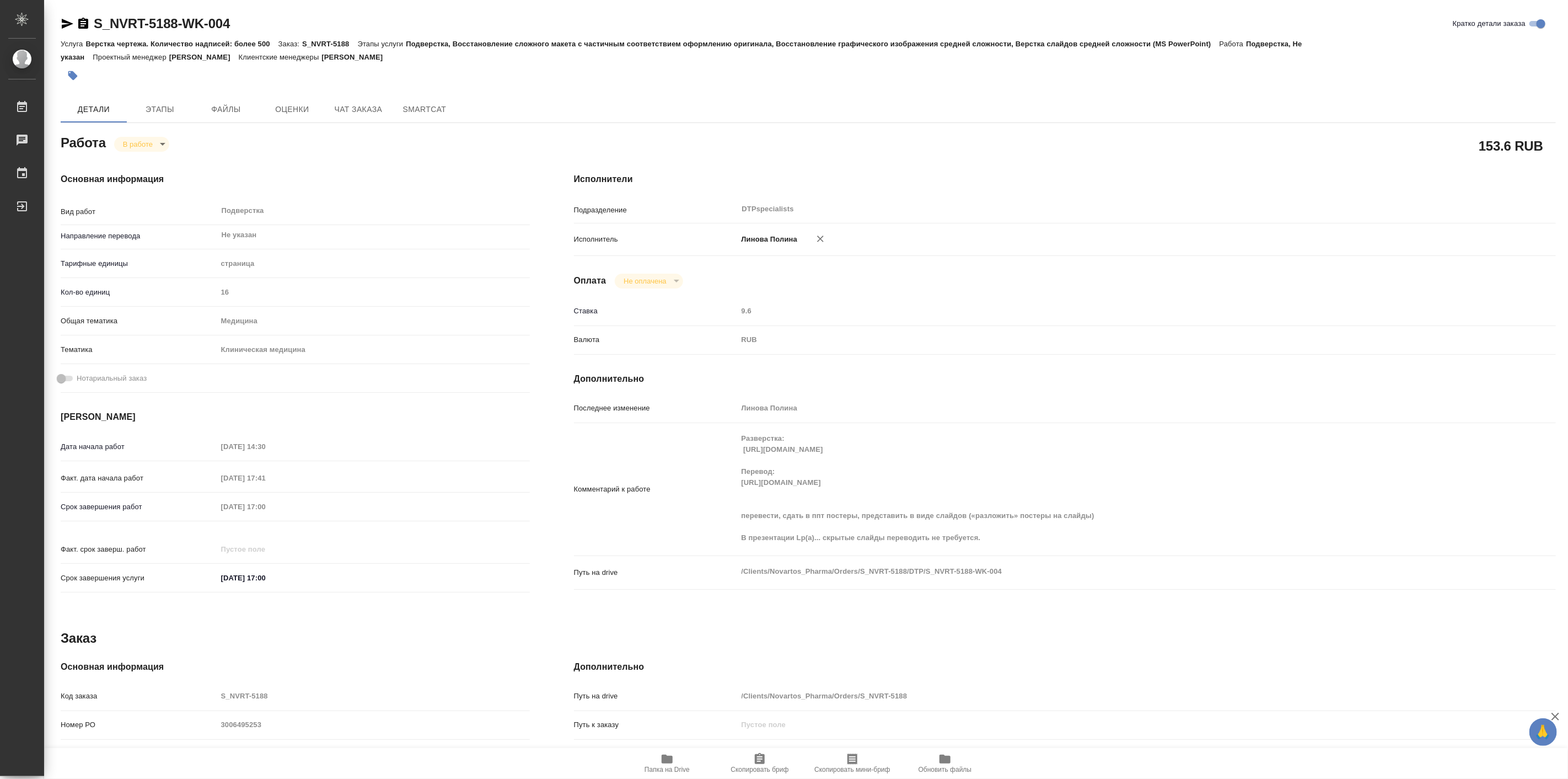
type textarea "x"
